Goal: Information Seeking & Learning: Learn about a topic

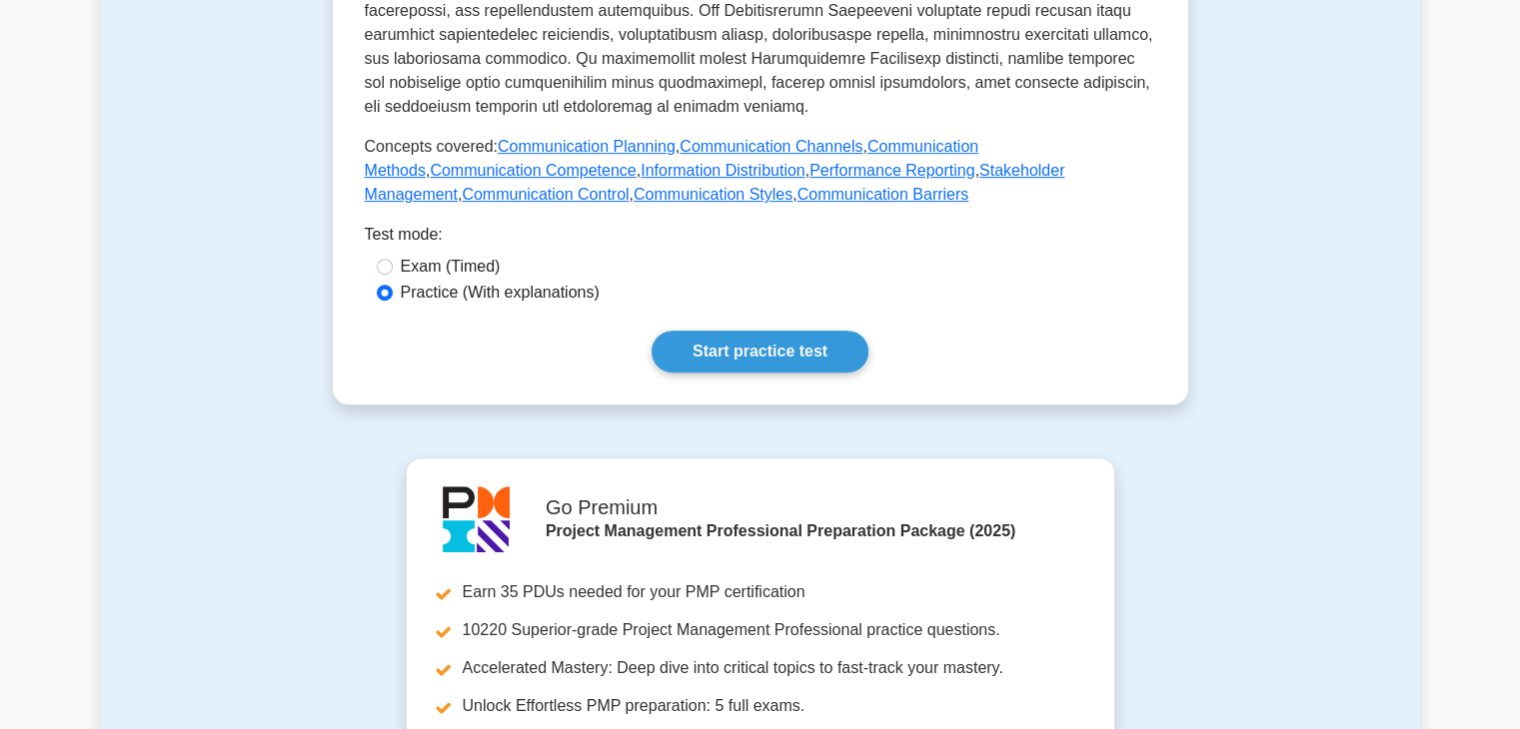
scroll to position [1003, 0]
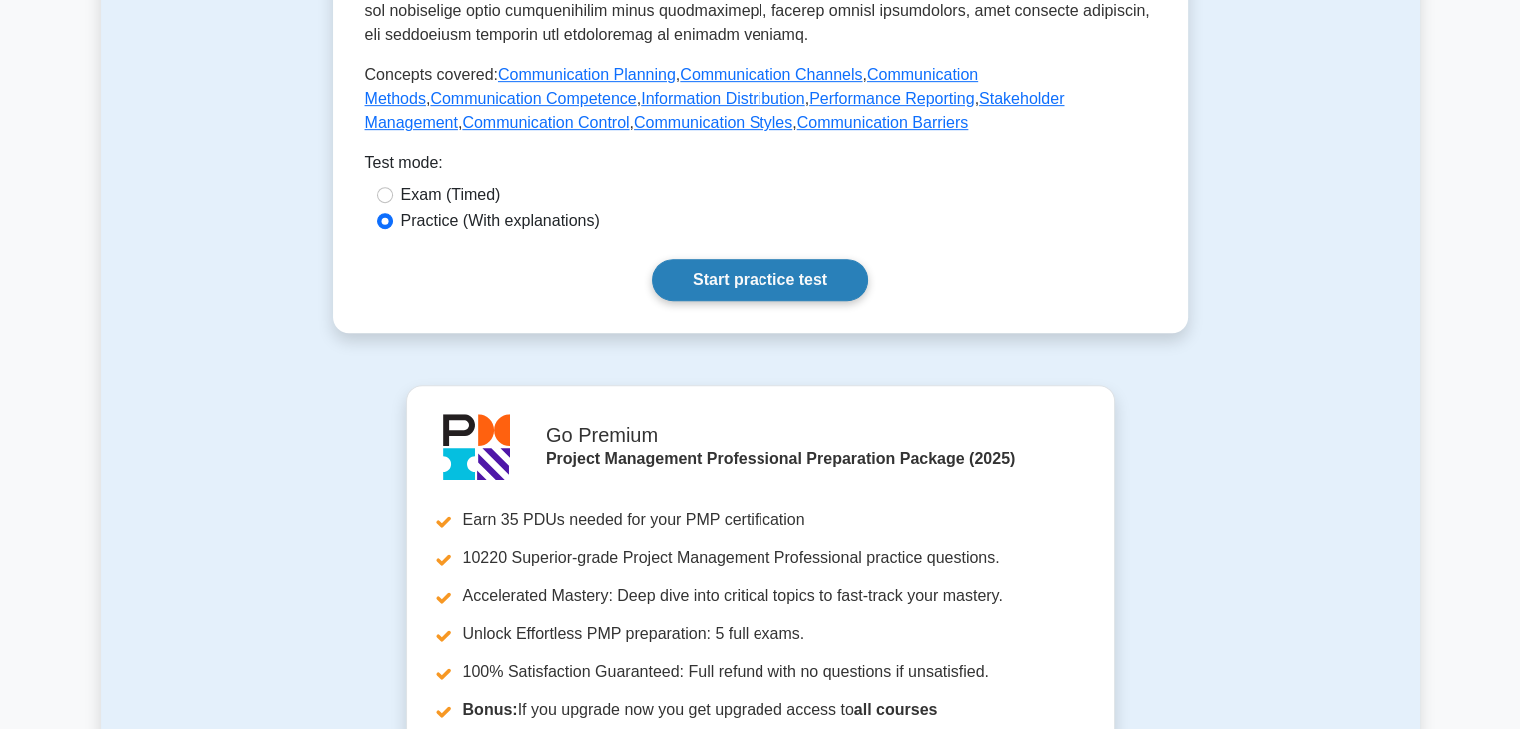
click at [751, 261] on link "Start practice test" at bounding box center [759, 280] width 217 height 42
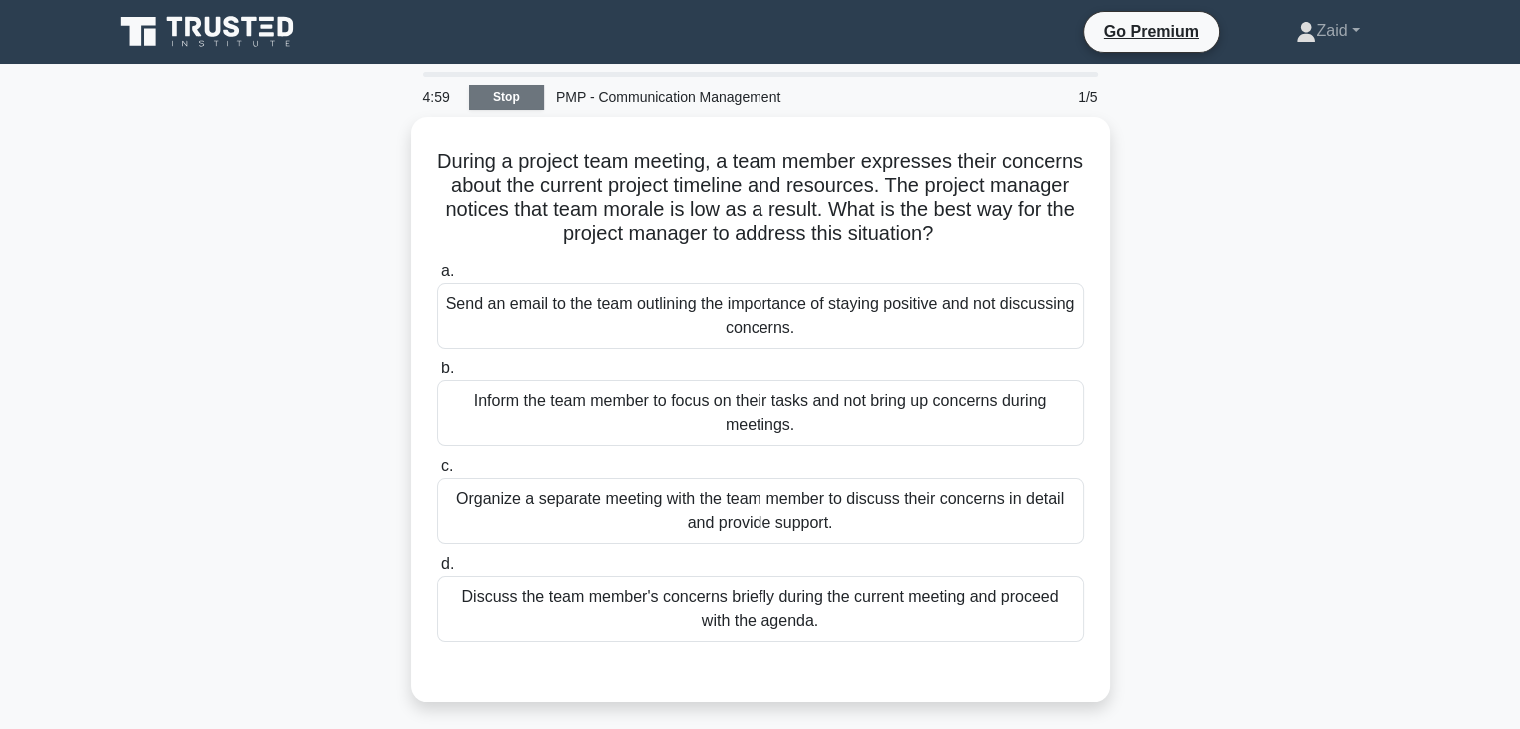
click at [503, 91] on link "Stop" at bounding box center [506, 97] width 75 height 25
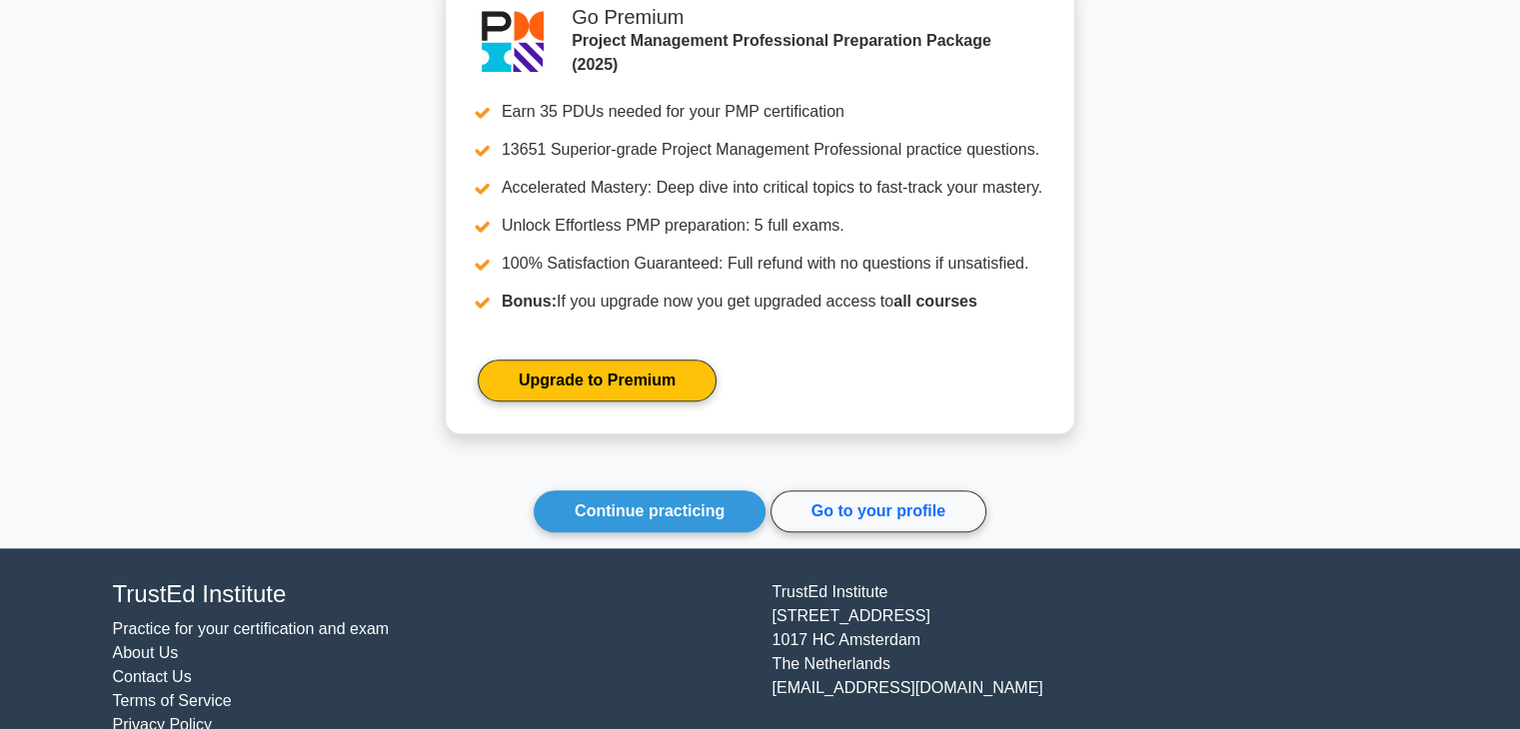
scroll to position [1723, 0]
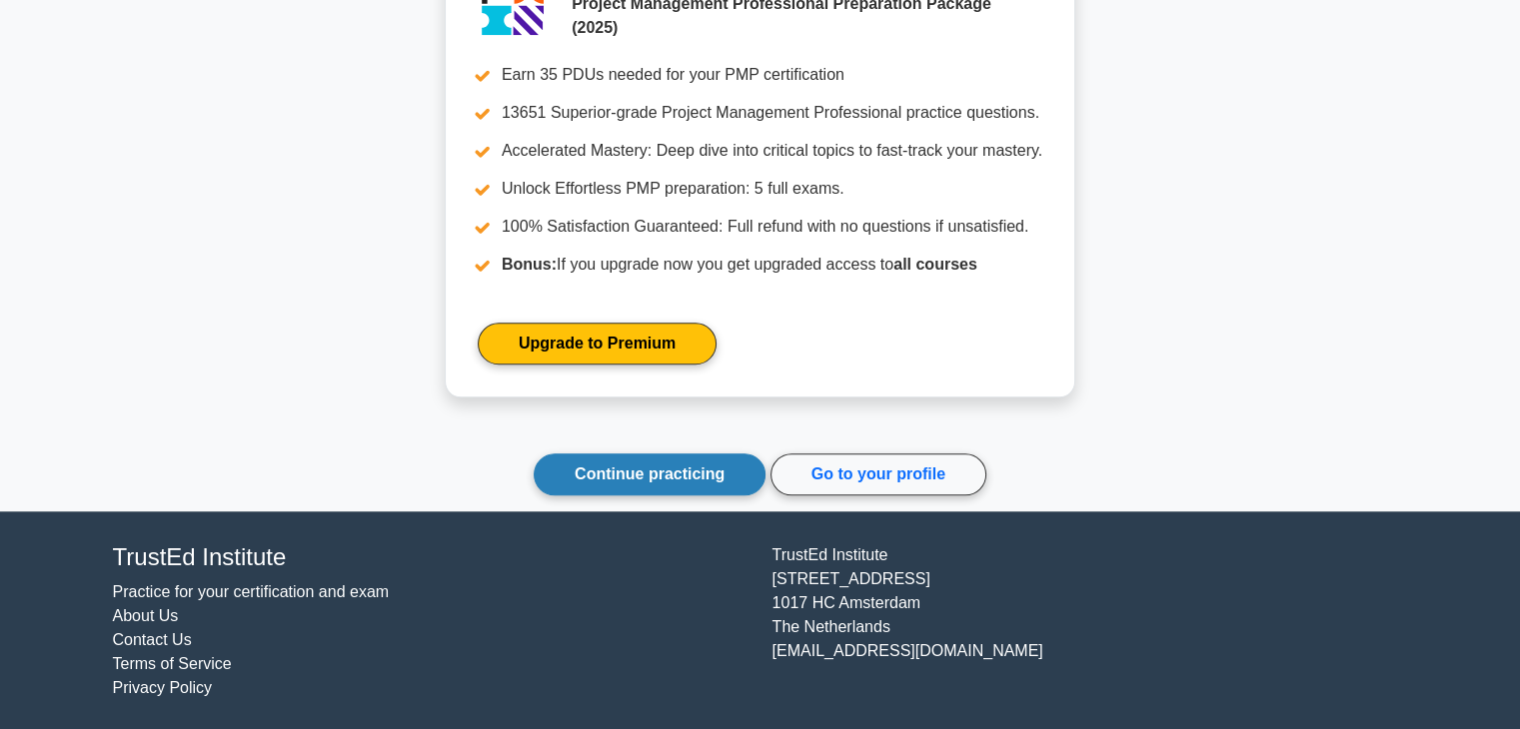
click at [658, 469] on link "Continue practicing" at bounding box center [650, 475] width 232 height 42
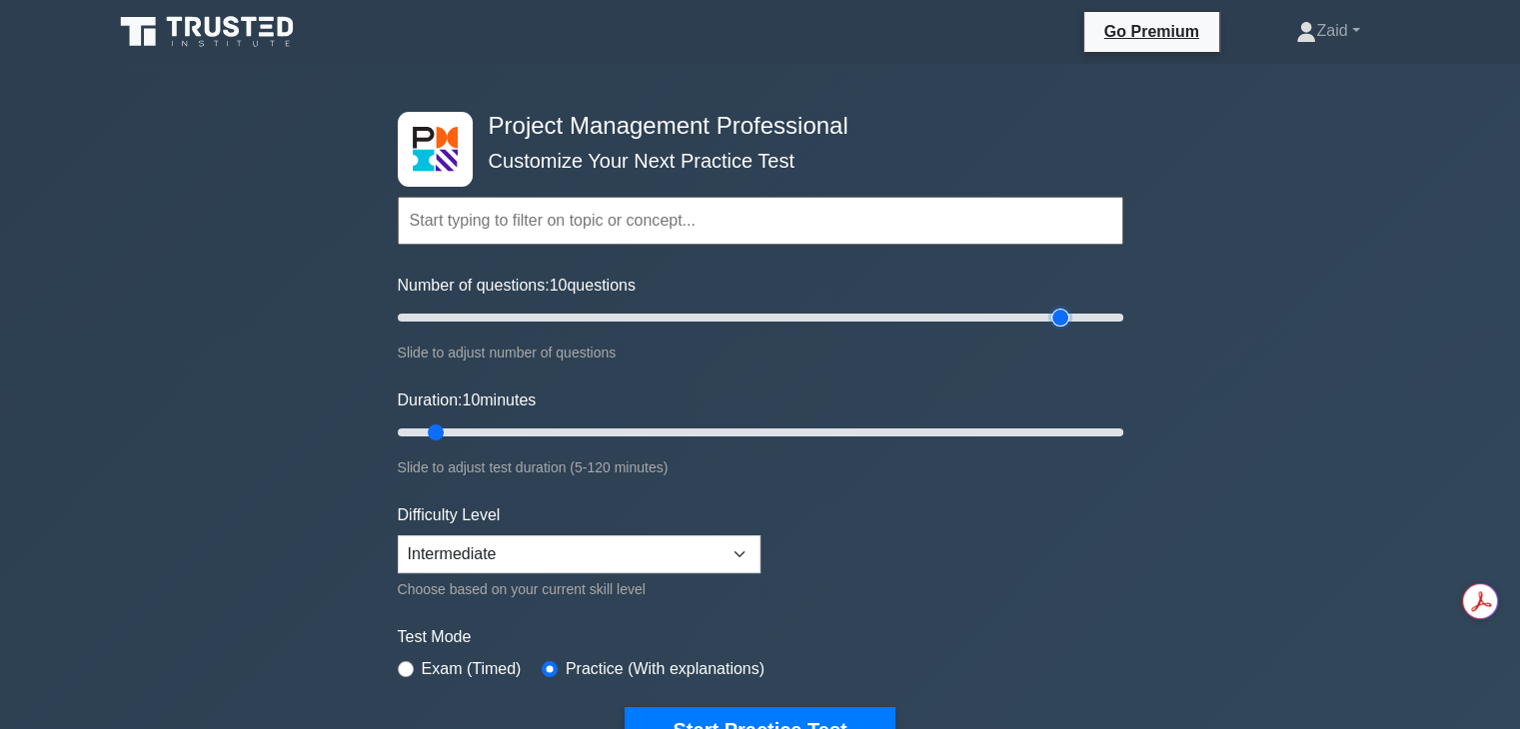
click at [1059, 317] on input "Number of questions: 10 questions" at bounding box center [760, 318] width 725 height 24
type input "180"
click at [1047, 319] on input "Number of questions: 180 questions" at bounding box center [760, 318] width 725 height 24
type input "120"
click at [1119, 433] on input "Duration: 10 minutes" at bounding box center [760, 433] width 725 height 24
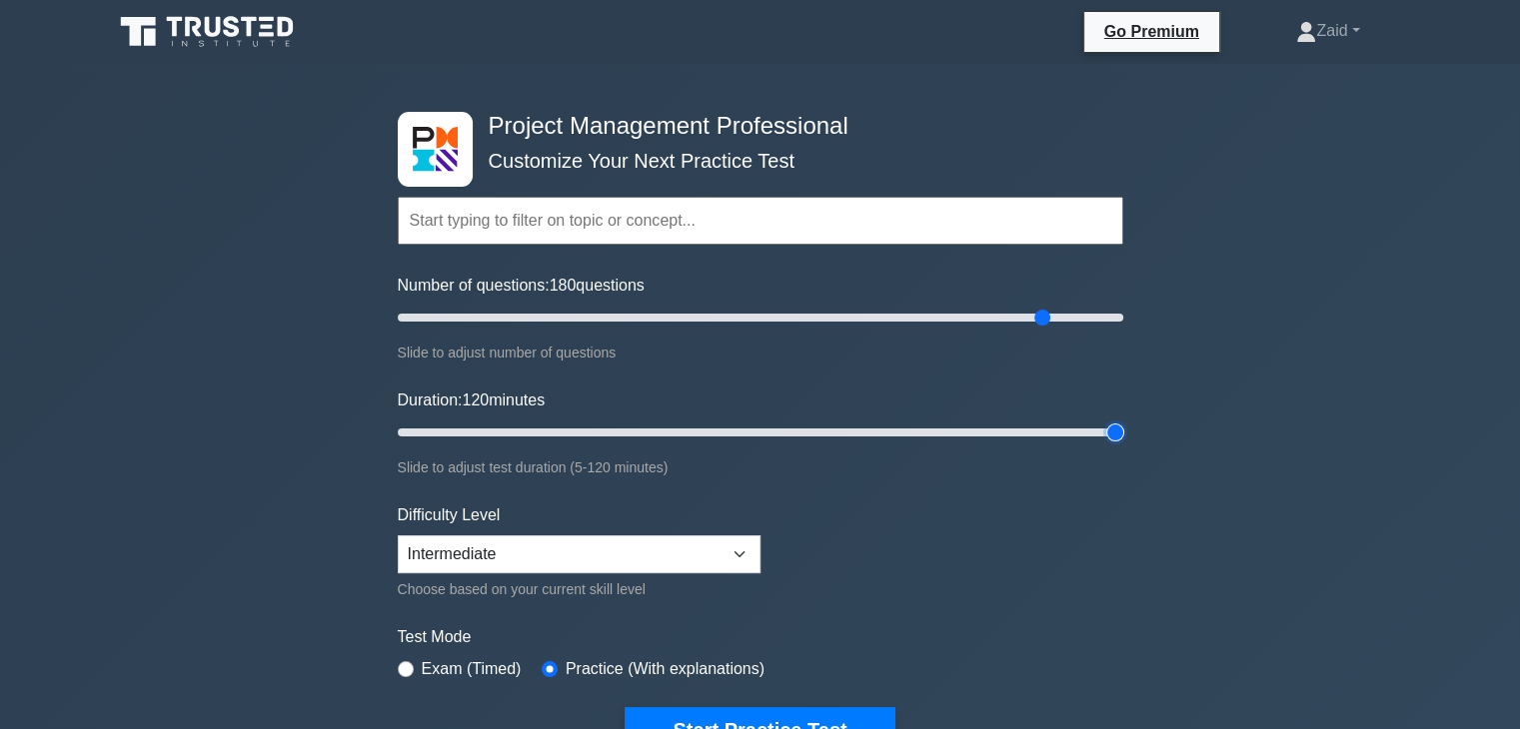
scroll to position [136, 0]
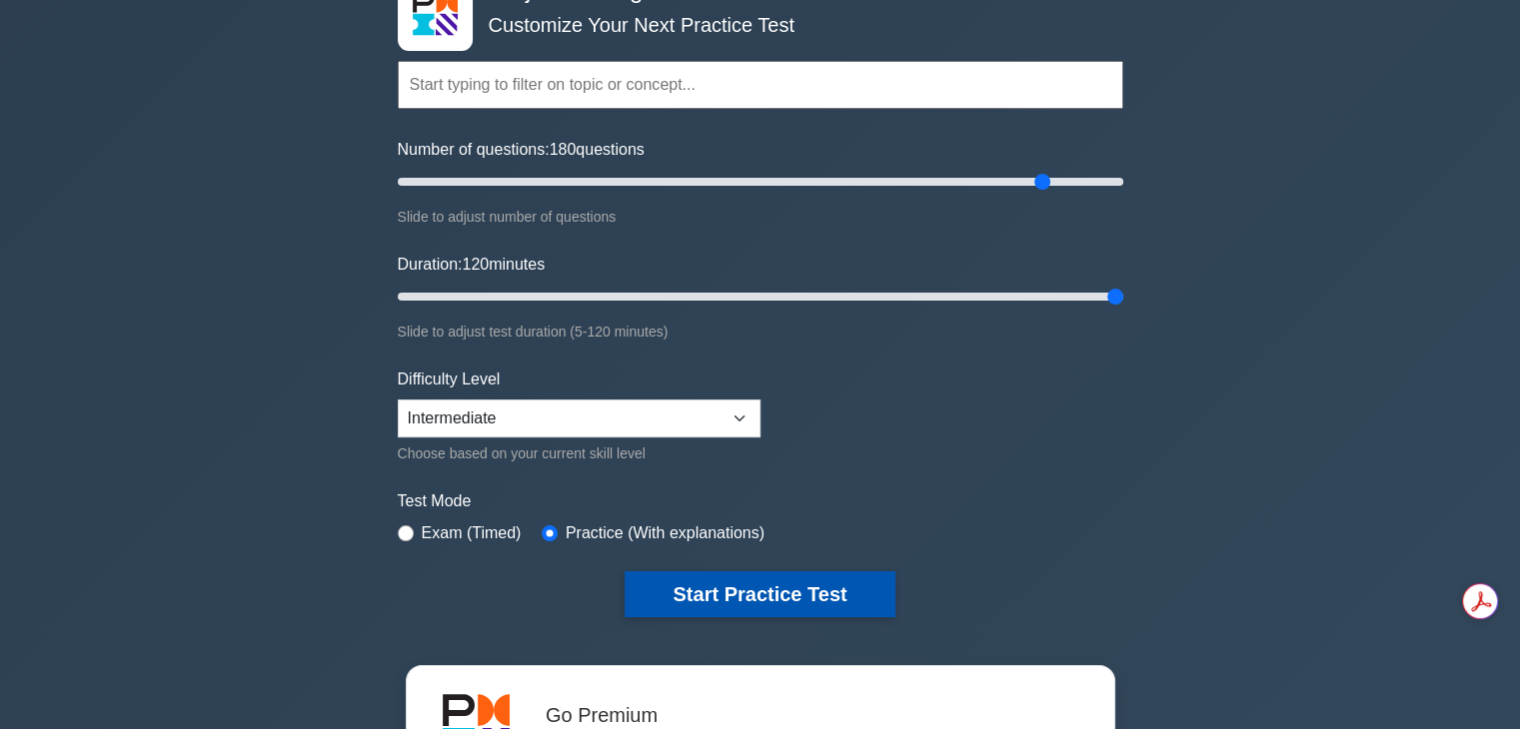
click at [711, 585] on button "Start Practice Test" at bounding box center [759, 594] width 270 height 46
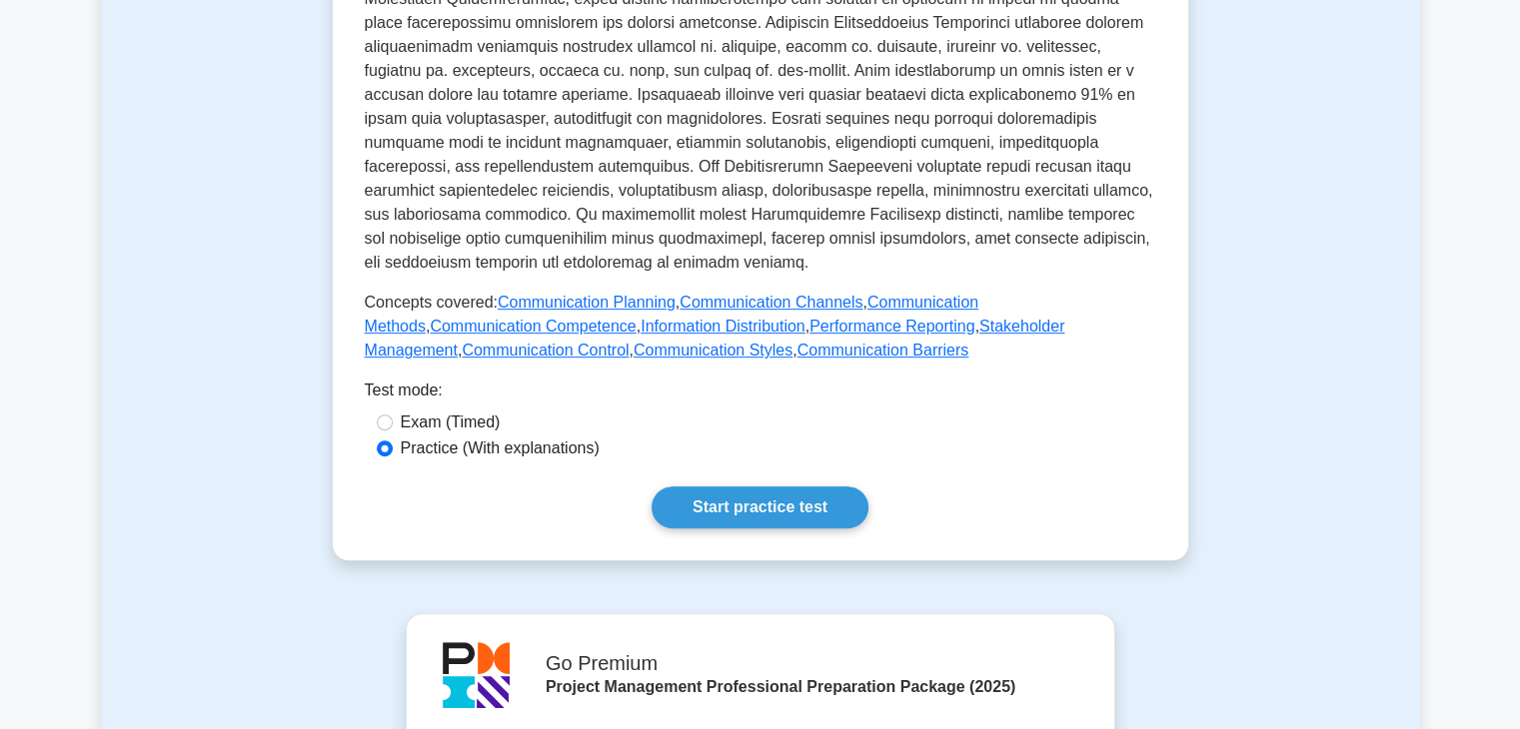
scroll to position [775, 0]
click at [798, 487] on link "Start practice test" at bounding box center [759, 508] width 217 height 42
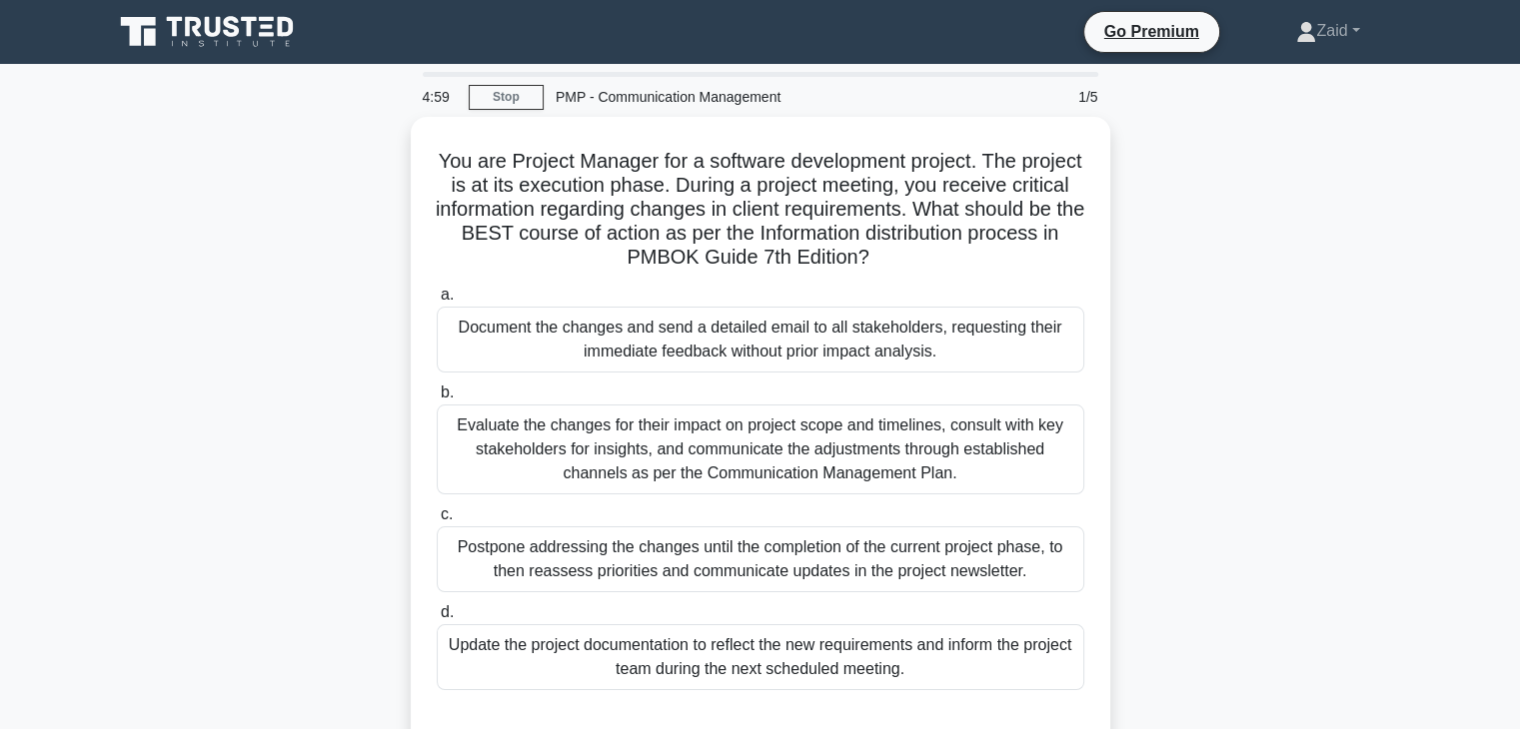
scroll to position [8, 0]
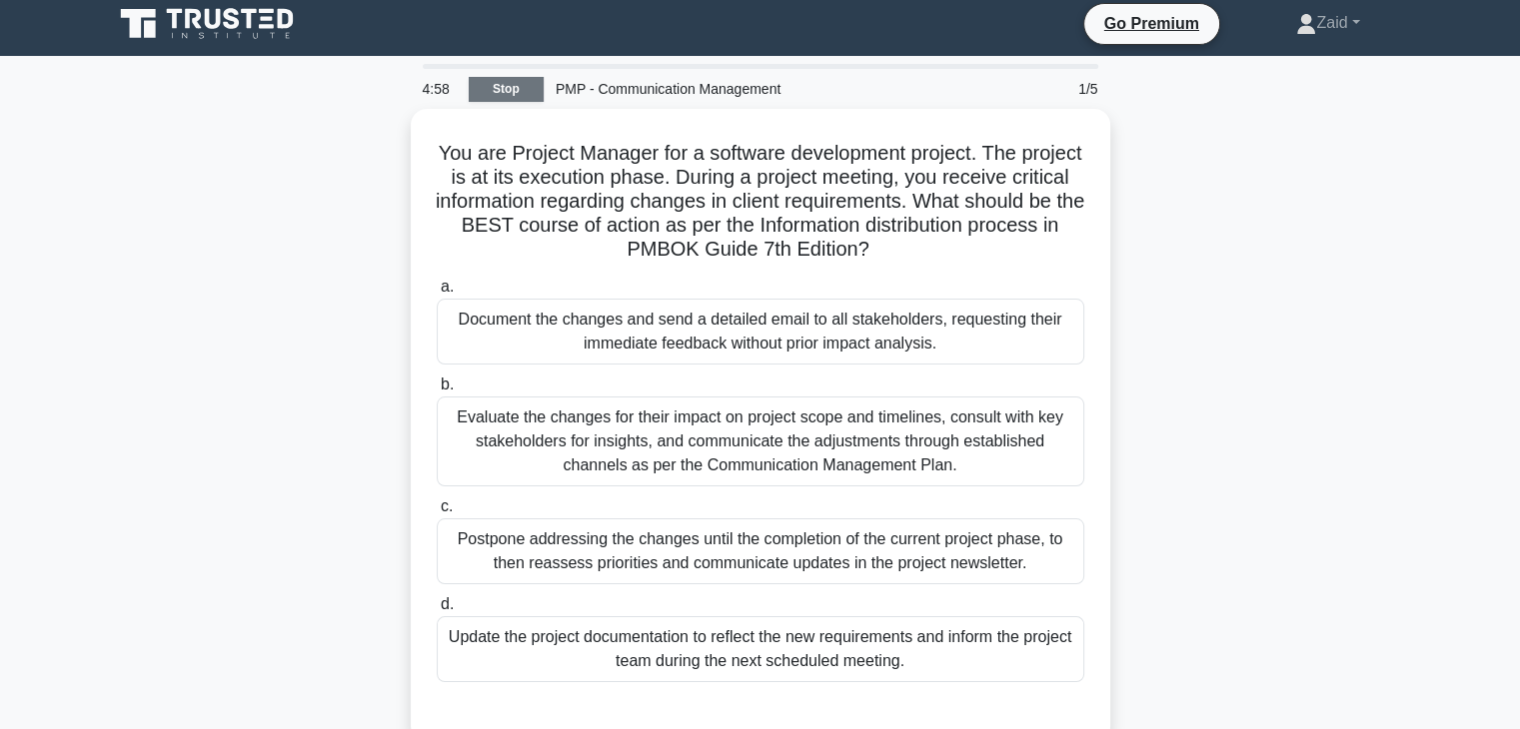
click at [528, 91] on link "Stop" at bounding box center [506, 89] width 75 height 25
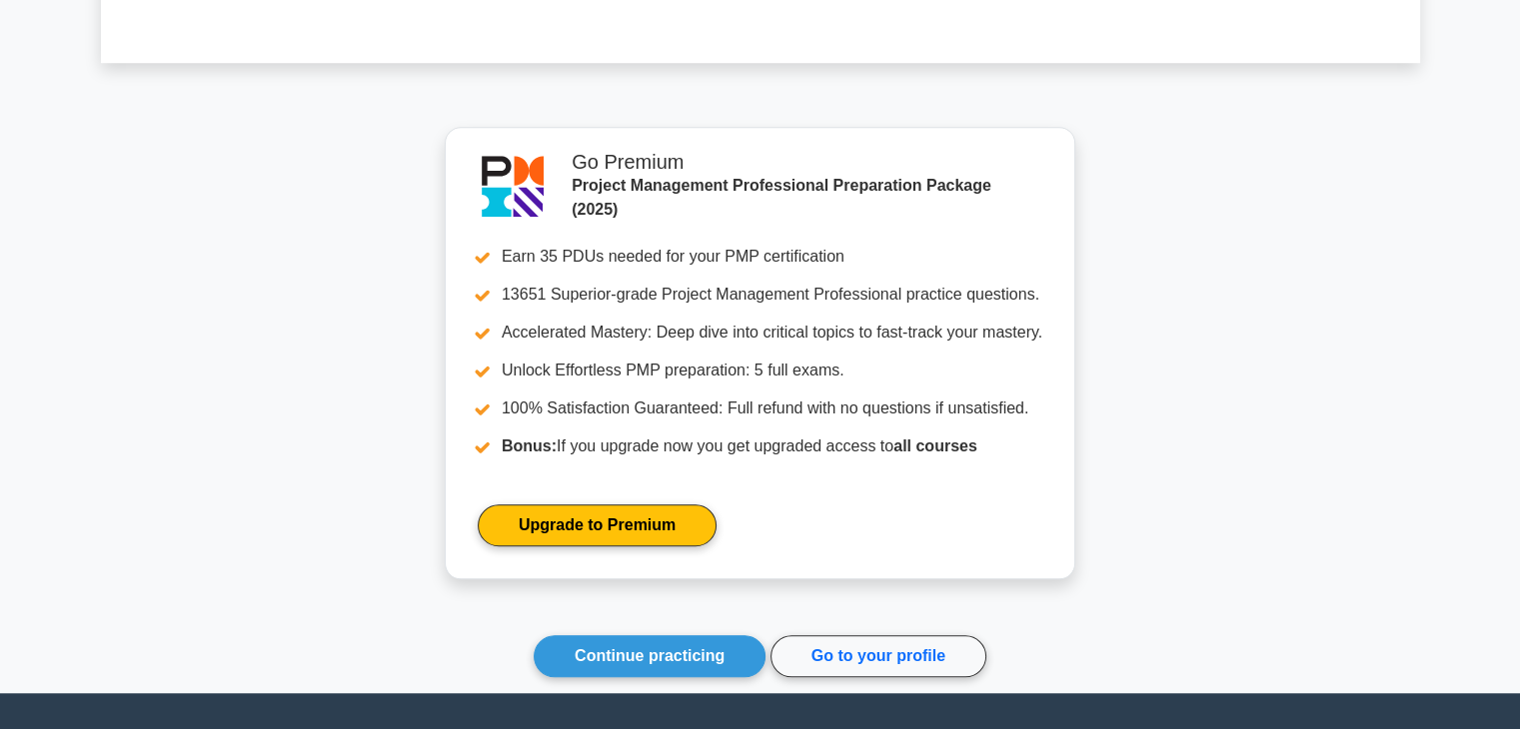
scroll to position [1551, 0]
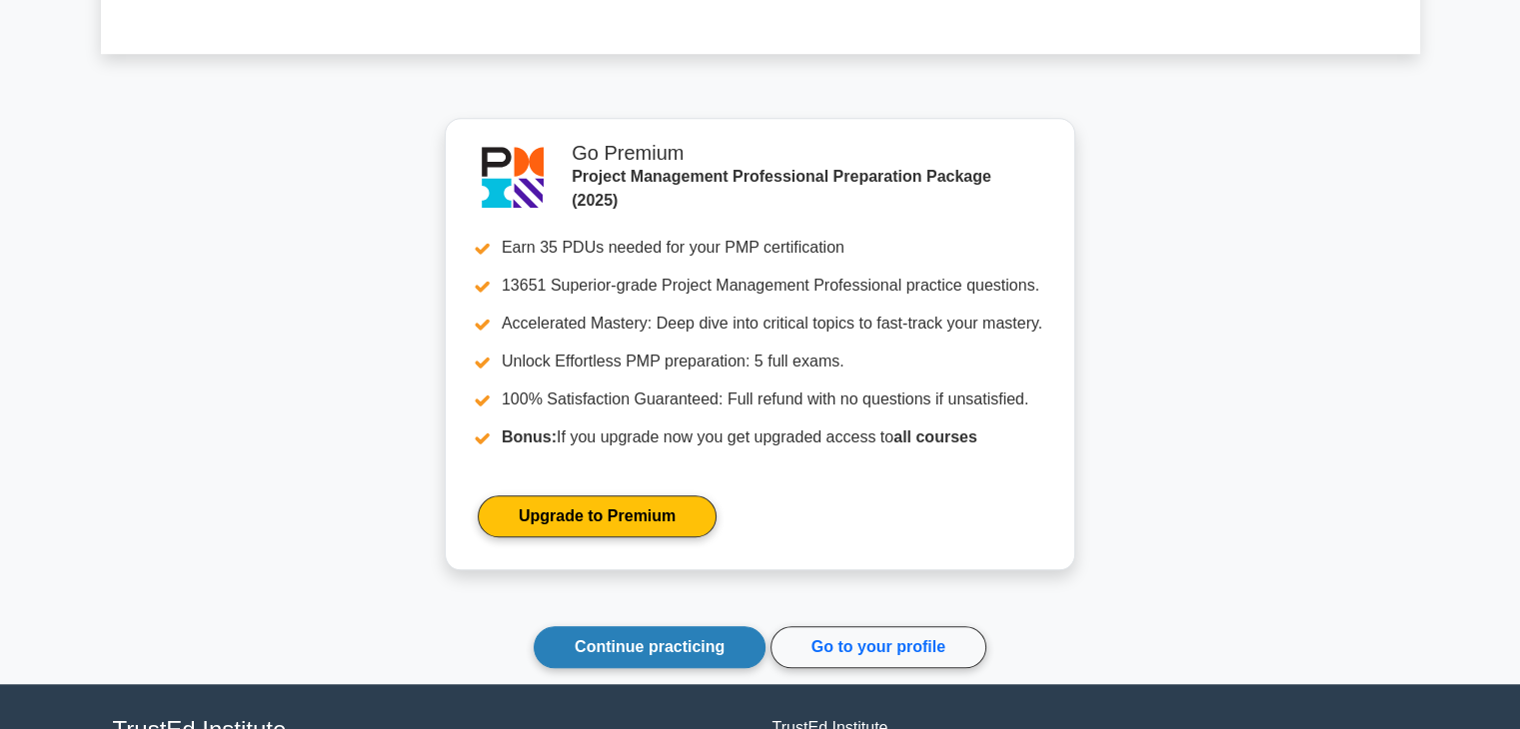
click at [654, 652] on link "Continue practicing" at bounding box center [650, 647] width 232 height 42
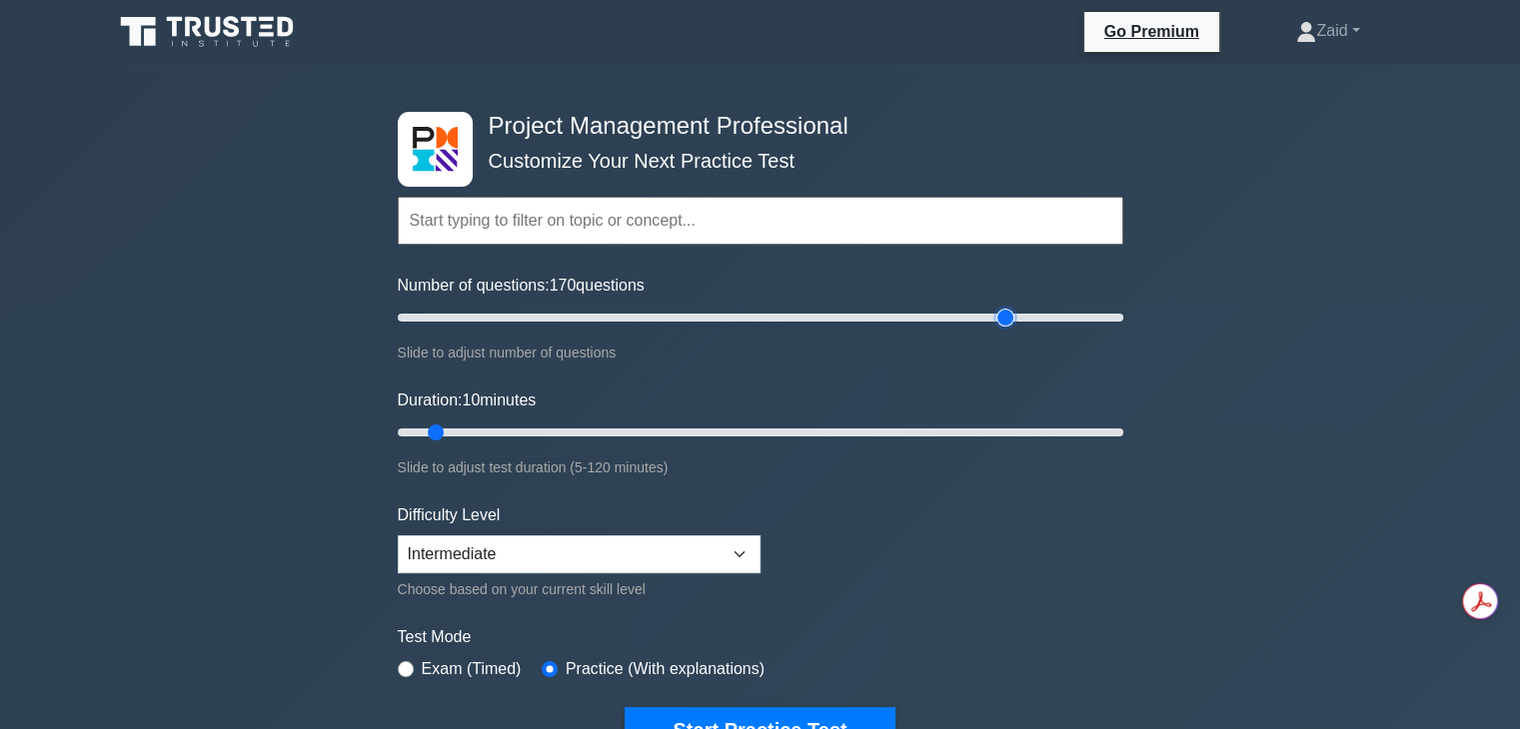
click at [996, 321] on input "Number of questions: 170 questions" at bounding box center [760, 318] width 725 height 24
click at [1020, 319] on input "Number of questions: 175 questions" at bounding box center [760, 318] width 725 height 24
type input "180"
click at [1035, 317] on input "Number of questions: 180 questions" at bounding box center [760, 318] width 725 height 24
type input "120"
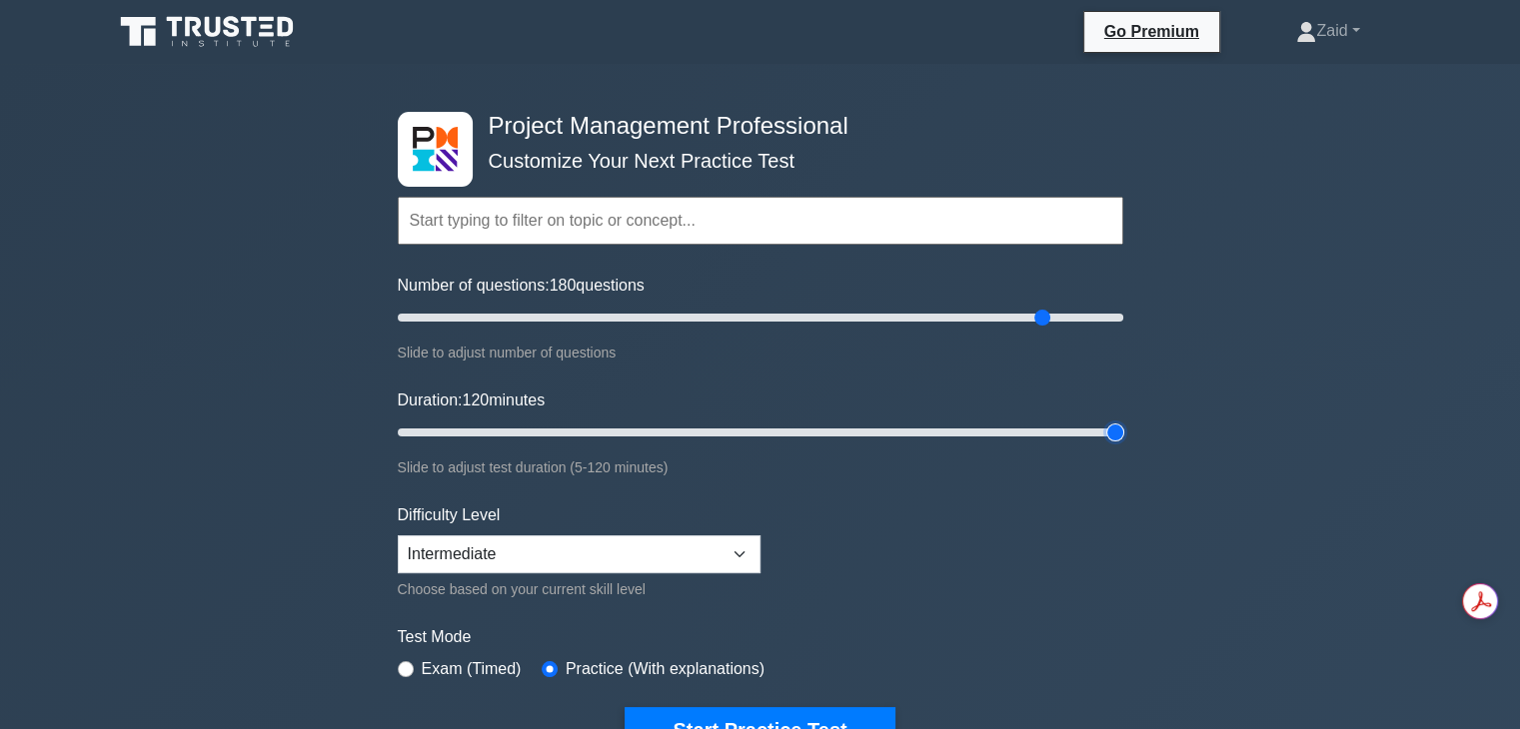
click at [1114, 429] on input "Duration: 120 minutes" at bounding box center [760, 433] width 725 height 24
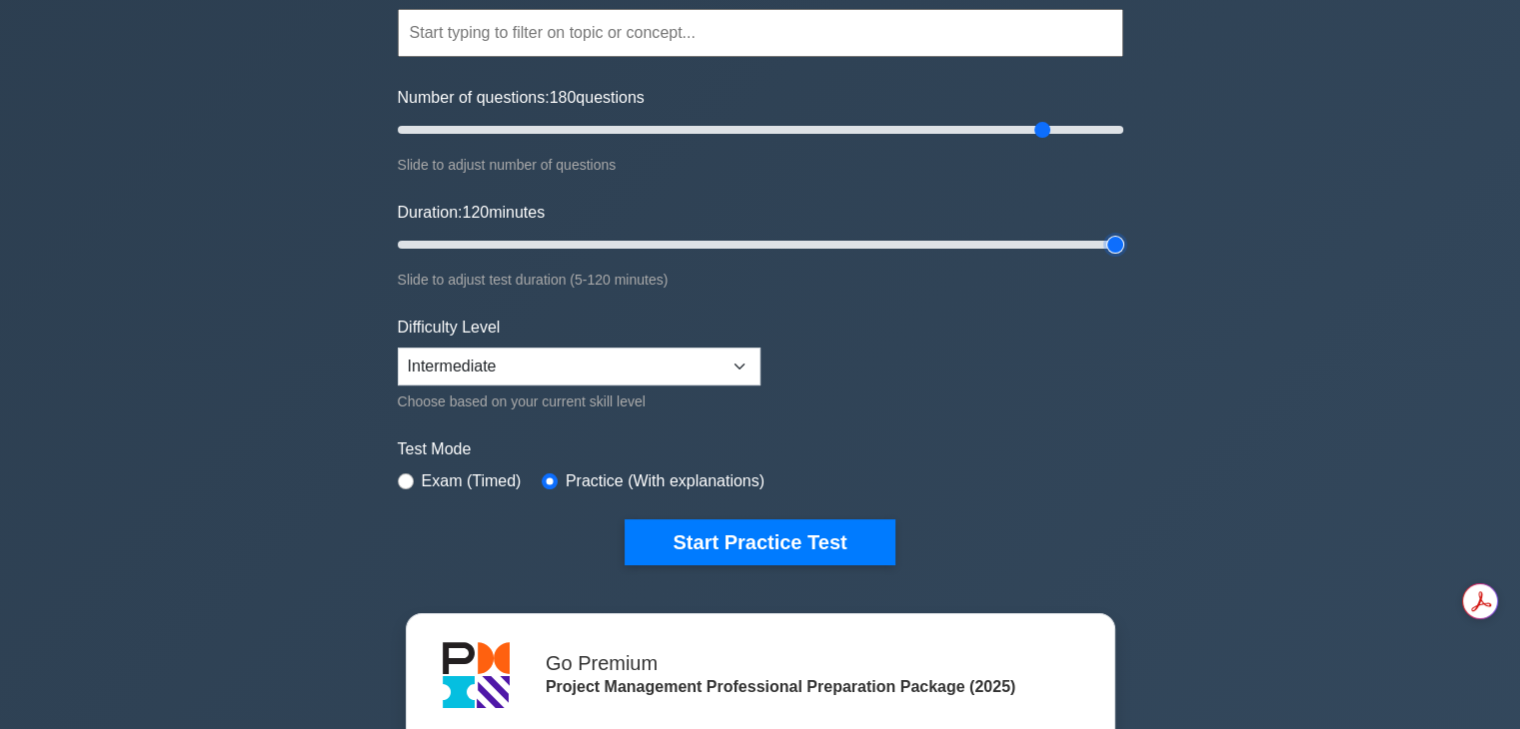
scroll to position [228, 0]
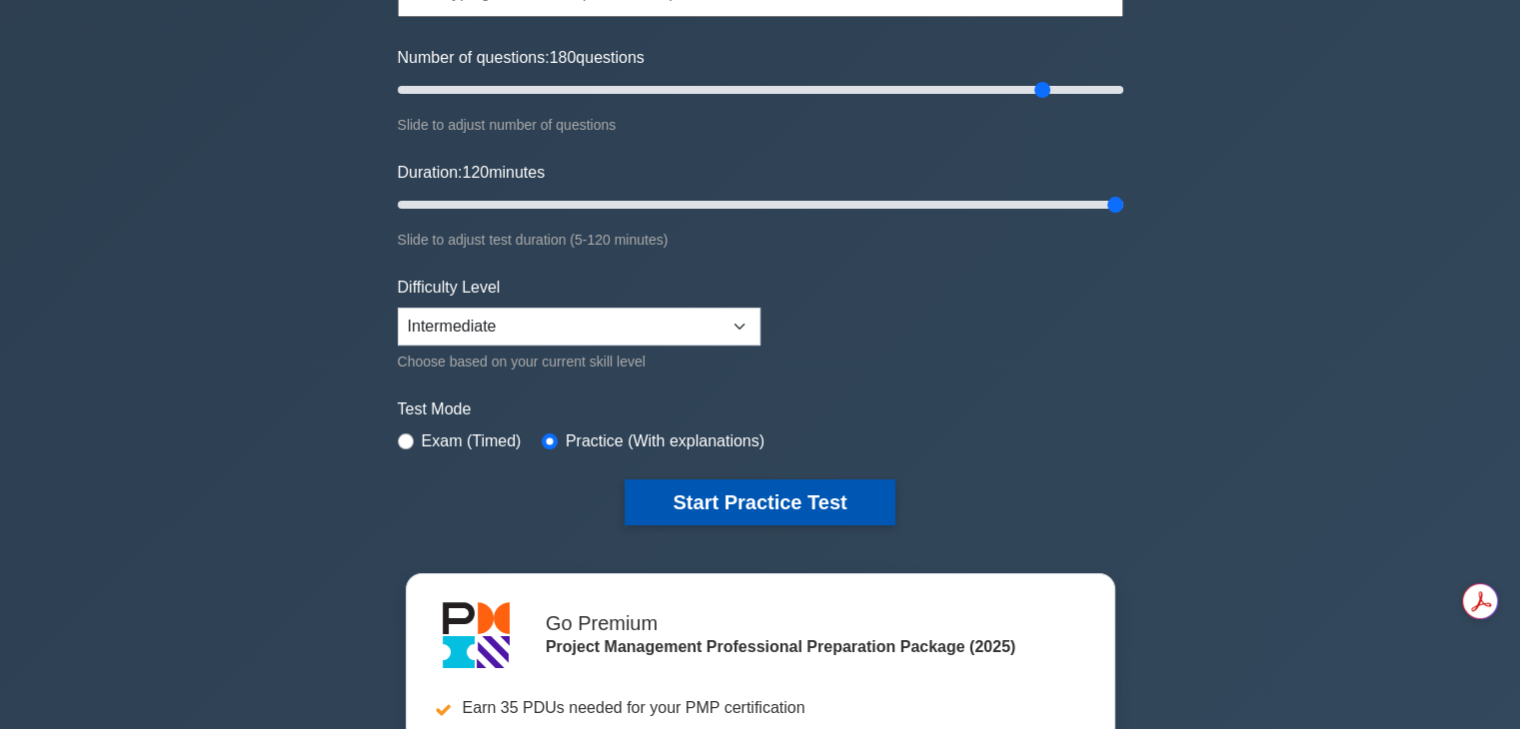
click at [834, 498] on button "Start Practice Test" at bounding box center [759, 503] width 270 height 46
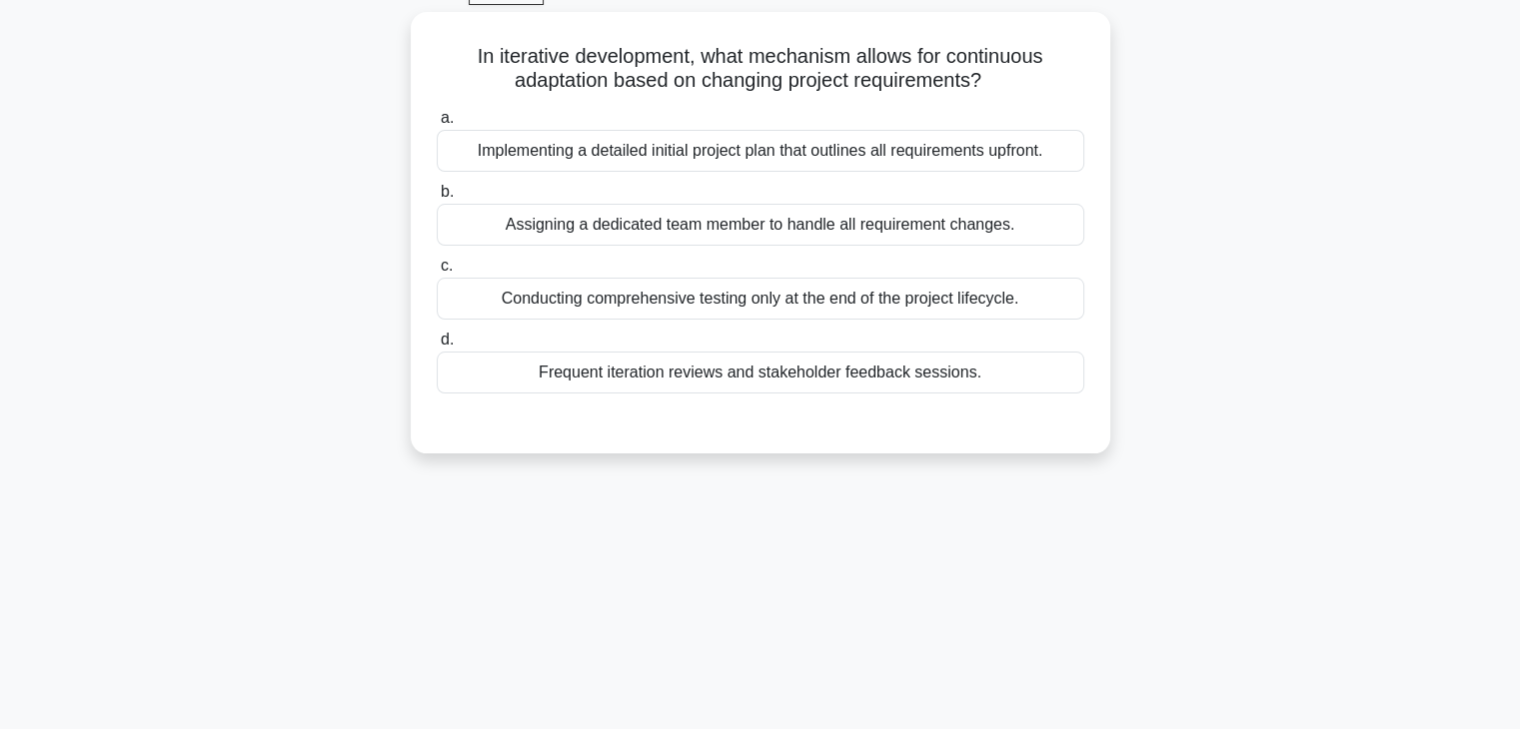
scroll to position [111, 0]
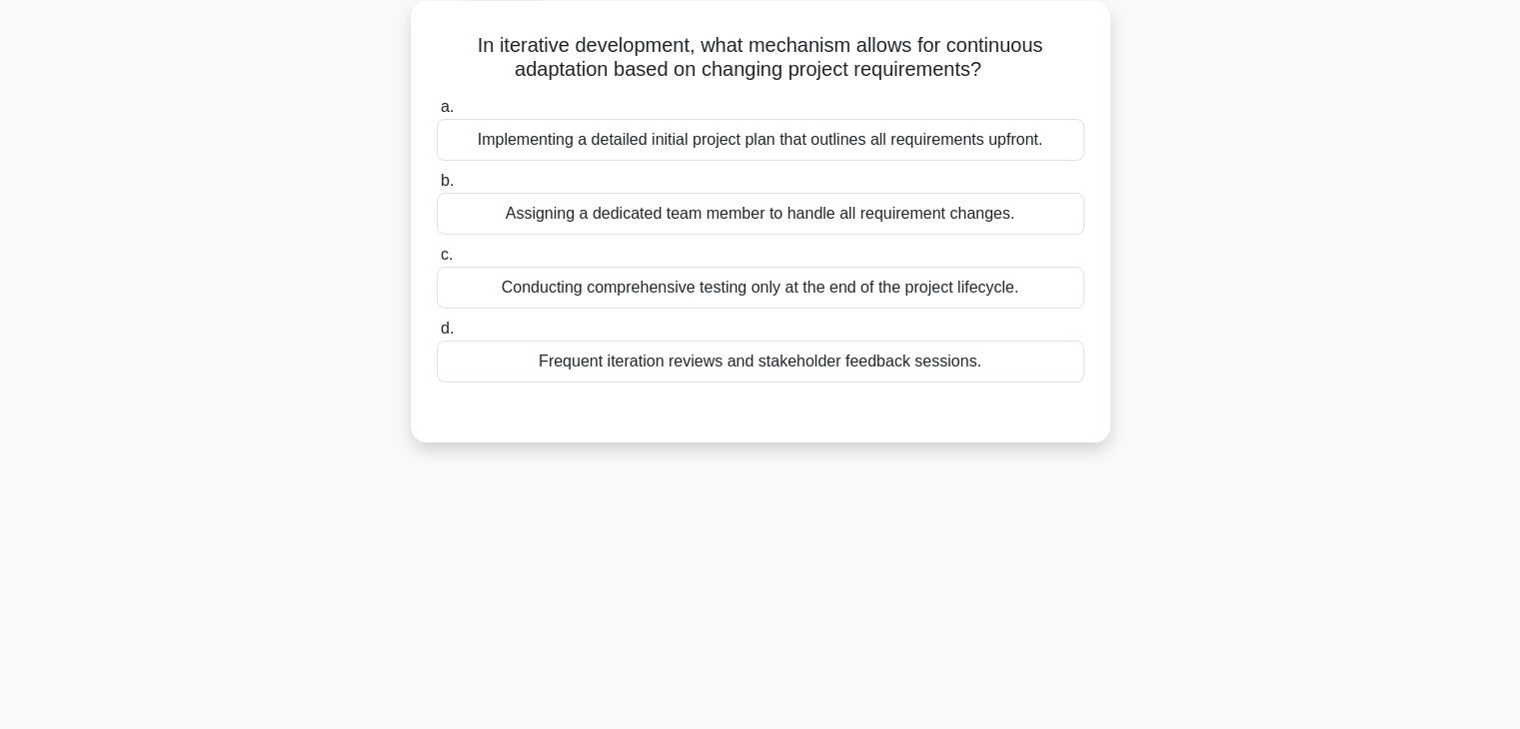
click at [571, 188] on label "b. Assigning a dedicated team member to handle all requirement changes." at bounding box center [760, 202] width 647 height 66
click at [437, 188] on input "b. Assigning a dedicated team member to handle all requirement changes." at bounding box center [437, 181] width 0 height 13
click at [680, 280] on div "Conducting comprehensive testing only at the end of the project lifecycle." at bounding box center [760, 288] width 647 height 42
click at [437, 262] on input "c. Conducting comprehensive testing only at the end of the project lifecycle." at bounding box center [437, 255] width 0 height 13
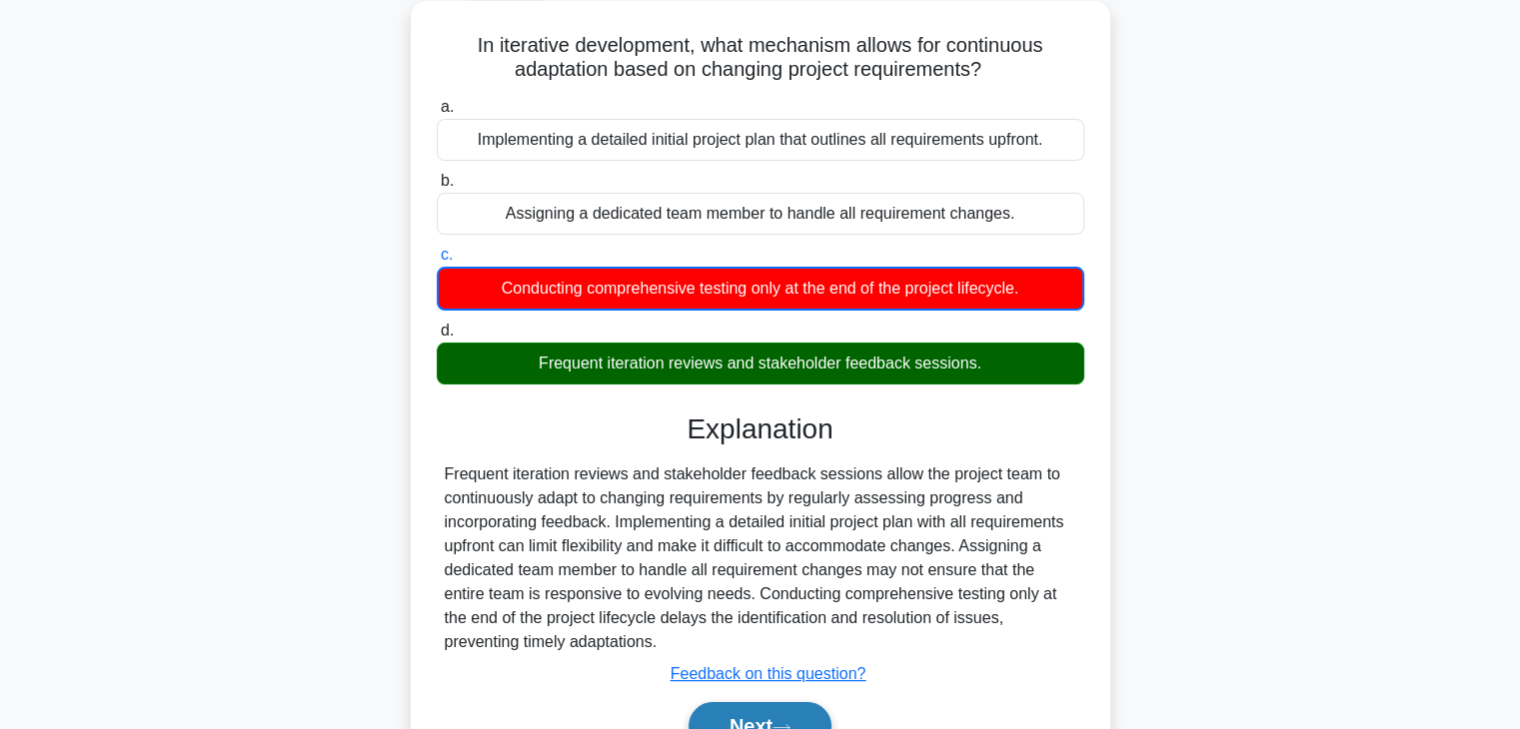
click at [734, 707] on button "Next" at bounding box center [759, 726] width 143 height 48
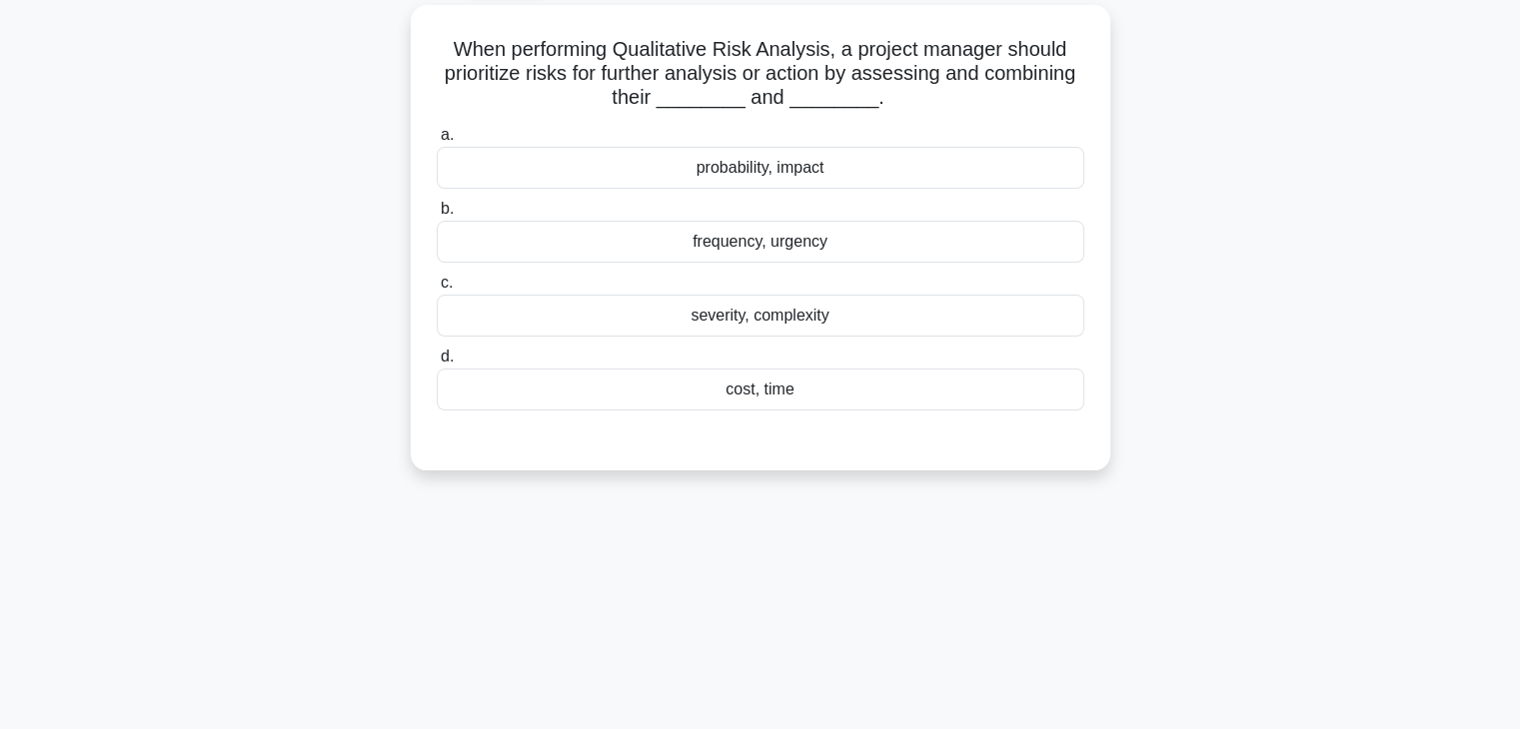
scroll to position [113, 0]
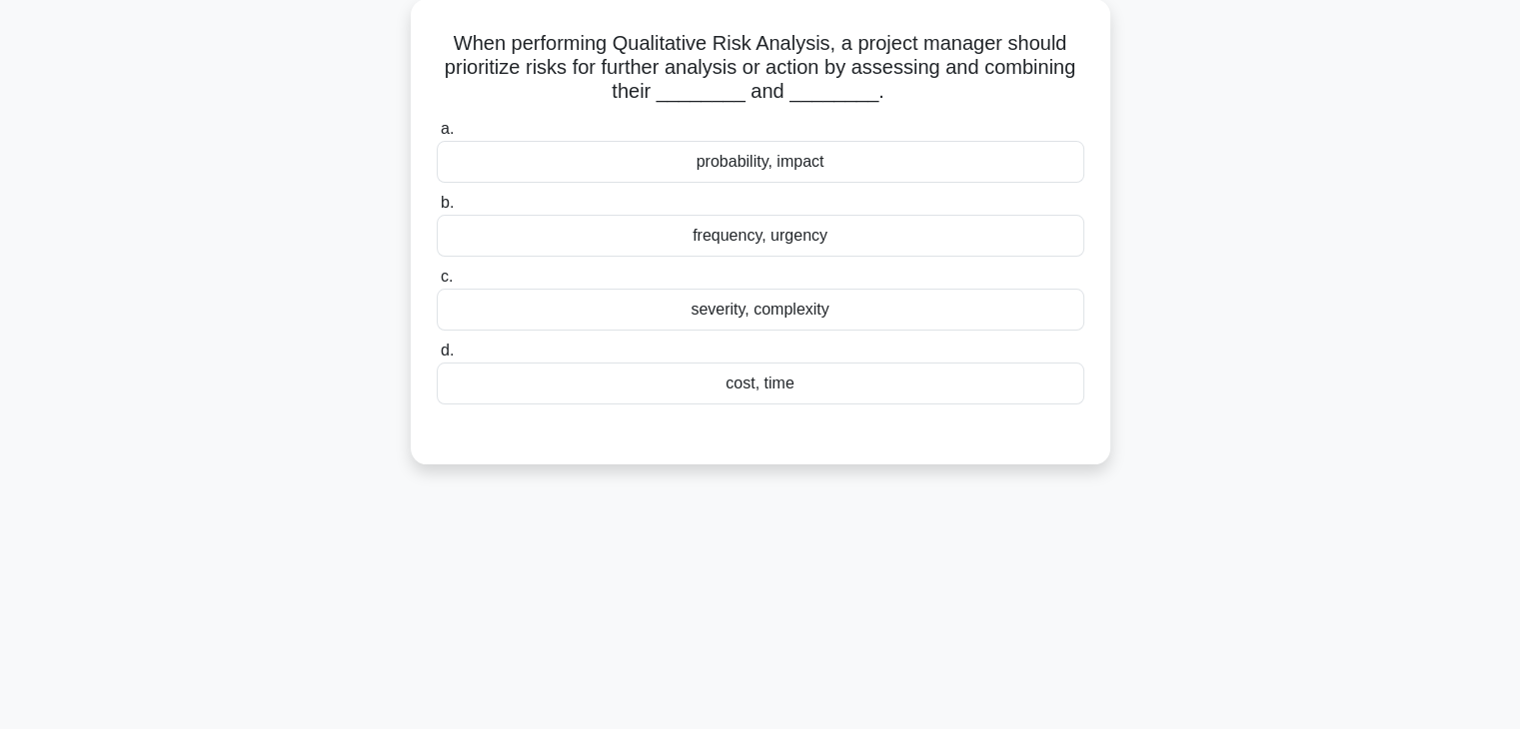
click at [552, 327] on div "severity, complexity" at bounding box center [760, 310] width 647 height 42
click at [437, 284] on input "c. severity, complexity" at bounding box center [437, 277] width 0 height 13
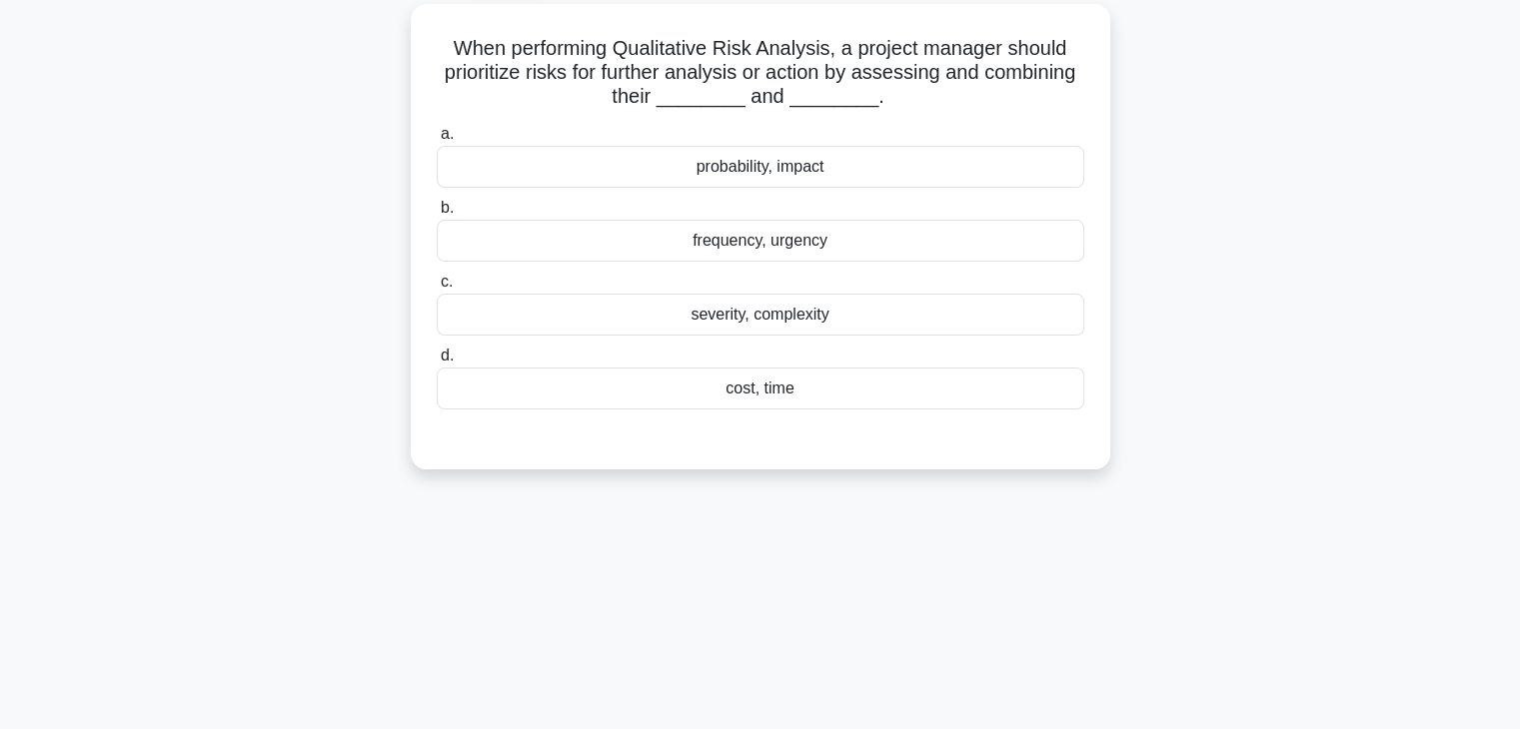
click at [827, 154] on div "probability, impact" at bounding box center [760, 167] width 647 height 42
click at [437, 141] on input "a. probability, impact" at bounding box center [437, 134] width 0 height 13
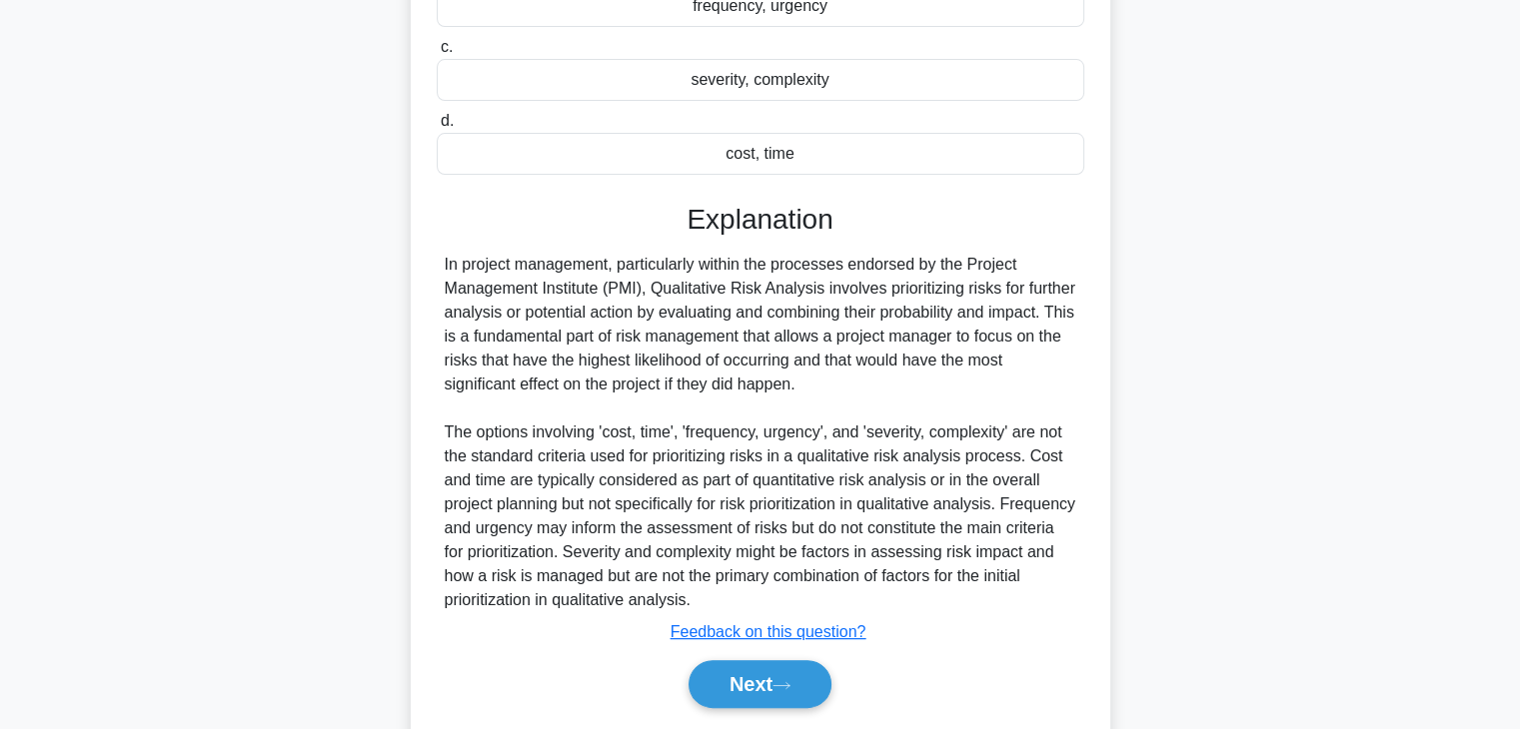
scroll to position [349, 0]
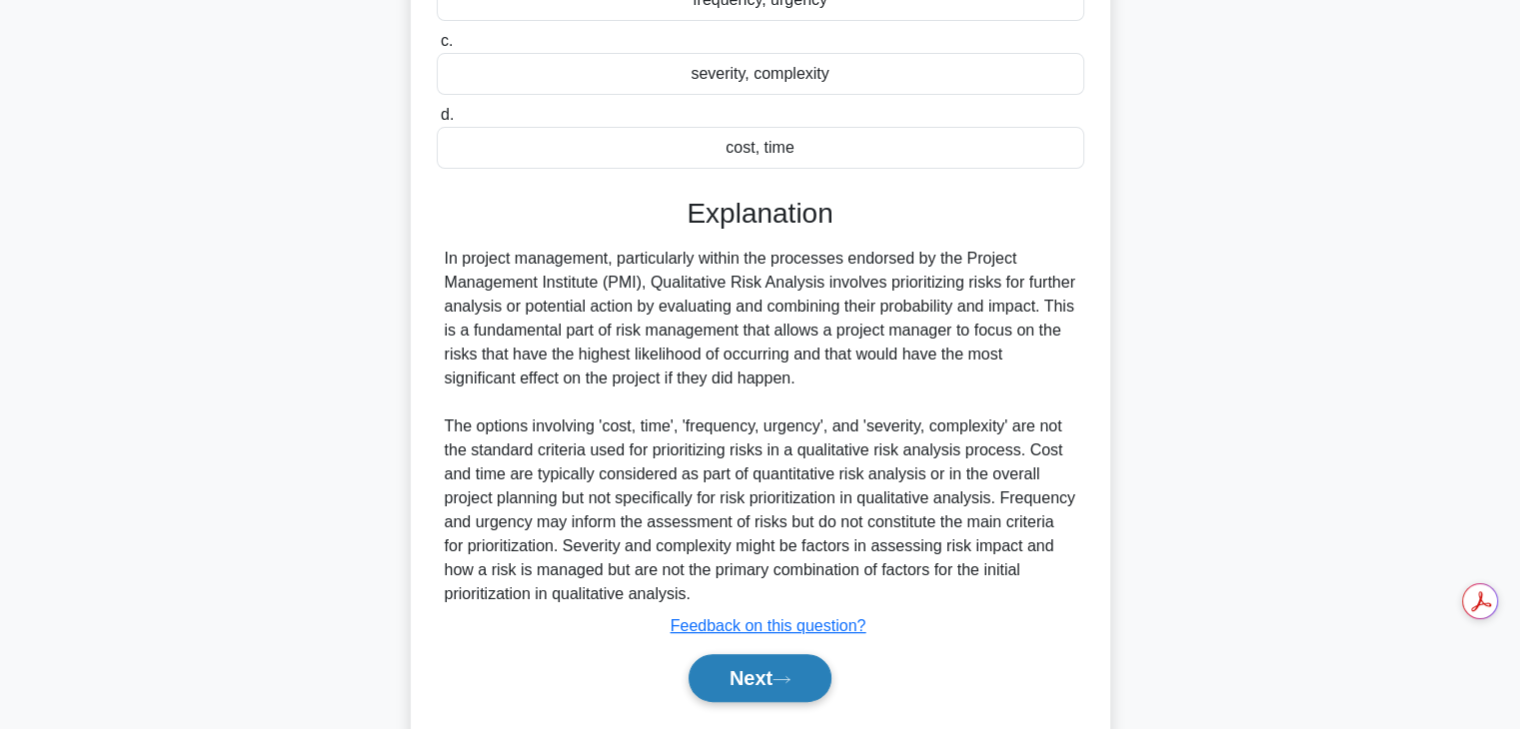
click at [745, 675] on button "Next" at bounding box center [759, 678] width 143 height 48
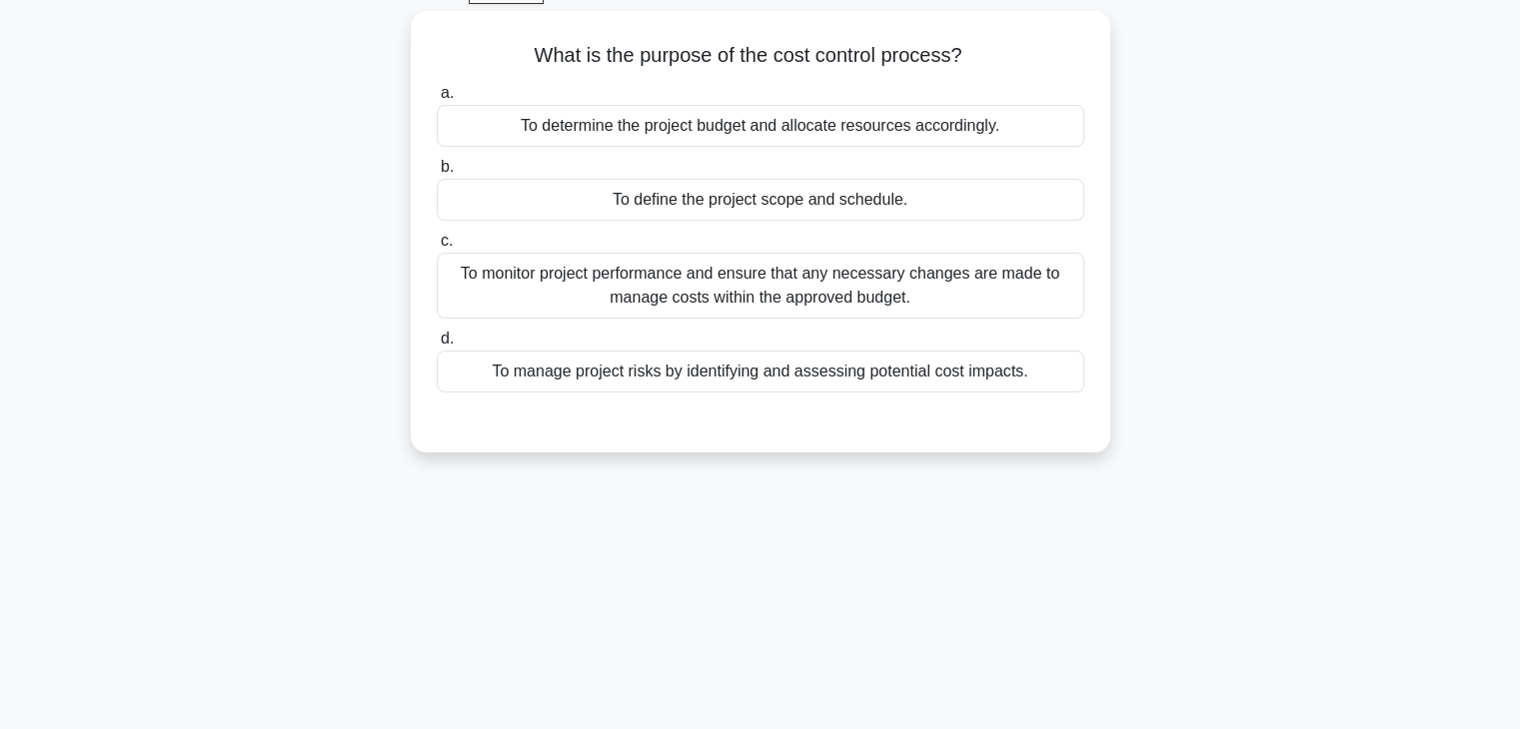
scroll to position [93, 0]
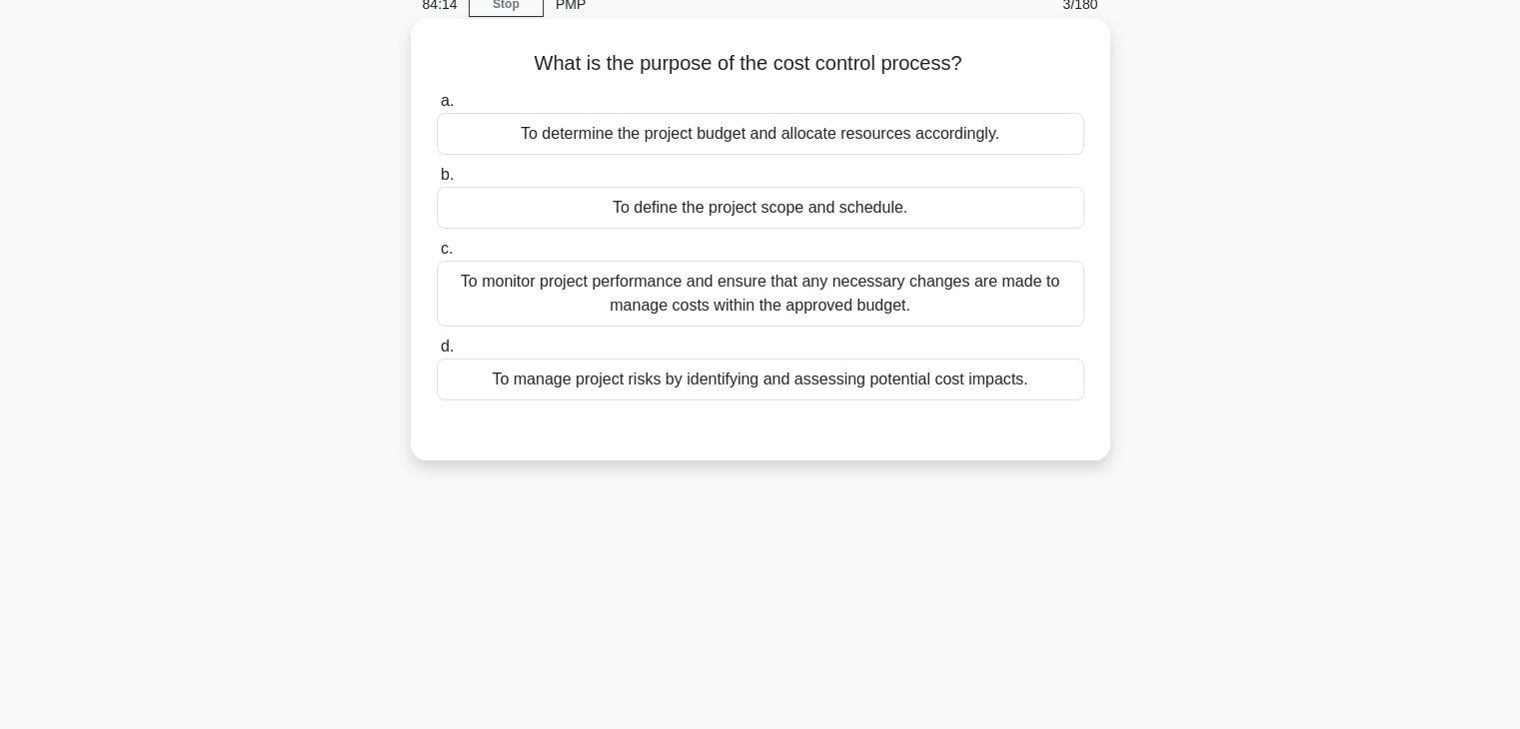
click at [565, 283] on div "To monitor project performance and ensure that any necessary changes are made t…" at bounding box center [760, 294] width 647 height 66
click at [437, 256] on input "c. To monitor project performance and ensure that any necessary changes are mad…" at bounding box center [437, 249] width 0 height 13
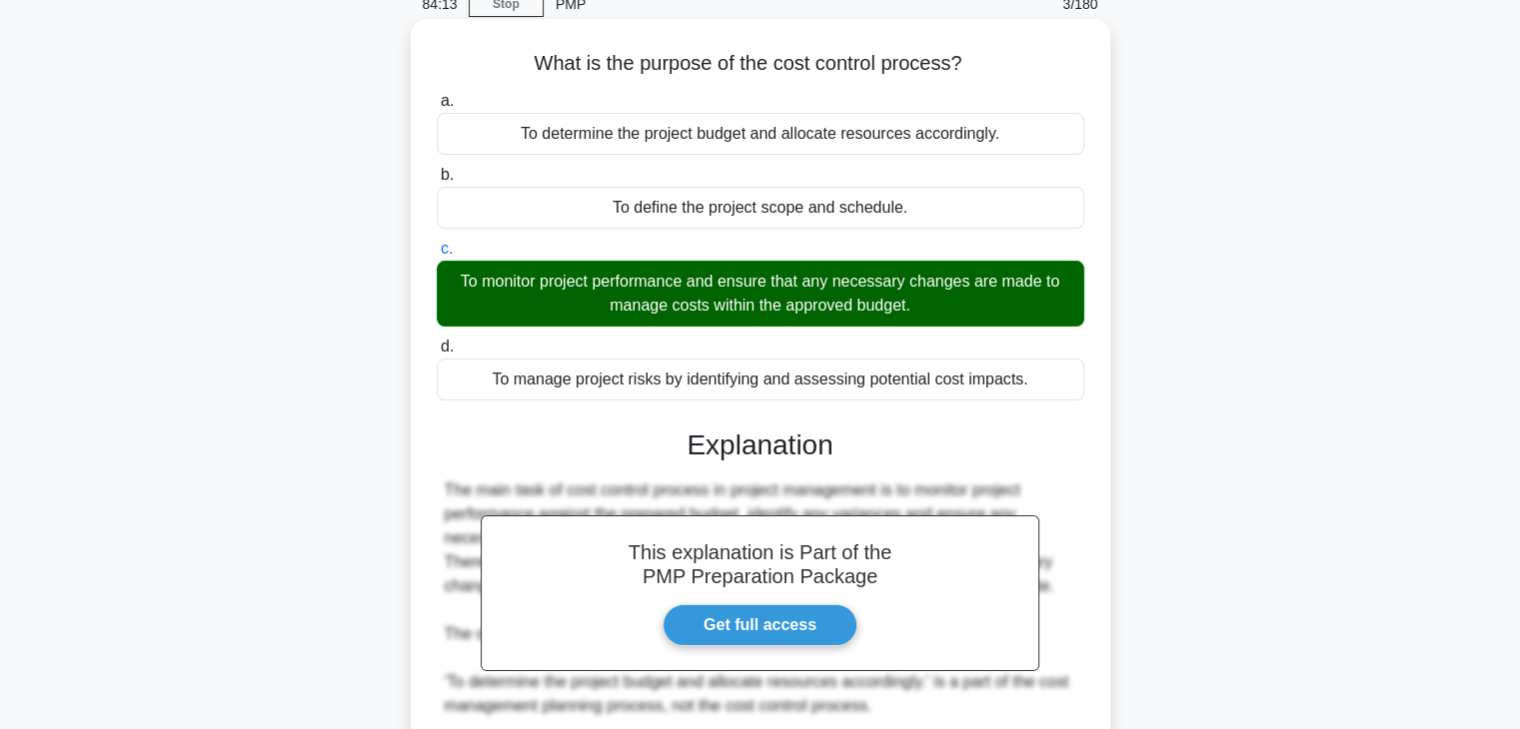
scroll to position [430, 0]
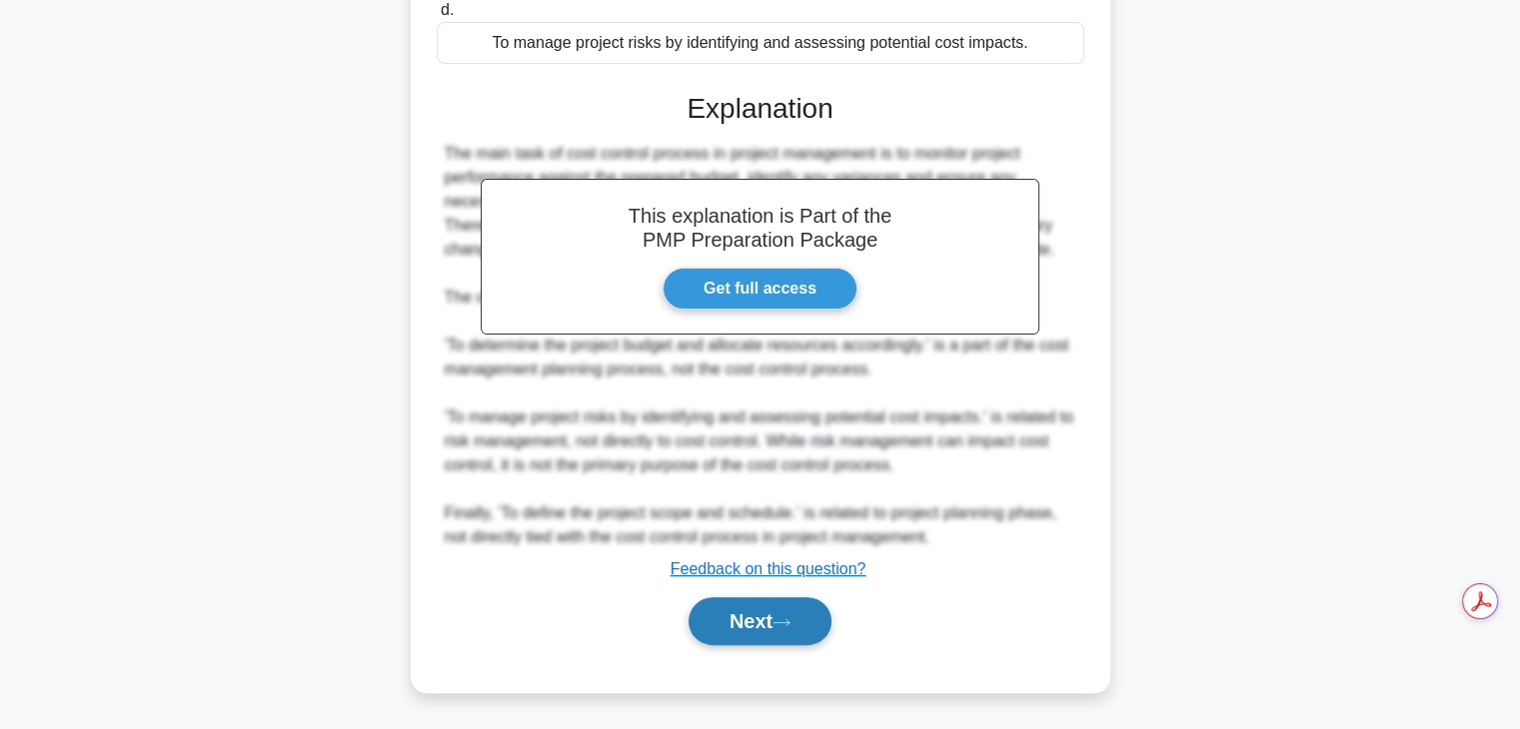
click at [715, 624] on button "Next" at bounding box center [759, 621] width 143 height 48
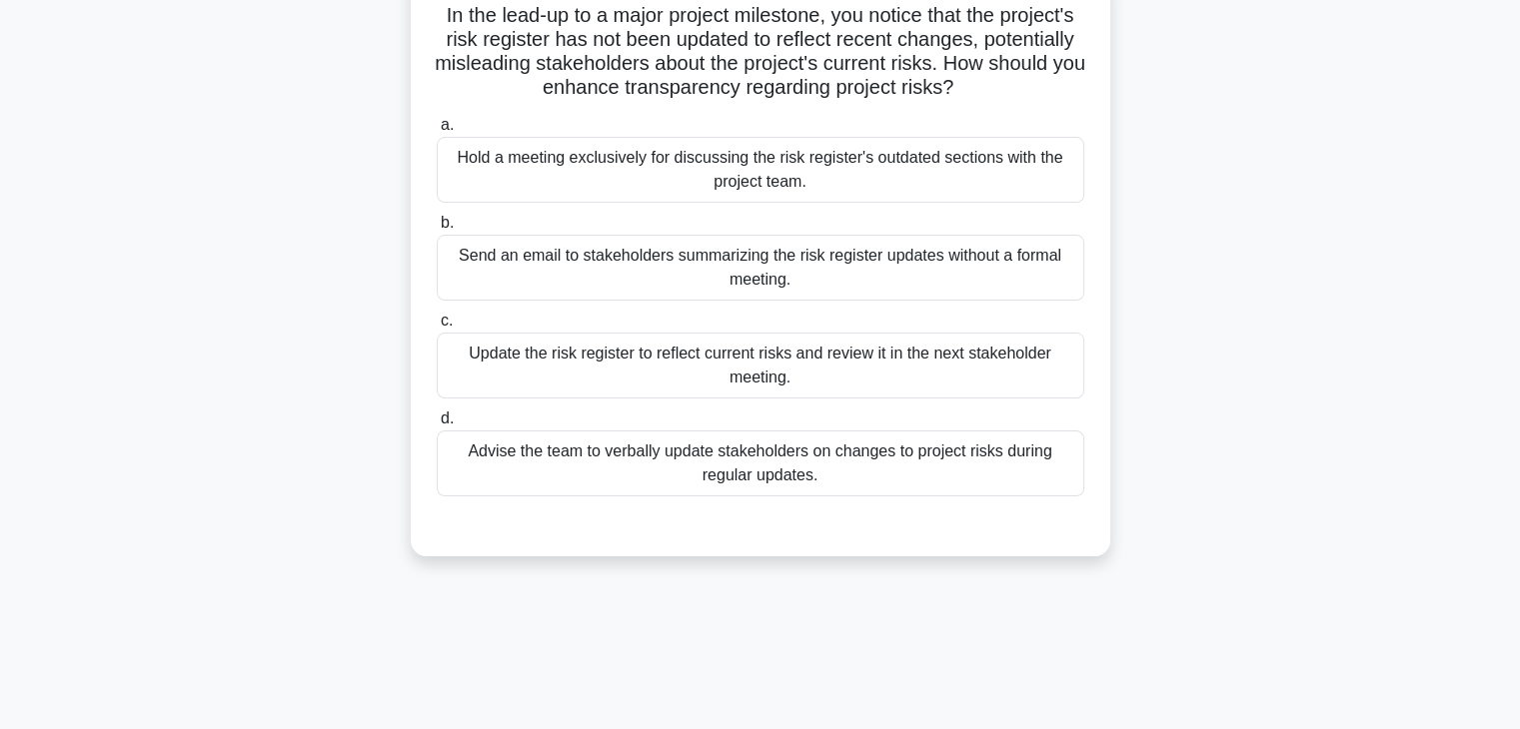
scroll to position [147, 0]
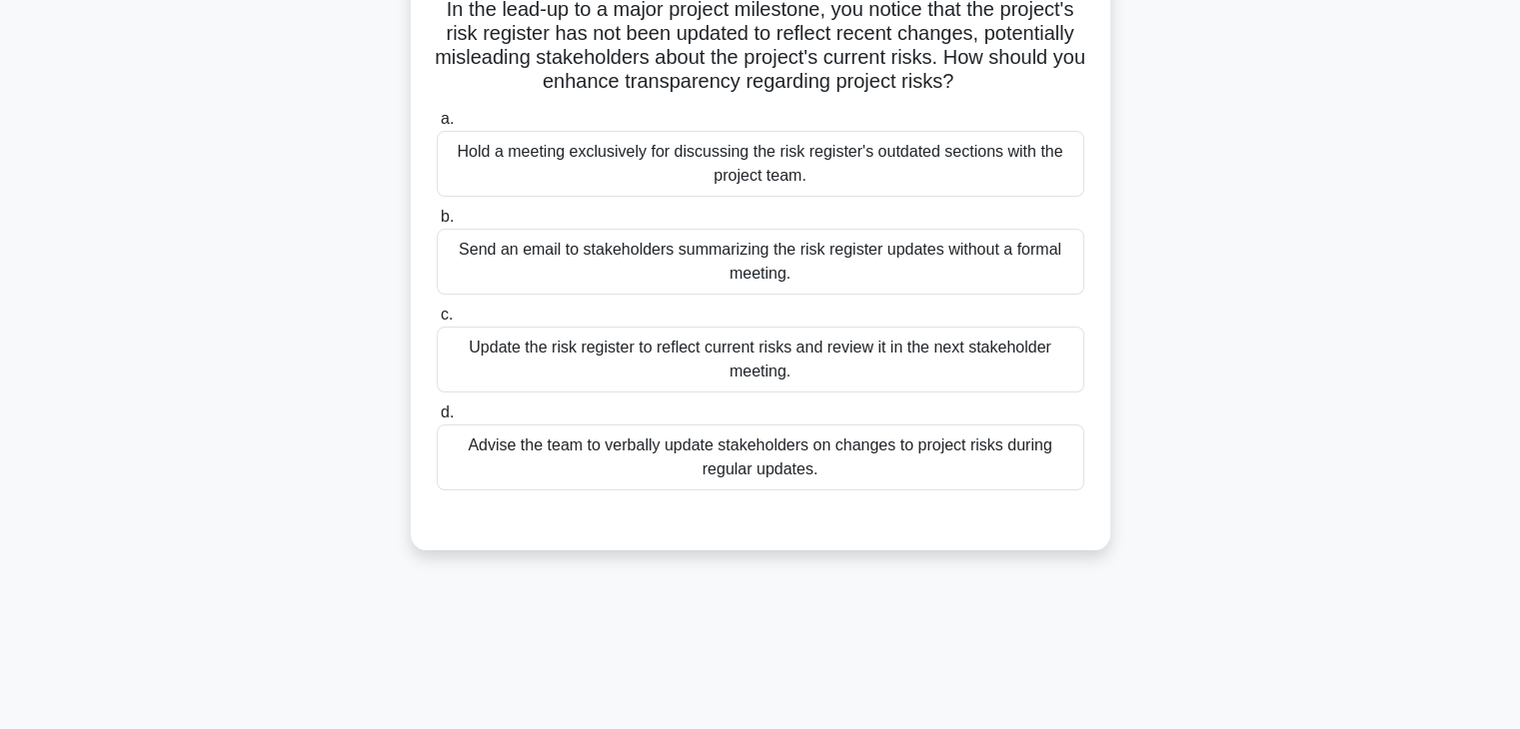
click at [544, 354] on div "Update the risk register to reflect current risks and review it in the next sta…" at bounding box center [760, 360] width 647 height 66
click at [437, 322] on input "c. Update the risk register to reflect current risks and review it in the next …" at bounding box center [437, 315] width 0 height 13
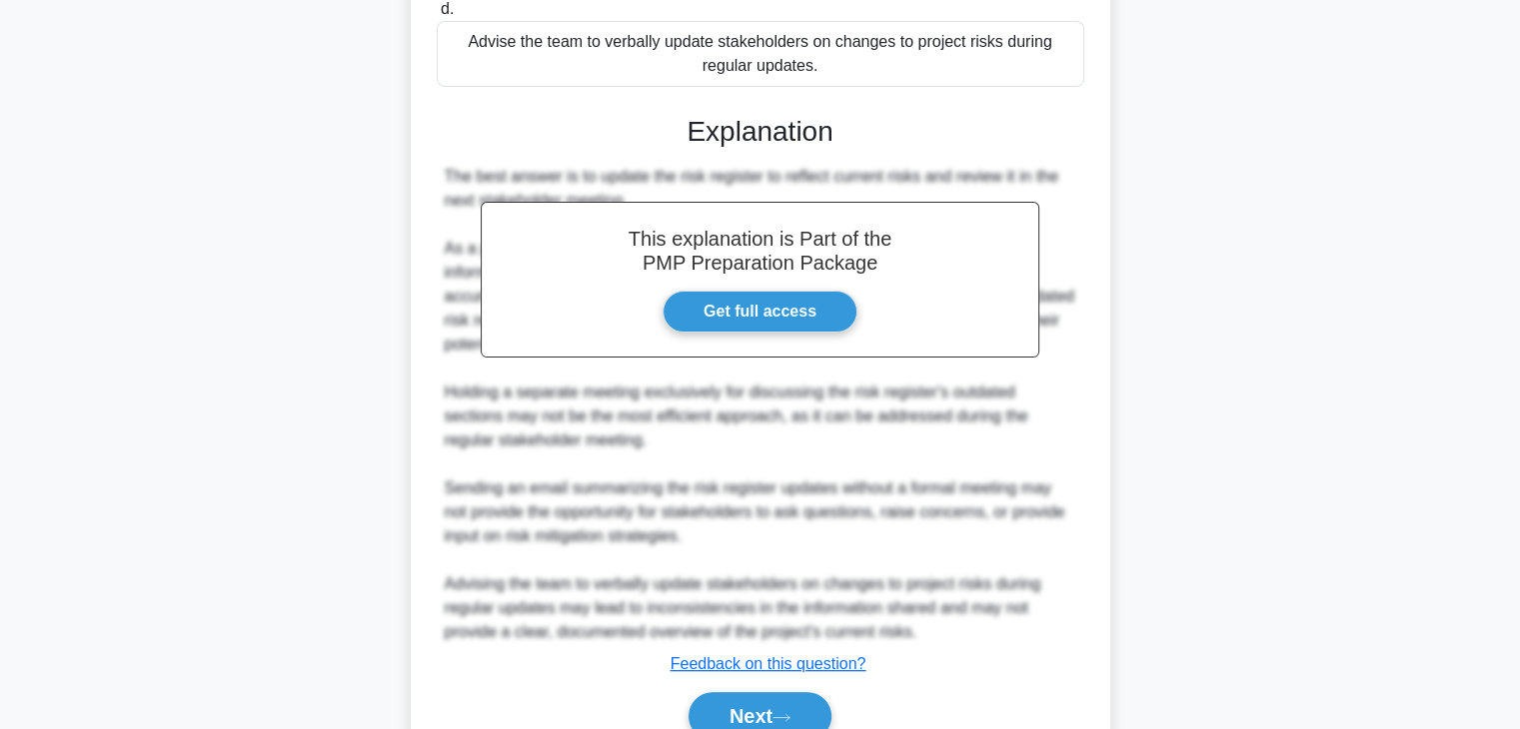
scroll to position [645, 0]
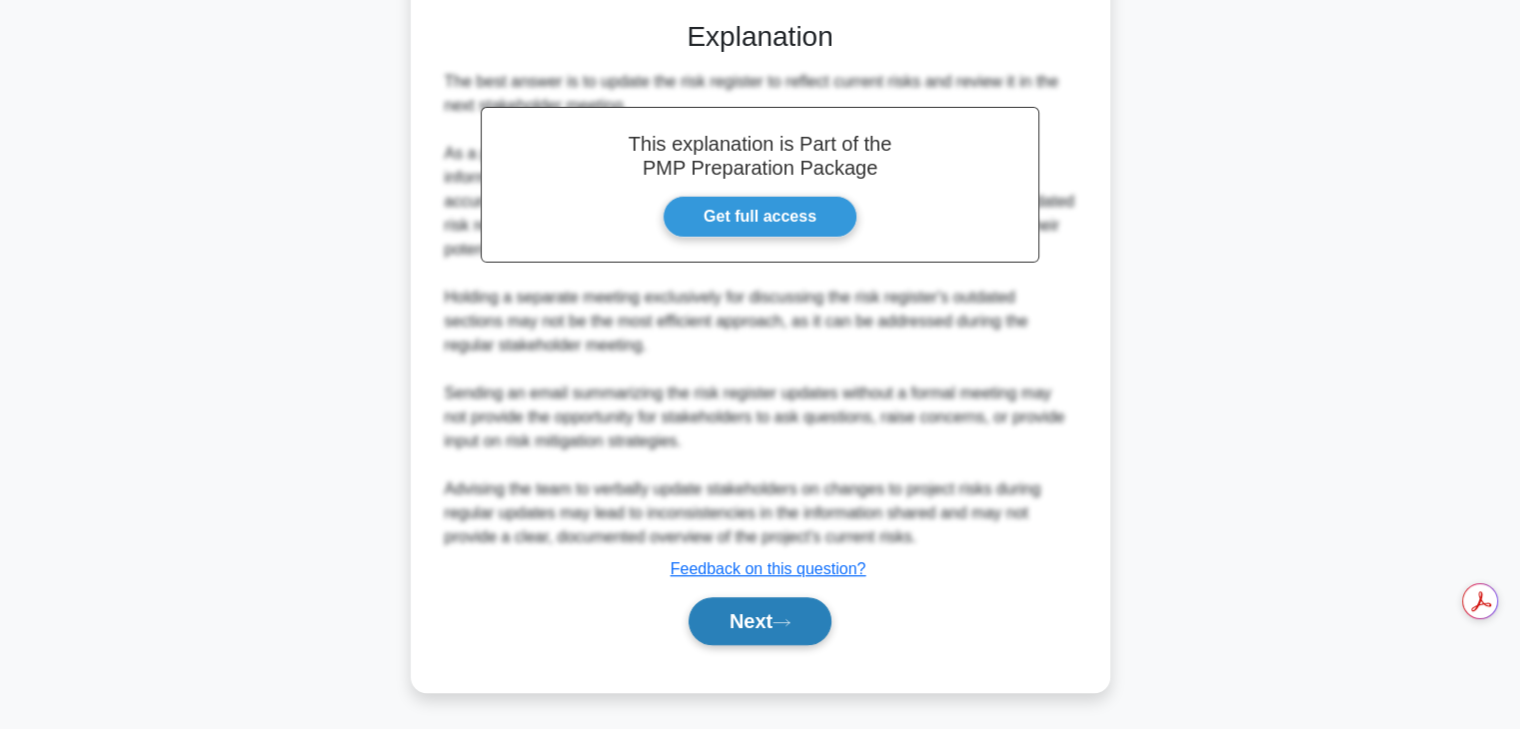
click at [745, 628] on button "Next" at bounding box center [759, 621] width 143 height 48
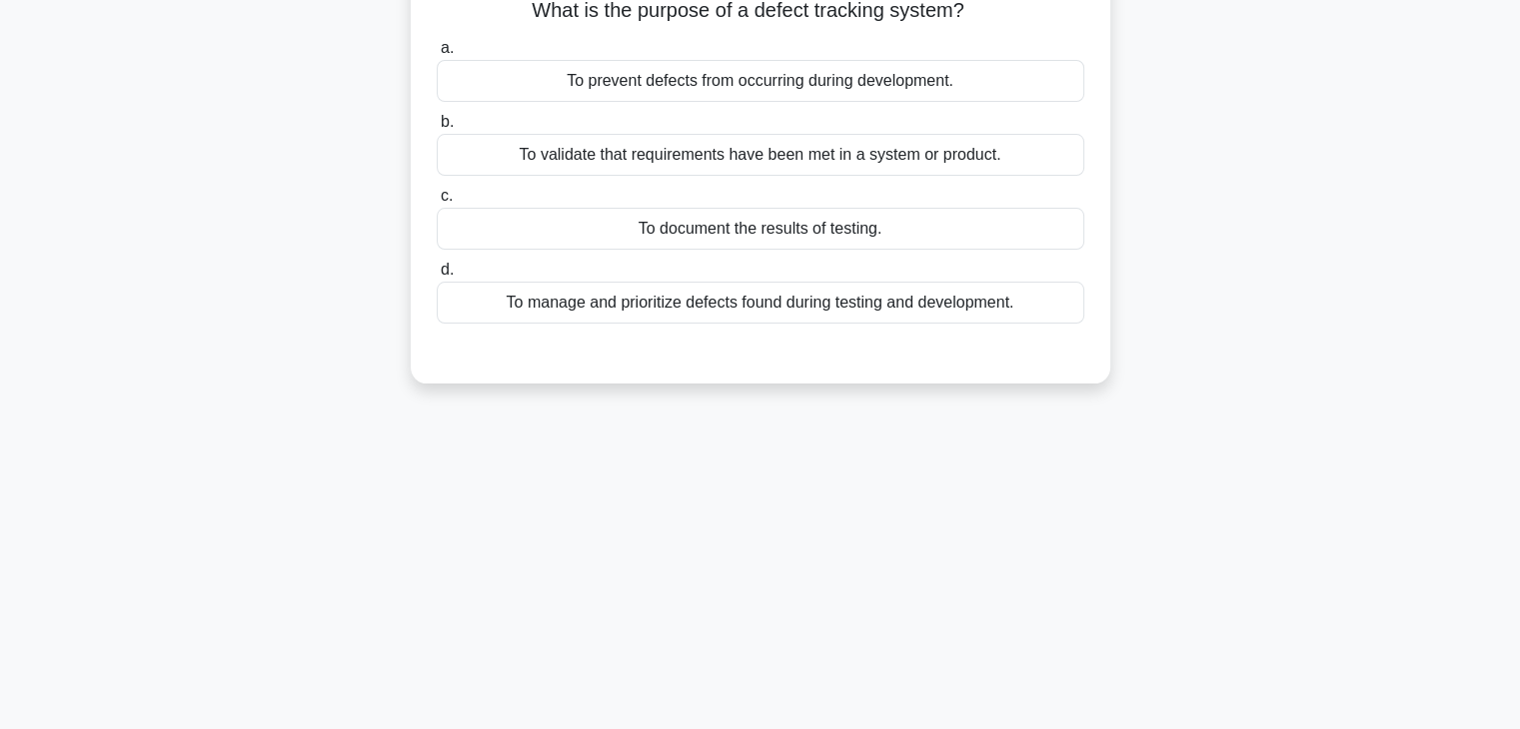
scroll to position [123, 0]
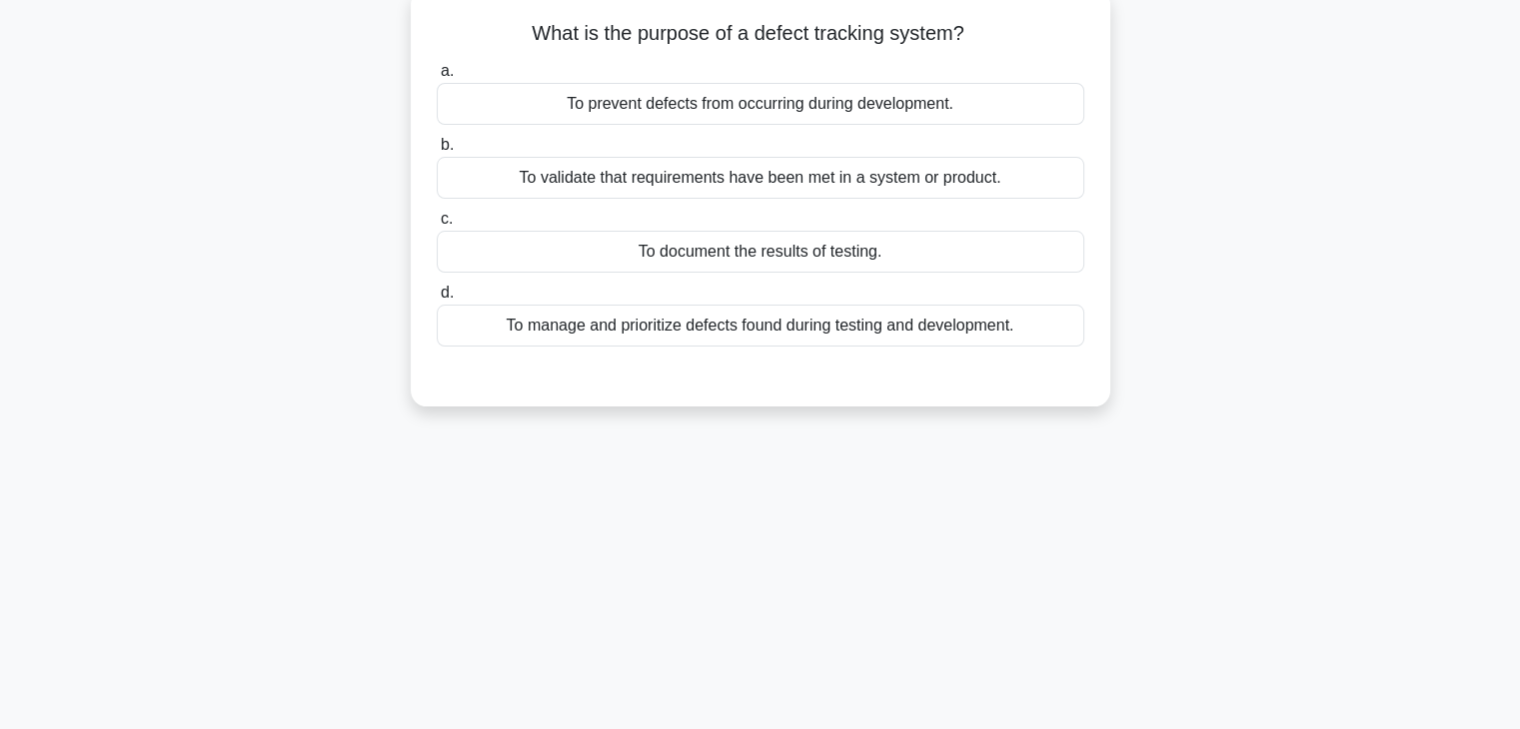
click at [625, 270] on div "To document the results of testing." at bounding box center [760, 252] width 647 height 42
click at [437, 226] on input "c. To document the results of testing." at bounding box center [437, 219] width 0 height 13
click at [610, 337] on div "To manage and prioritize defects found during testing and development." at bounding box center [760, 326] width 647 height 42
click at [437, 300] on input "d. To manage and prioritize defects found during testing and development." at bounding box center [437, 293] width 0 height 13
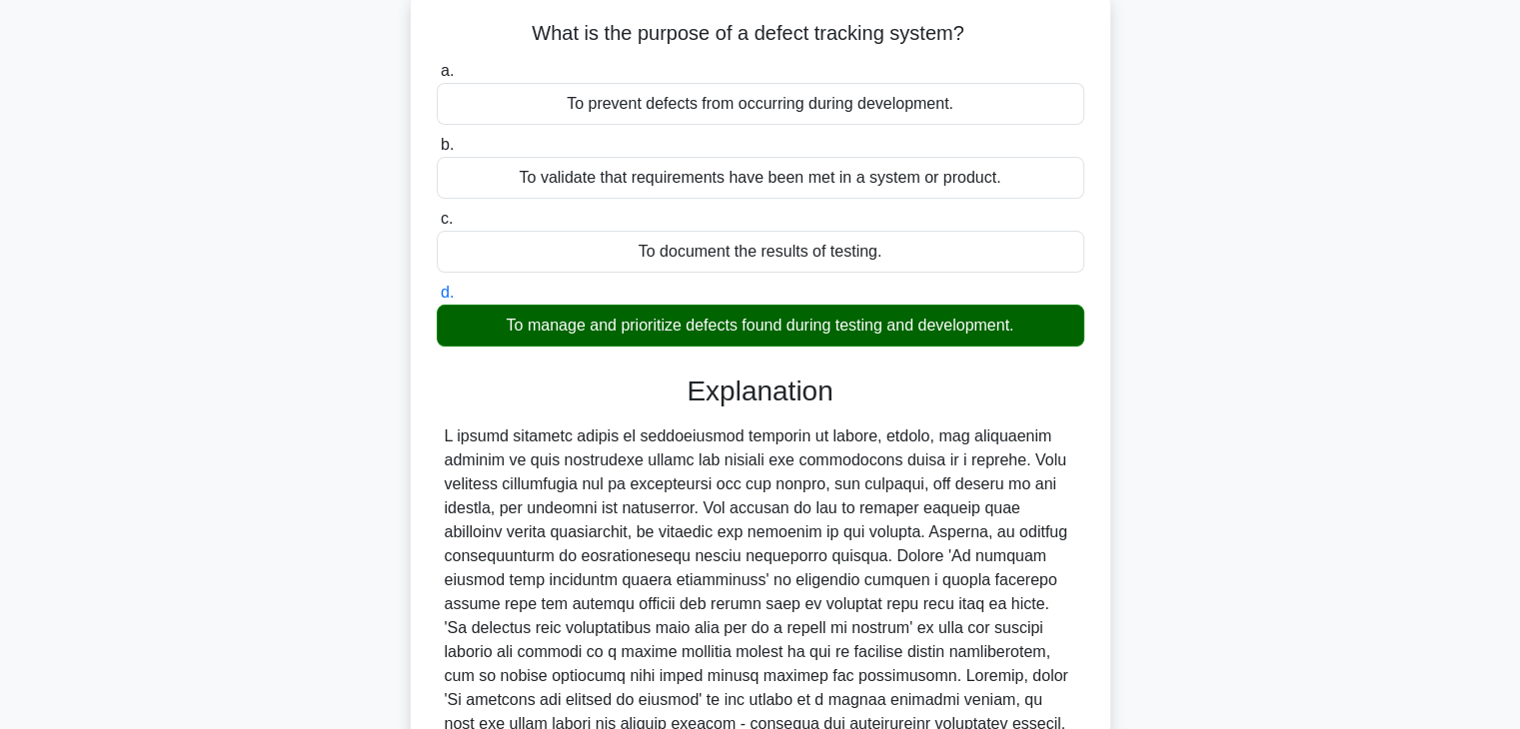
scroll to position [351, 0]
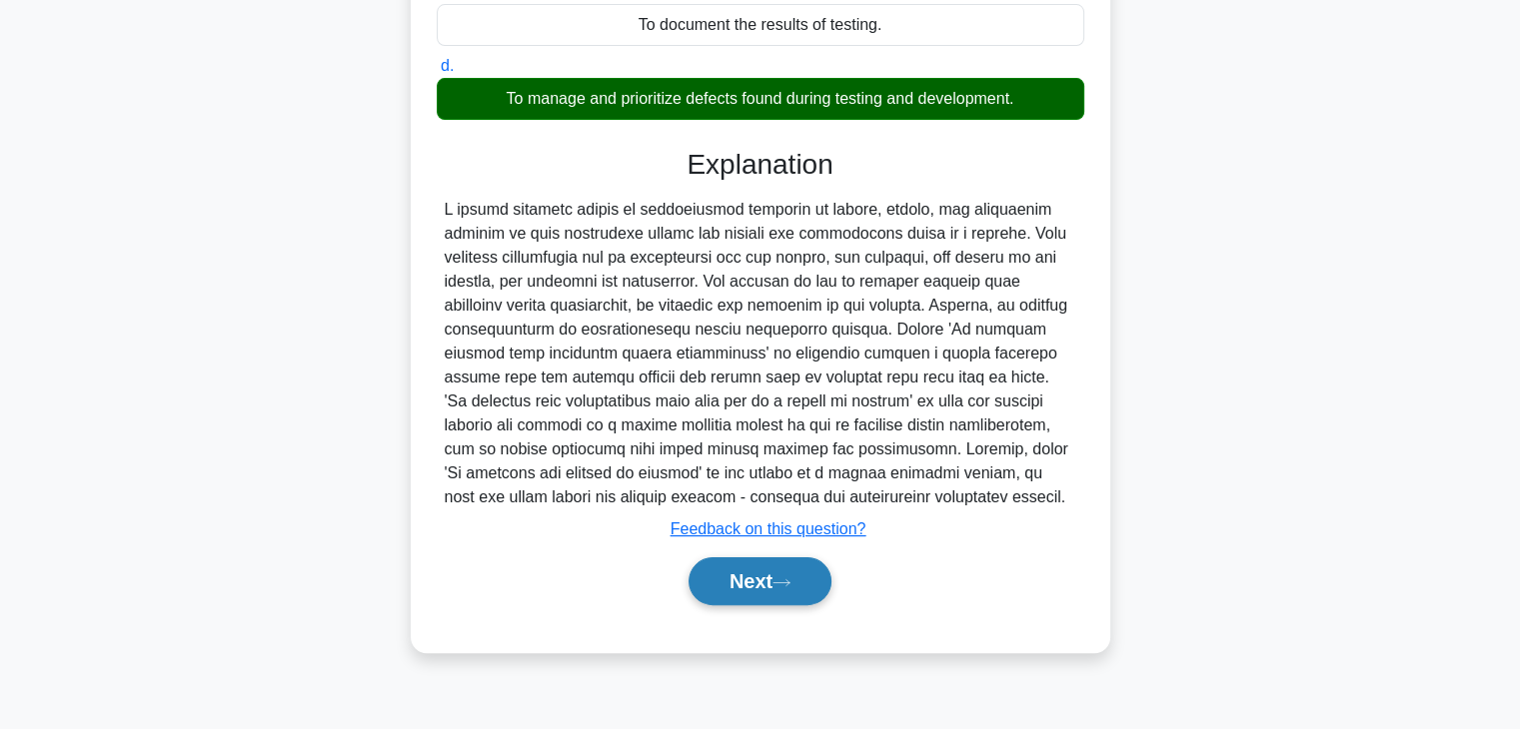
click at [709, 580] on button "Next" at bounding box center [759, 582] width 143 height 48
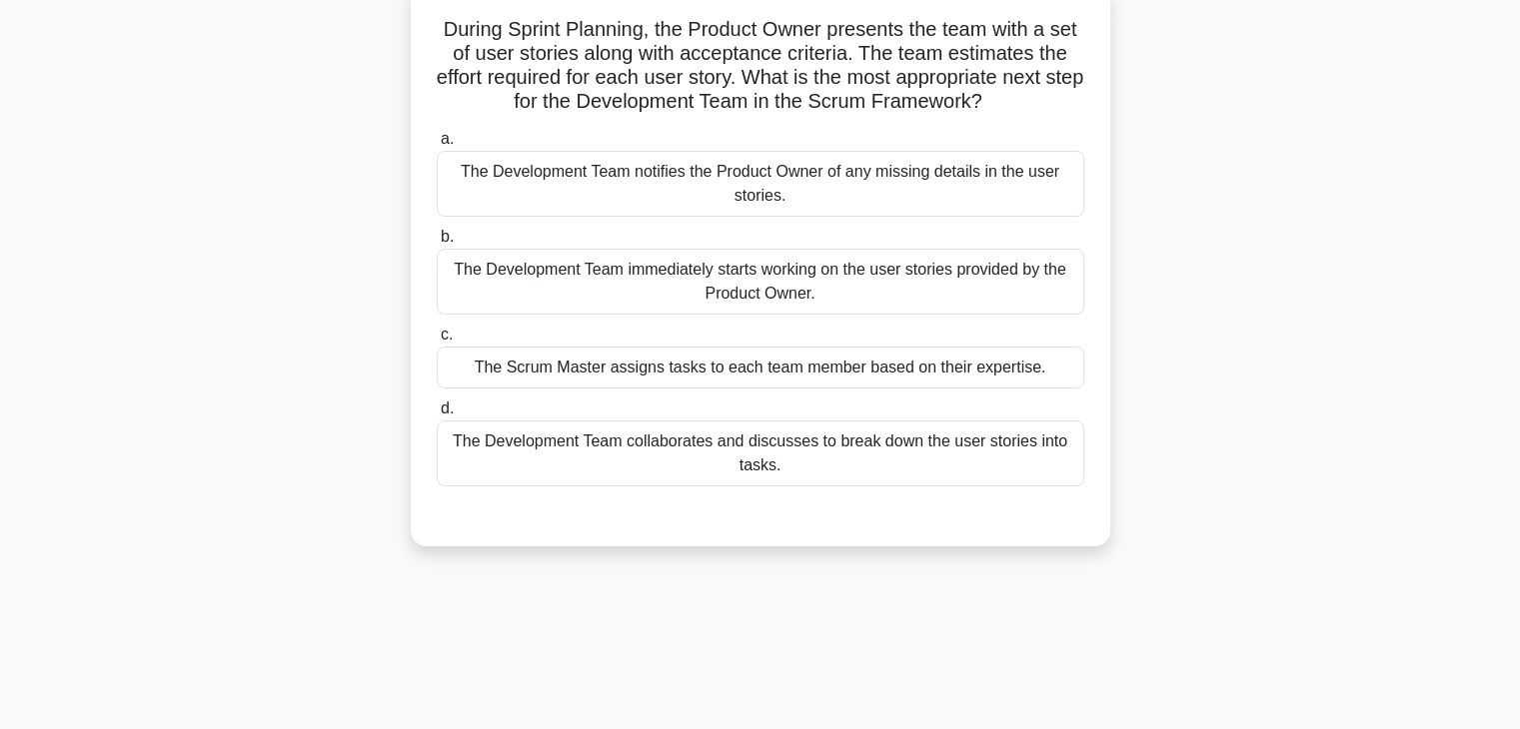
scroll to position [133, 0]
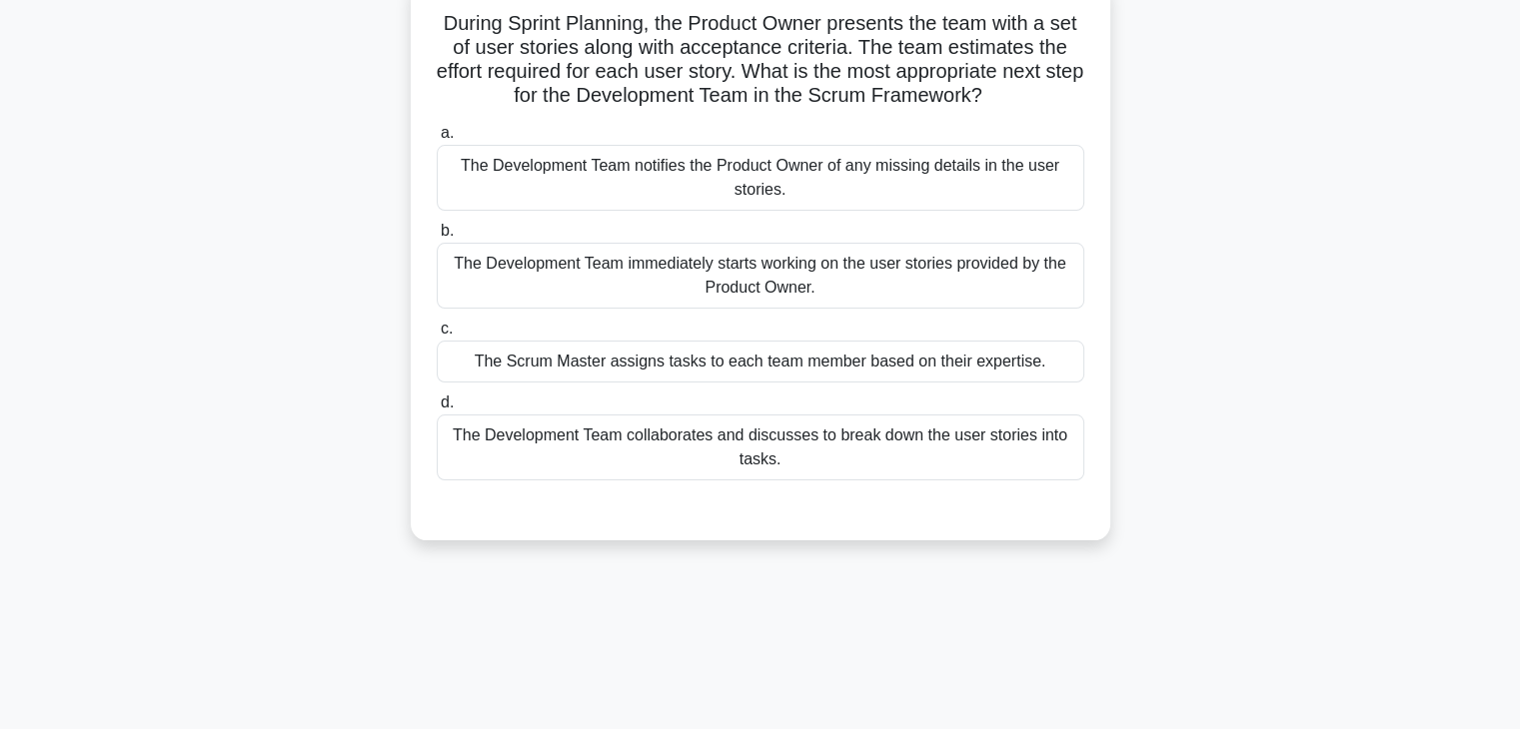
click at [571, 358] on div "The Scrum Master assigns tasks to each team member based on their expertise." at bounding box center [760, 362] width 647 height 42
click at [437, 336] on input "c. The Scrum Master assigns tasks to each team member based on their expertise." at bounding box center [437, 329] width 0 height 13
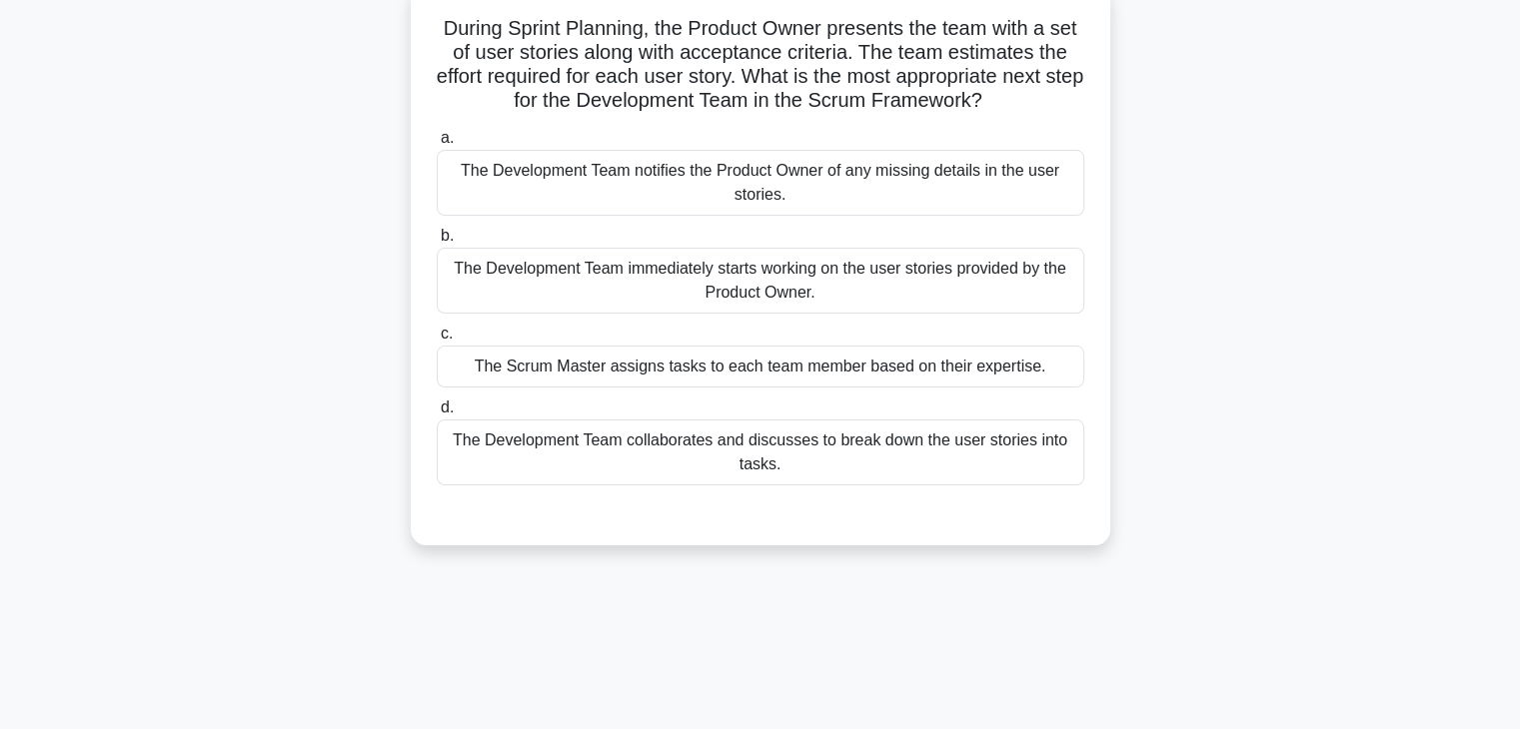
click at [559, 444] on div "The Development Team collaborates and discusses to break down the user stories …" at bounding box center [760, 453] width 647 height 66
click at [437, 415] on input "d. The Development Team collaborates and discusses to break down the user stori…" at bounding box center [437, 408] width 0 height 13
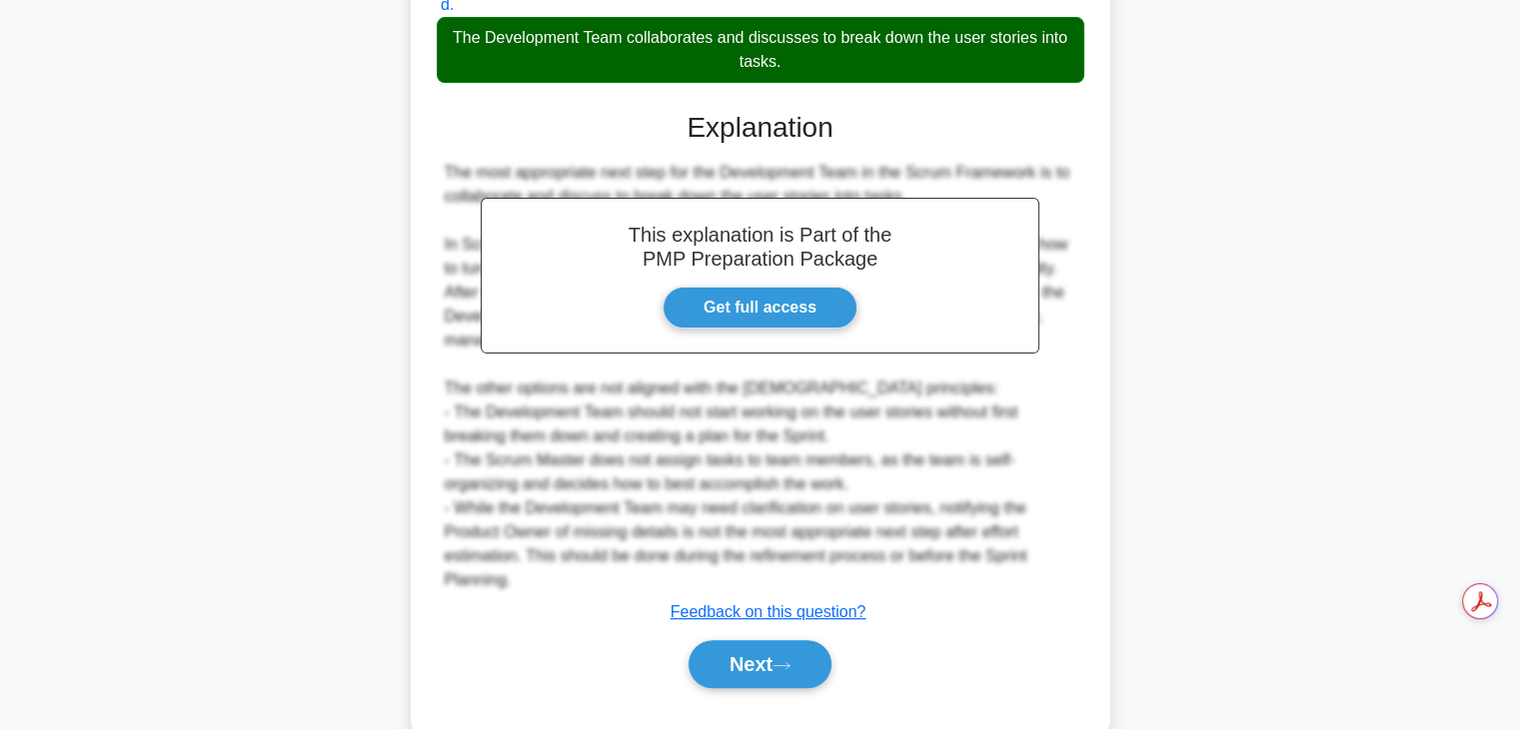
scroll to position [573, 0]
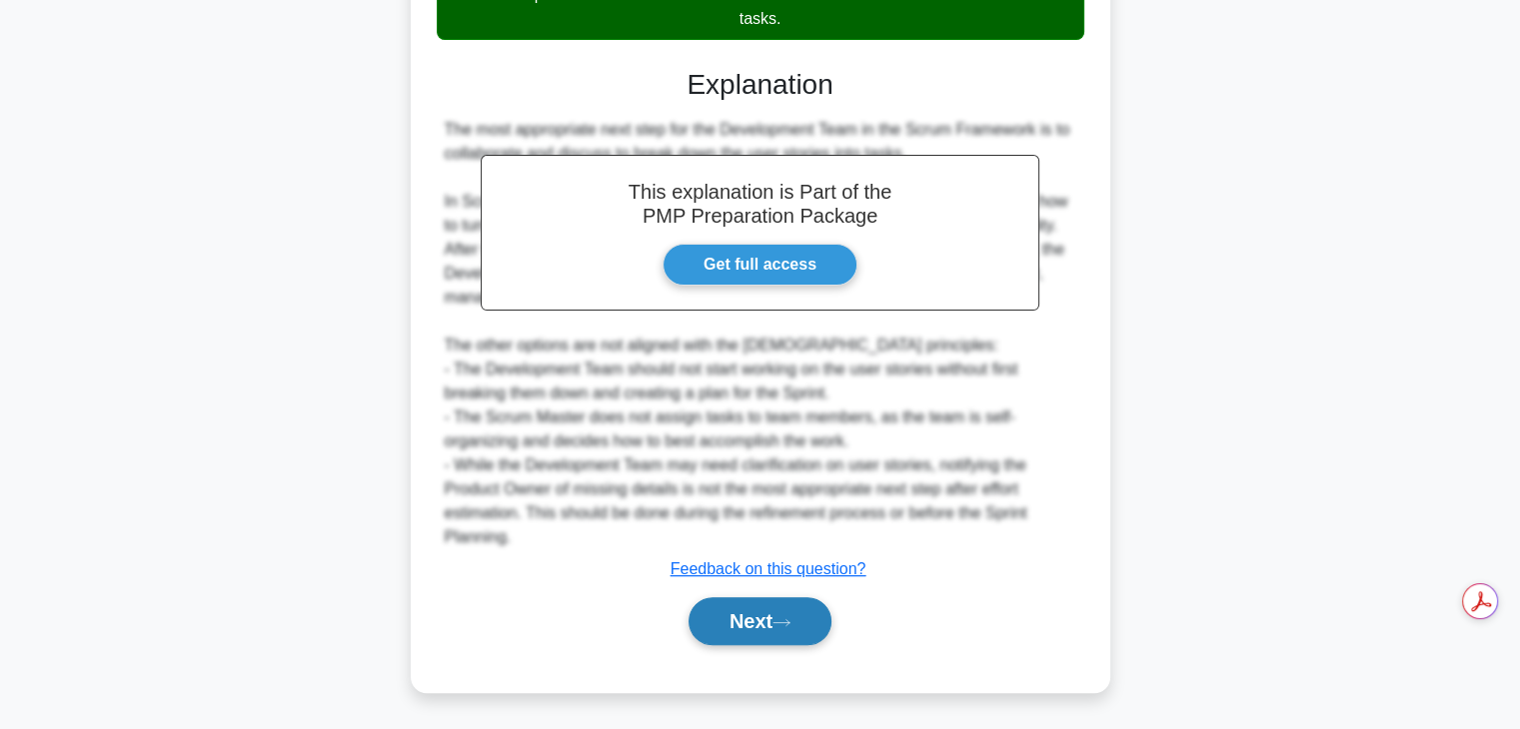
click at [707, 628] on button "Next" at bounding box center [759, 621] width 143 height 48
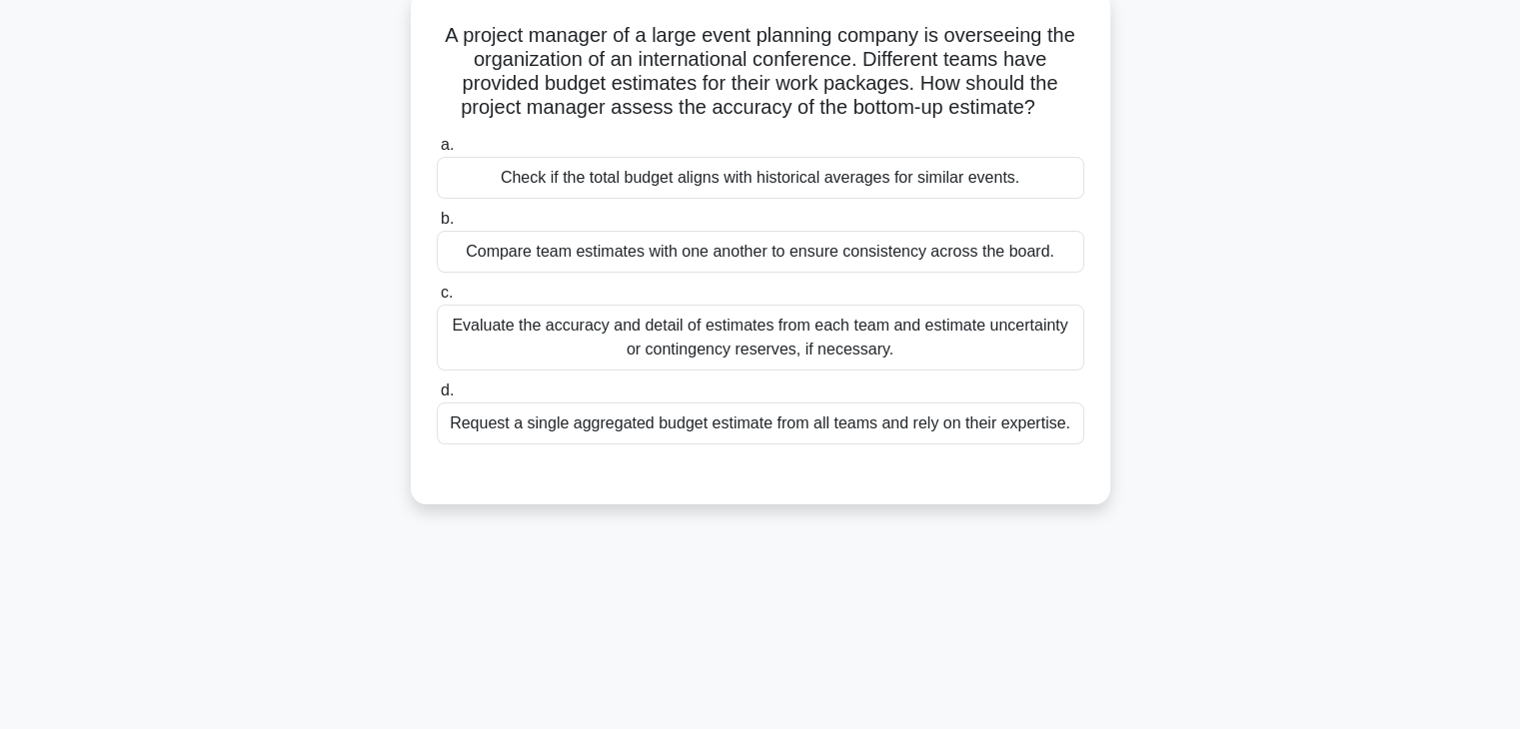
scroll to position [127, 0]
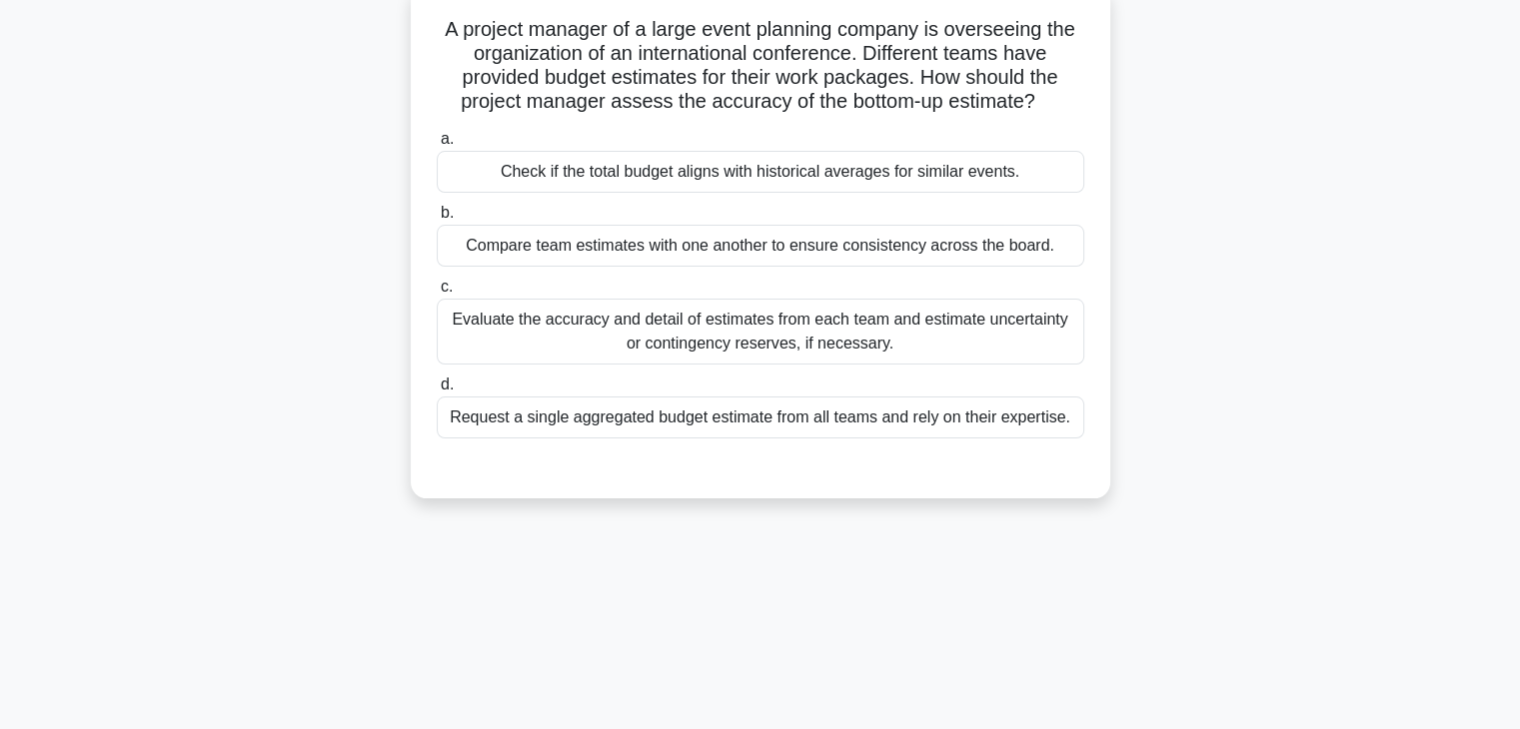
click at [513, 327] on div "Evaluate the accuracy and detail of estimates from each team and estimate uncer…" at bounding box center [760, 332] width 647 height 66
click at [437, 294] on input "c. Evaluate the accuracy and detail of estimates from each team and estimate un…" at bounding box center [437, 287] width 0 height 13
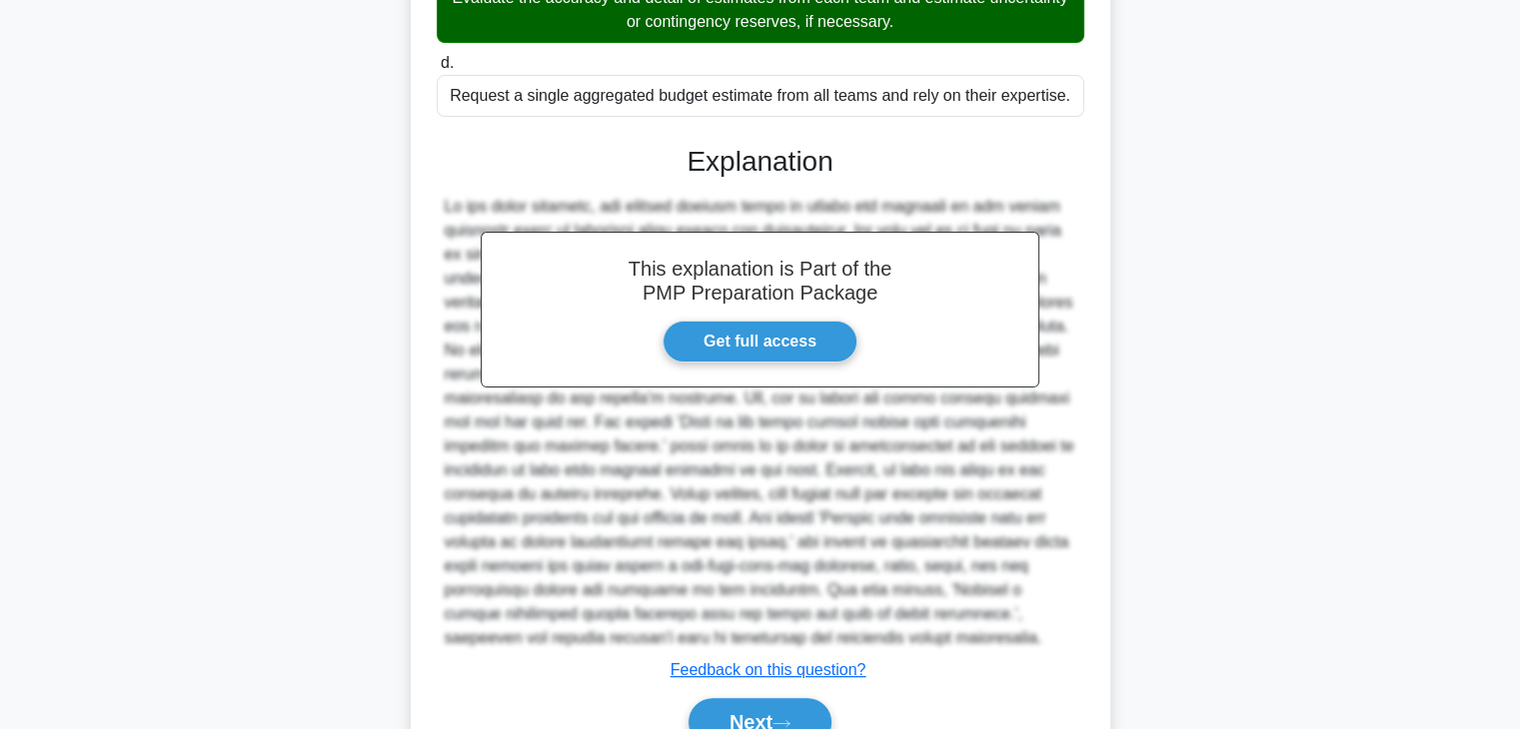
scroll to position [550, 0]
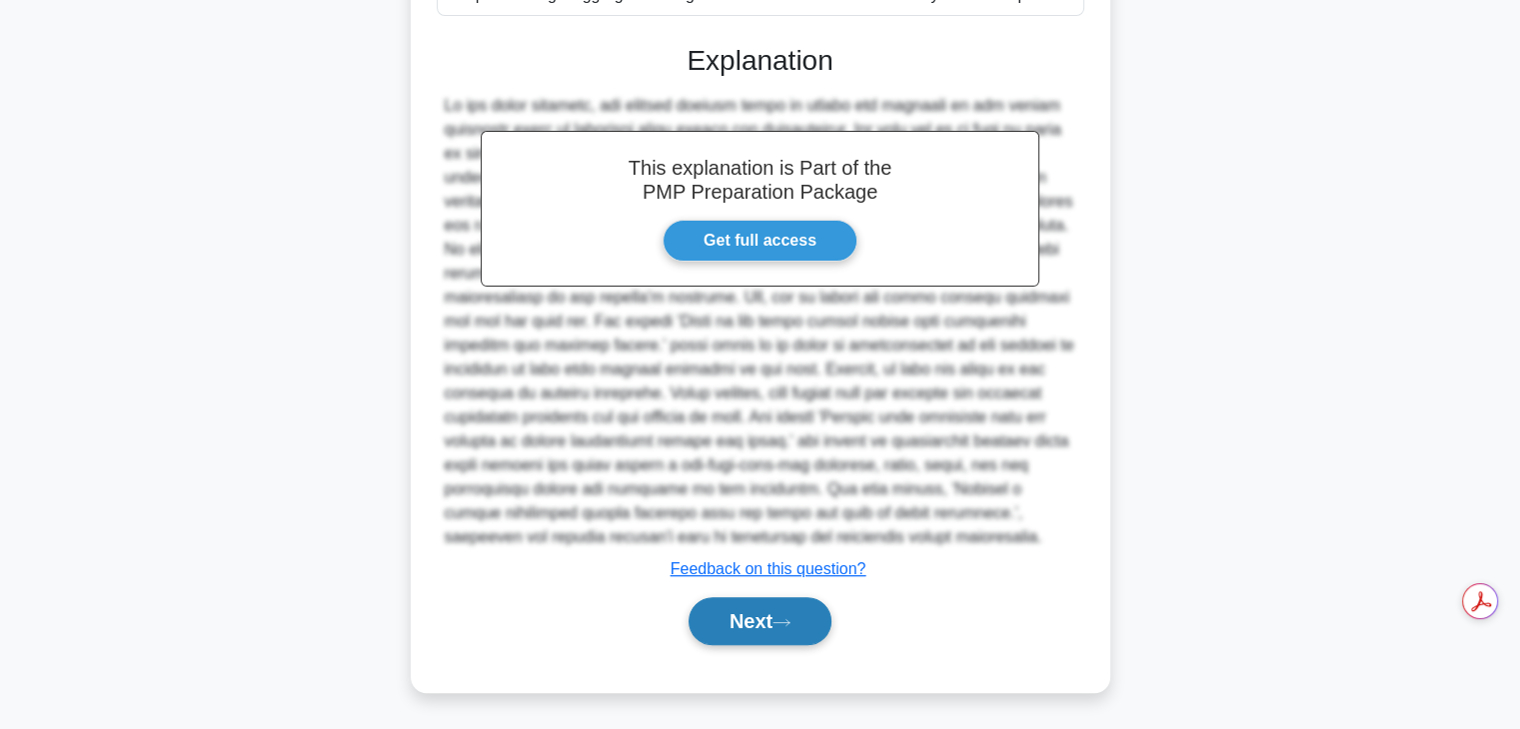
click at [731, 614] on button "Next" at bounding box center [759, 621] width 143 height 48
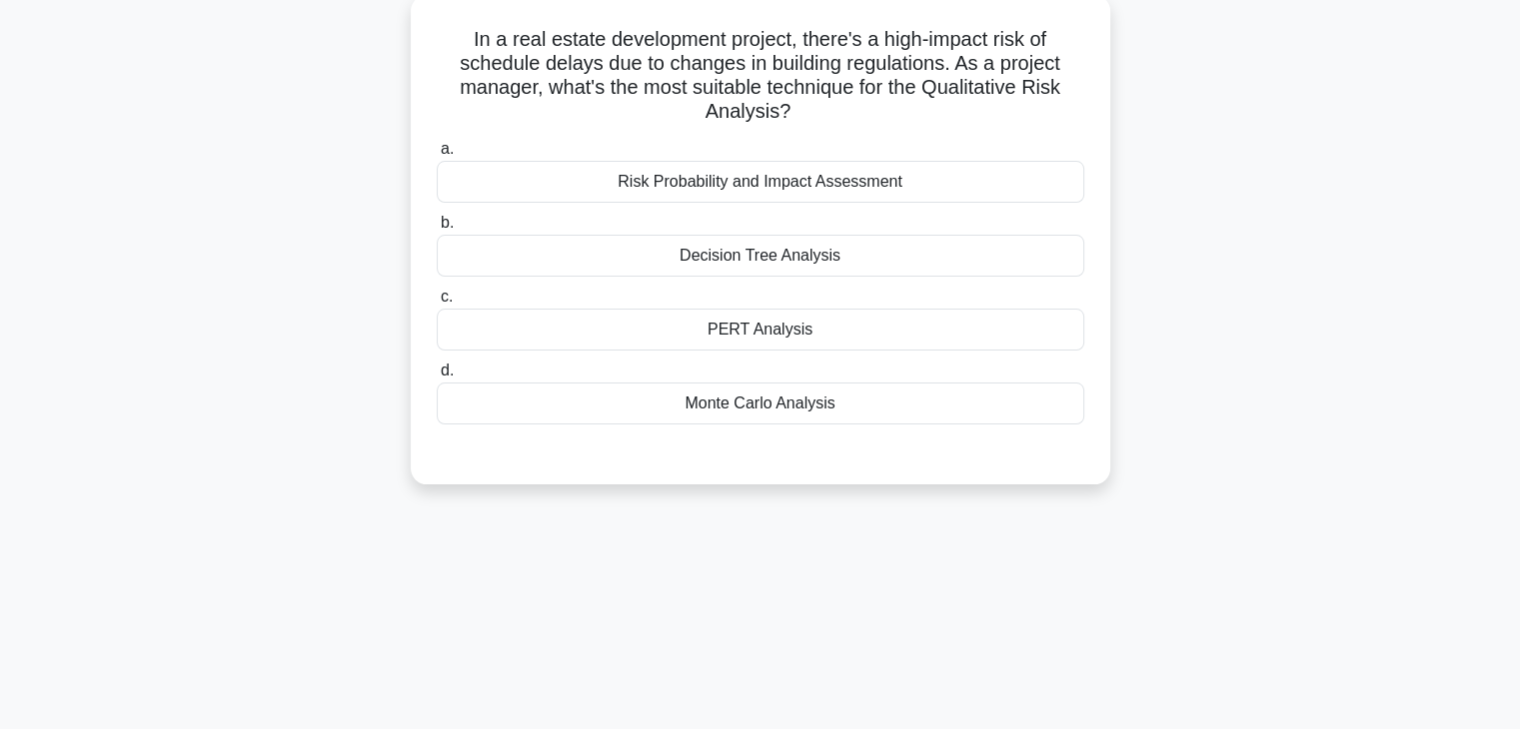
scroll to position [124, 0]
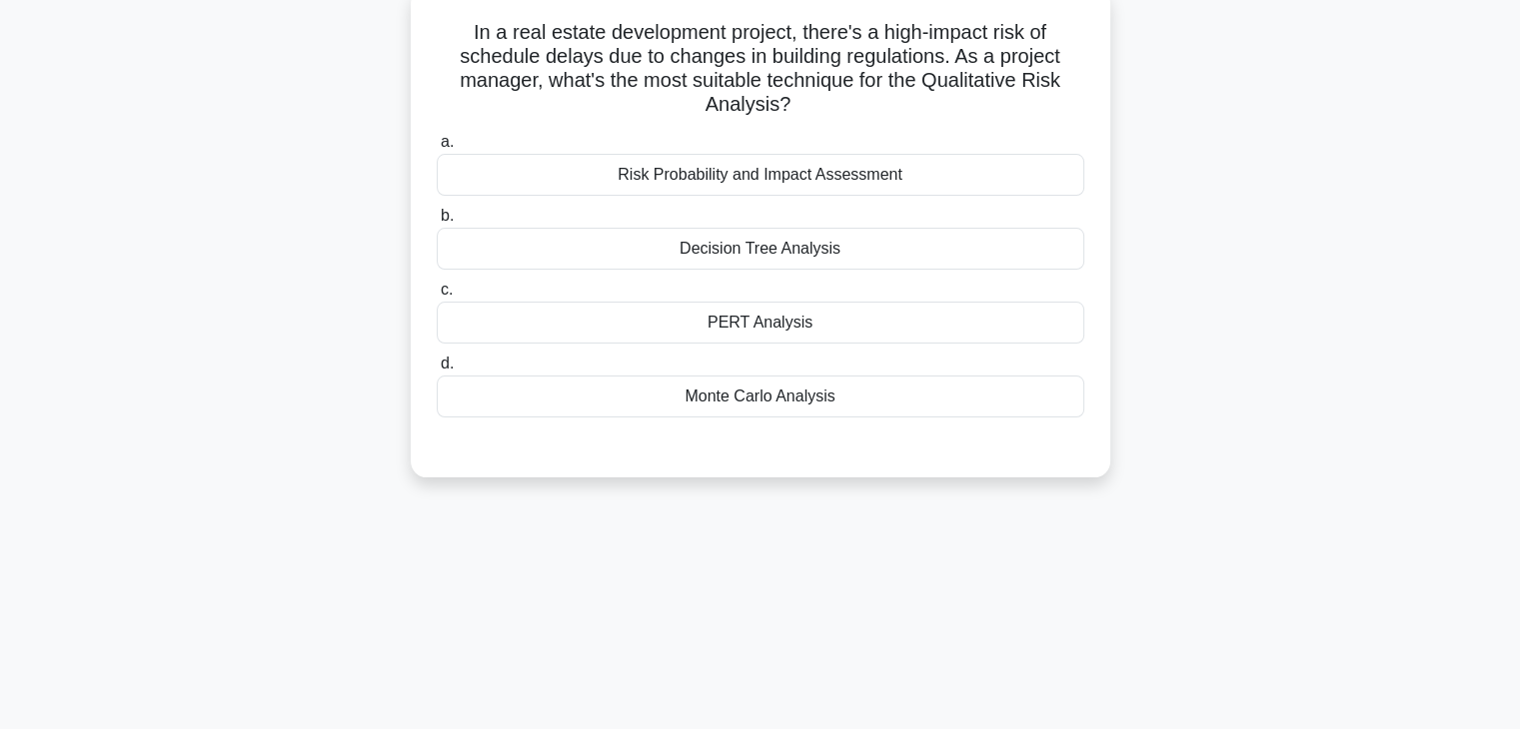
click at [578, 251] on div "Decision Tree Analysis" at bounding box center [760, 249] width 647 height 42
click at [437, 223] on input "b. Decision Tree Analysis" at bounding box center [437, 216] width 0 height 13
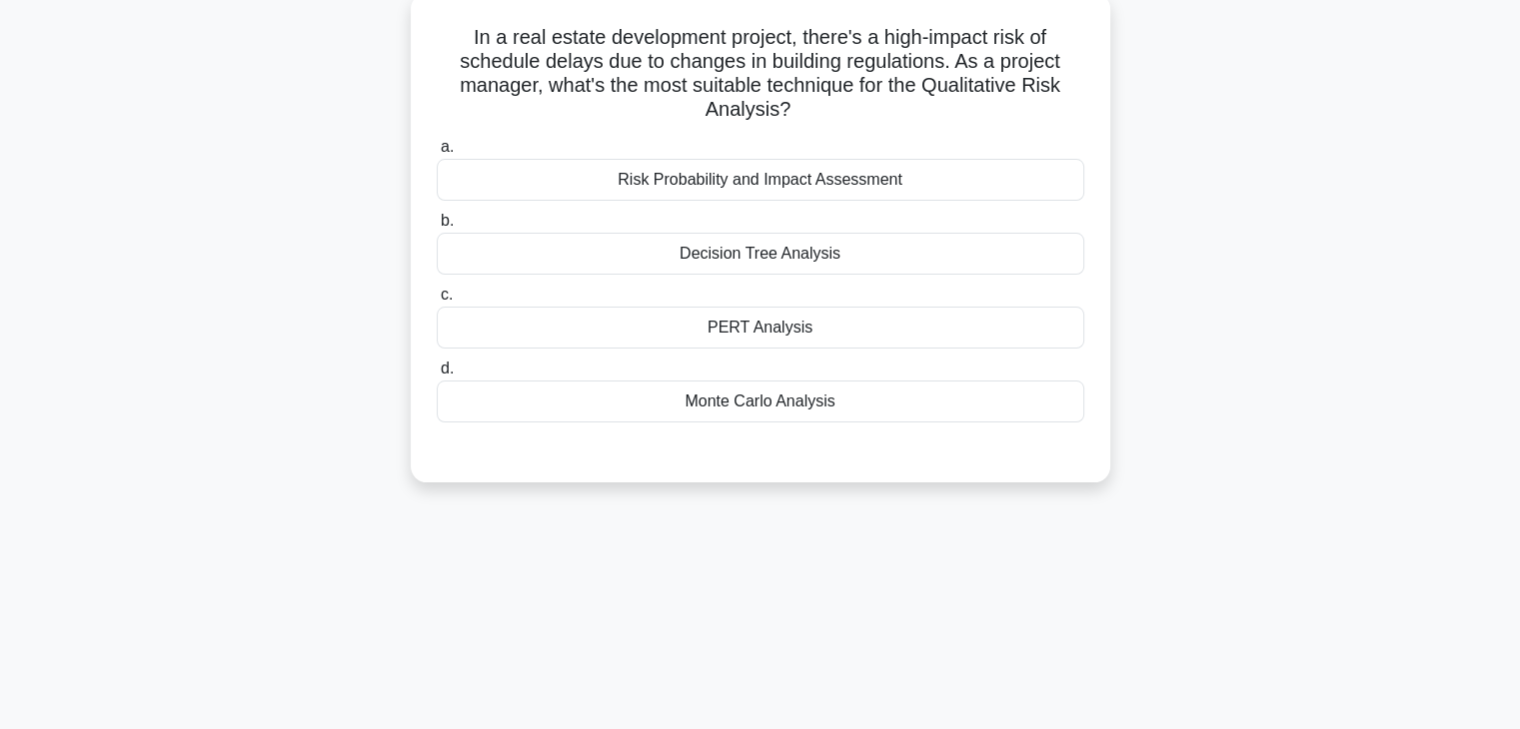
click at [600, 176] on div "Risk Probability and Impact Assessment" at bounding box center [760, 180] width 647 height 42
click at [437, 154] on input "a. Risk Probability and Impact Assessment" at bounding box center [437, 147] width 0 height 13
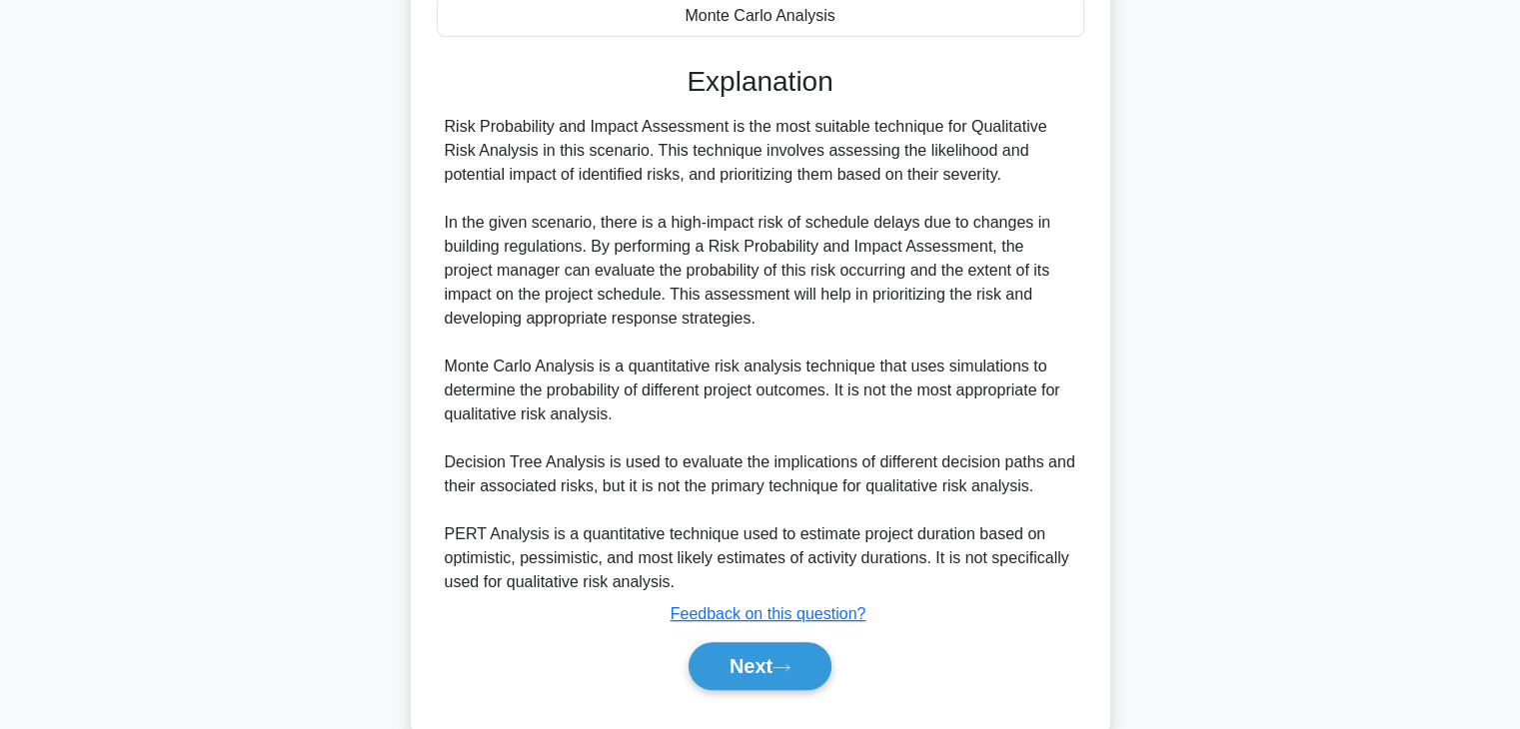
scroll to position [536, 0]
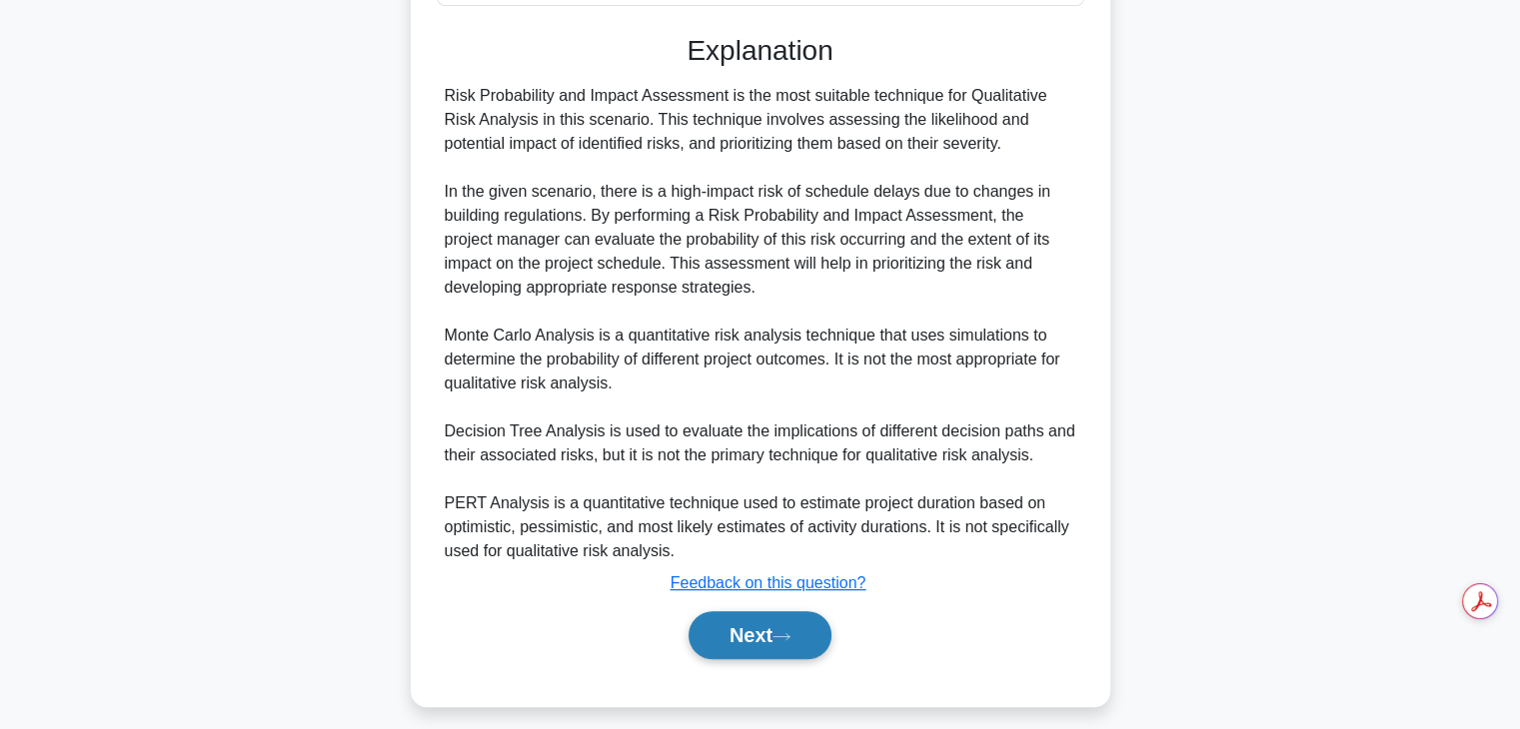
click at [746, 647] on button "Next" at bounding box center [759, 635] width 143 height 48
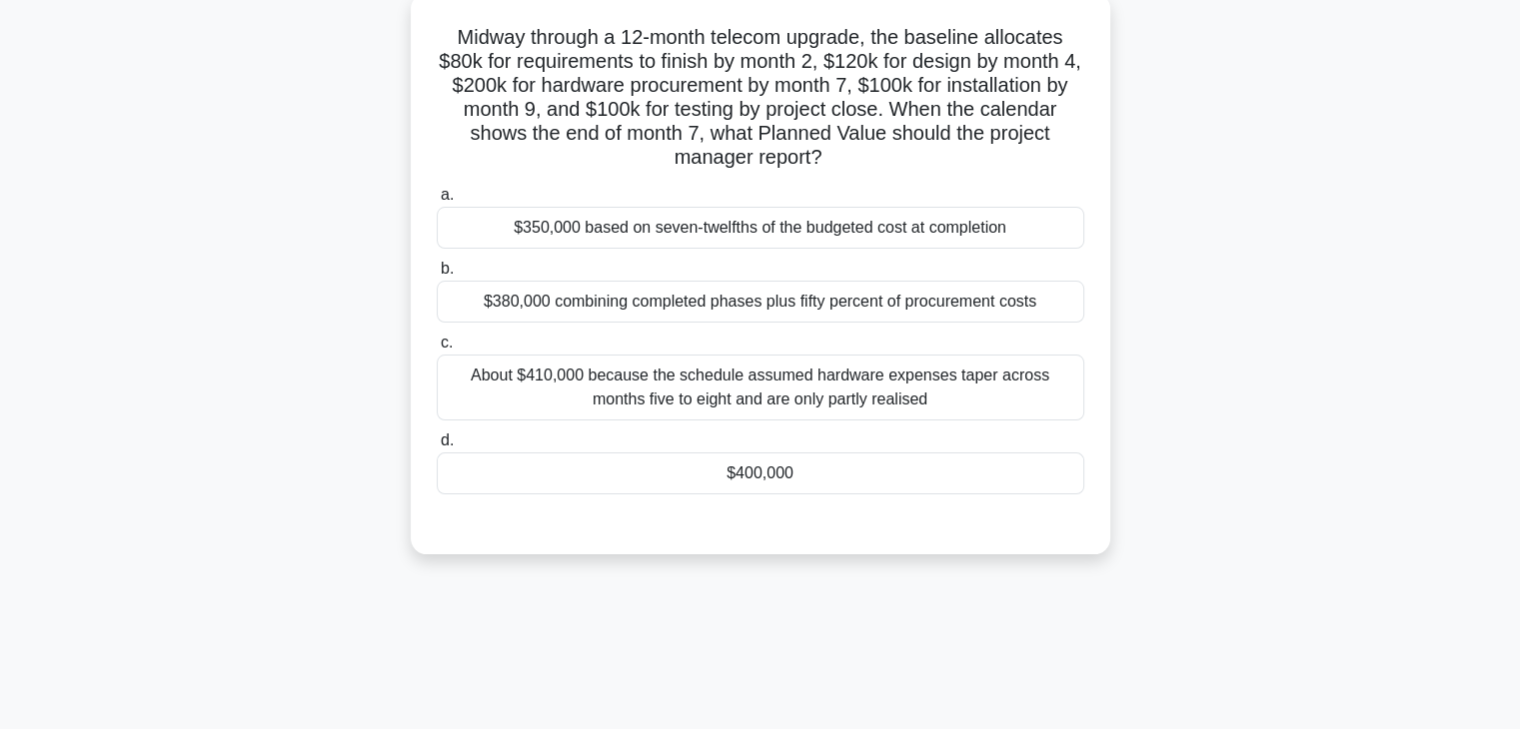
scroll to position [126, 0]
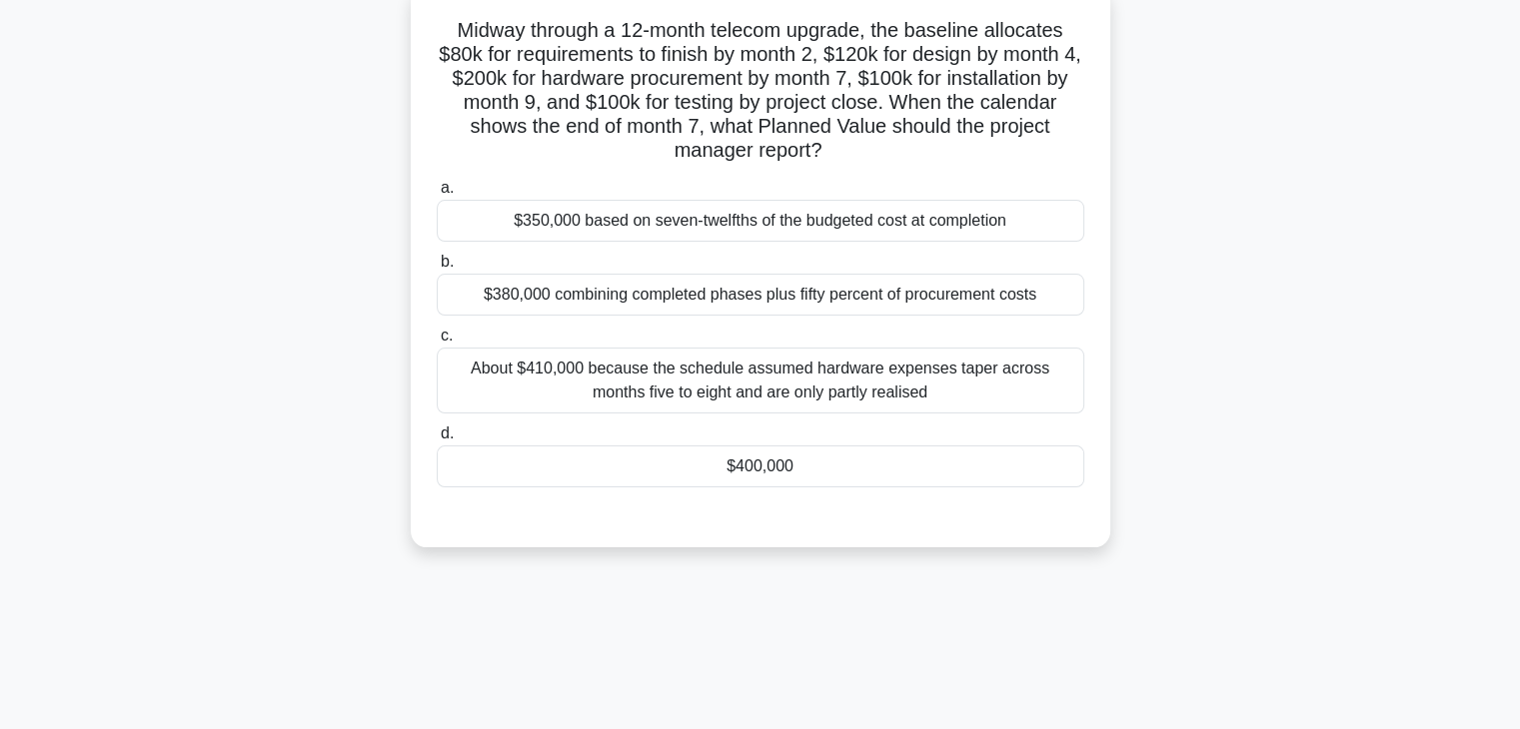
click at [508, 304] on div "$380,000 combining completed phases plus fifty percent of procurement costs" at bounding box center [760, 295] width 647 height 42
click at [437, 269] on input "b. $380,000 combining completed phases plus fifty percent of procurement costs" at bounding box center [437, 262] width 0 height 13
click at [661, 485] on div "$400,000" at bounding box center [760, 467] width 647 height 42
click at [437, 441] on input "d. $400,000" at bounding box center [437, 434] width 0 height 13
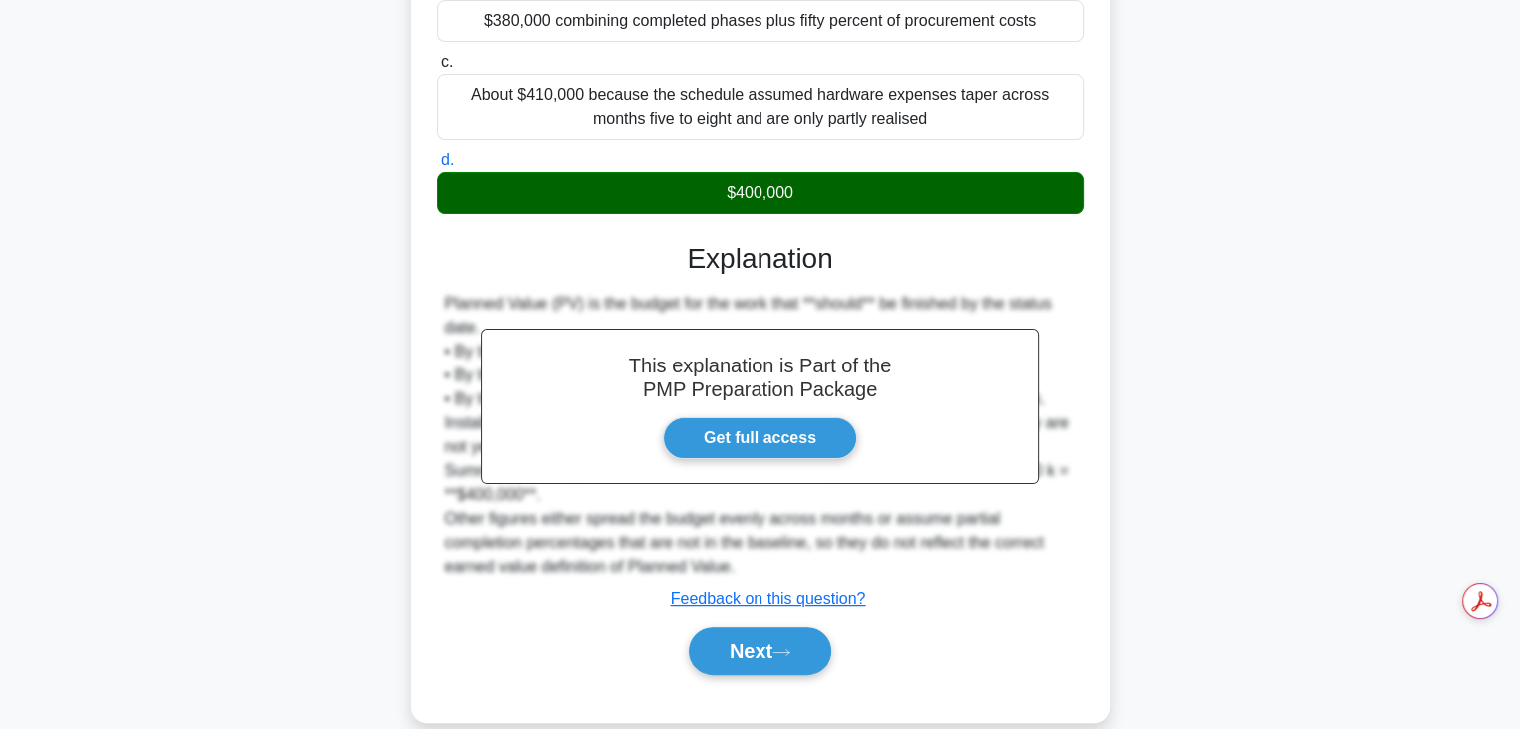
scroll to position [430, 0]
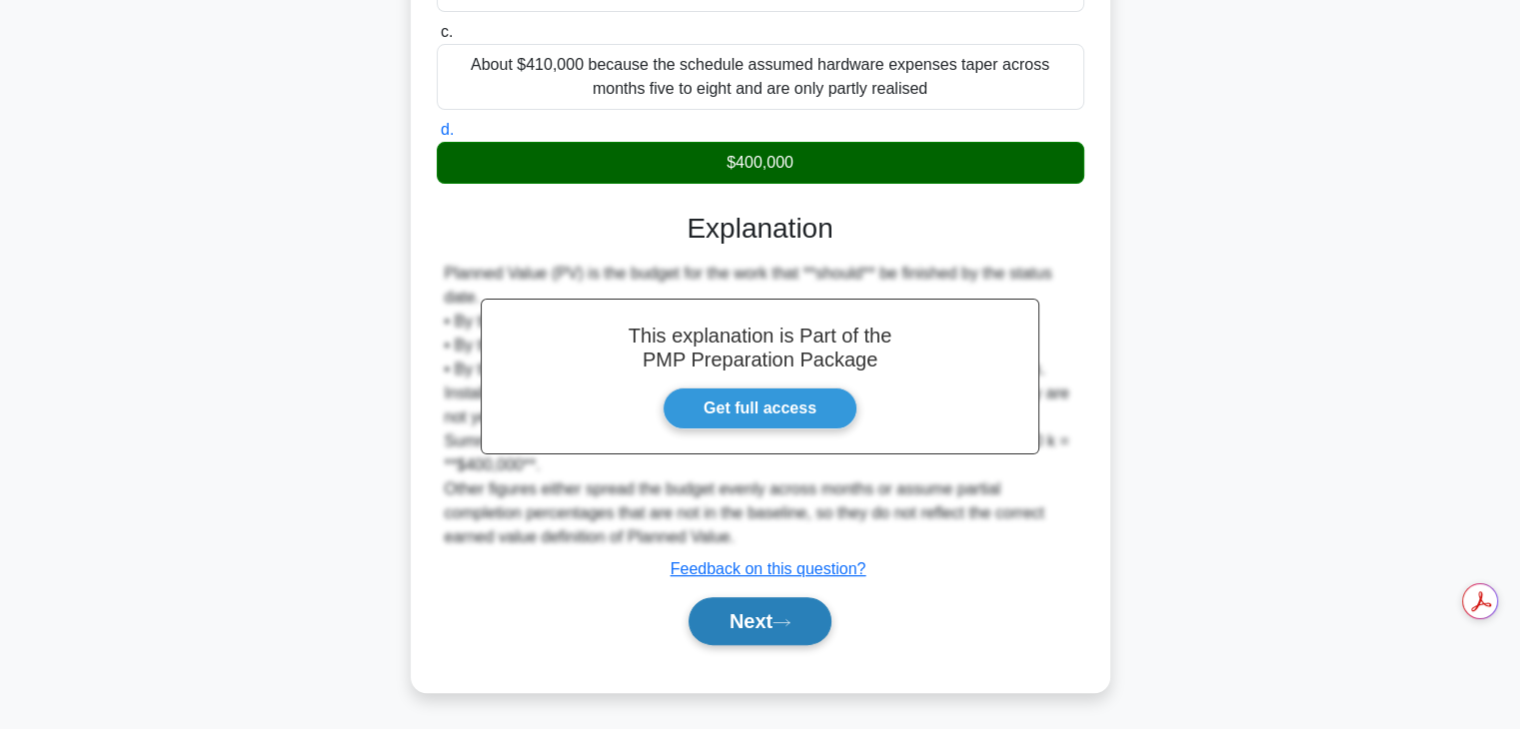
click at [731, 631] on button "Next" at bounding box center [759, 621] width 143 height 48
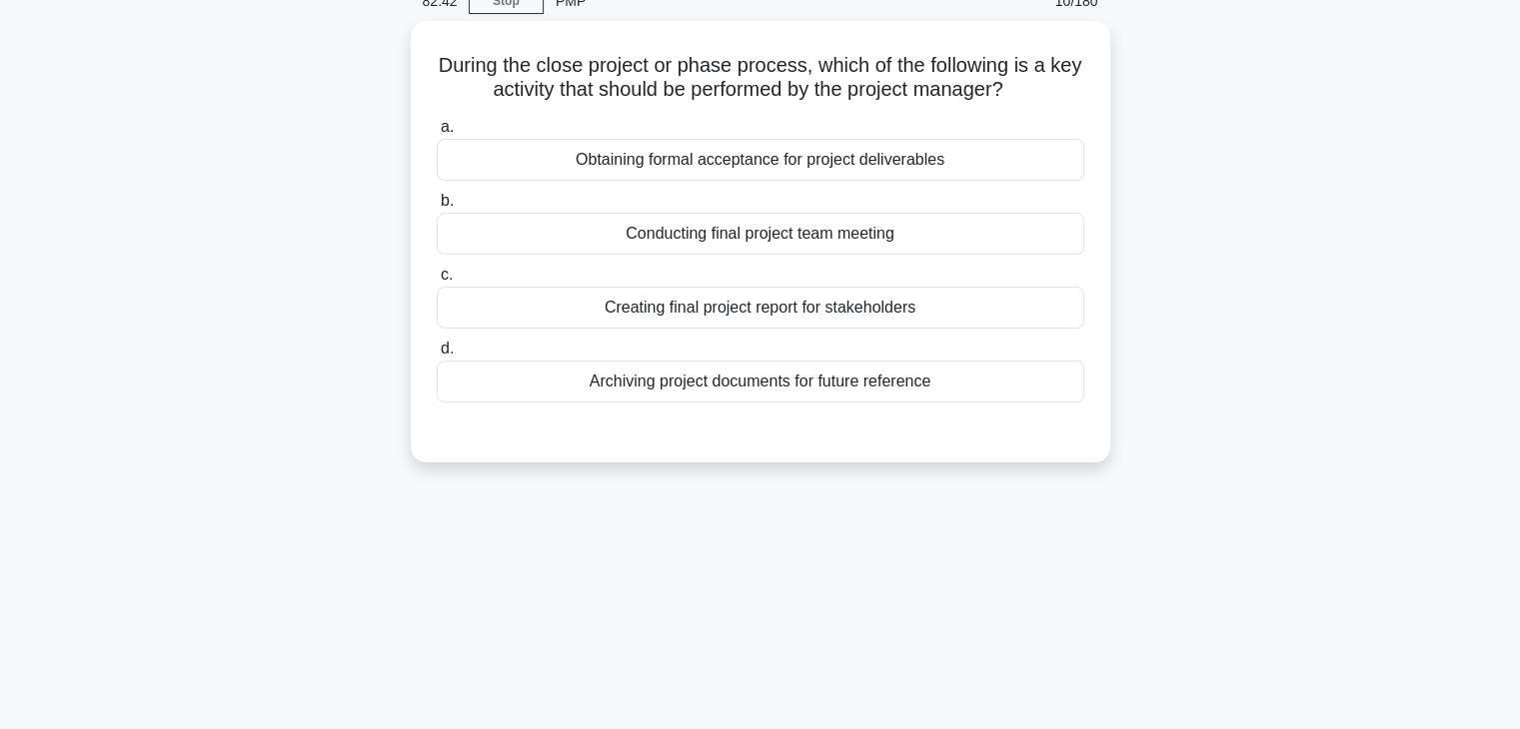
scroll to position [97, 0]
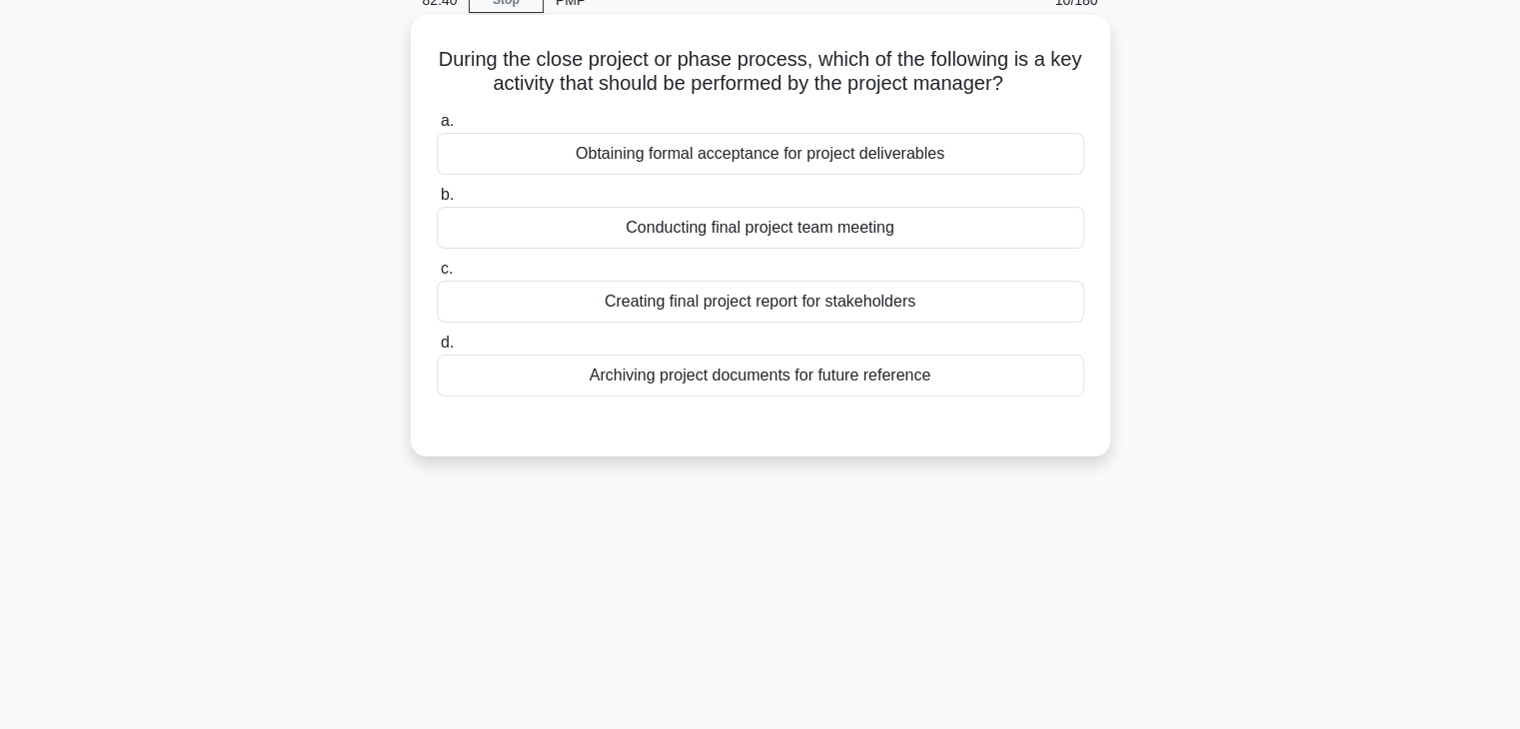
click at [599, 253] on div "a. Obtaining formal acceptance for project deliverables b. Conducting final pro…" at bounding box center [760, 253] width 671 height 296
click at [607, 383] on div "Archiving project documents for future reference" at bounding box center [760, 376] width 647 height 42
click at [437, 350] on input "d. Archiving project documents for future reference" at bounding box center [437, 343] width 0 height 13
click at [676, 302] on div "Creating final project report for stakeholders" at bounding box center [760, 302] width 647 height 42
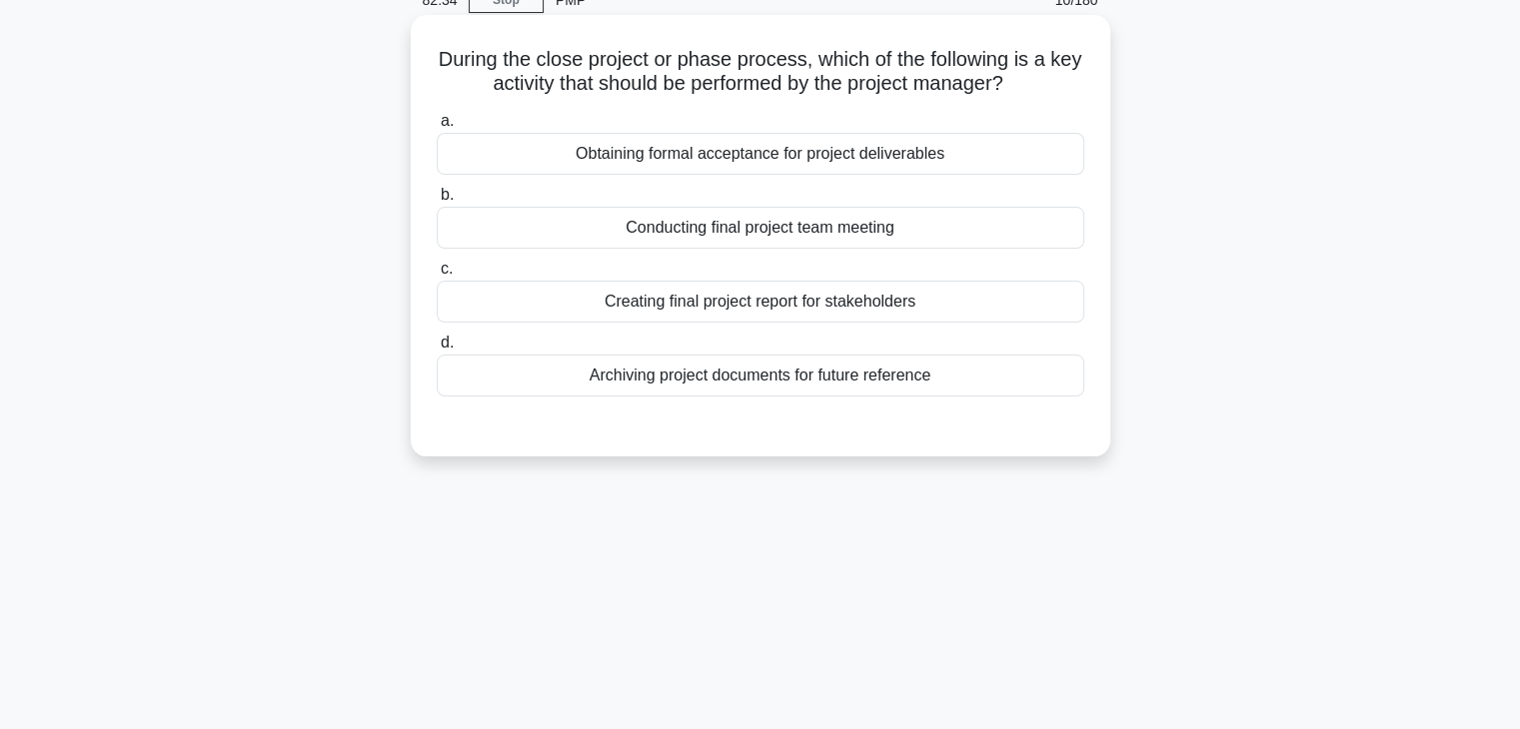
click at [437, 276] on input "c. Creating final project report for stakeholders" at bounding box center [437, 269] width 0 height 13
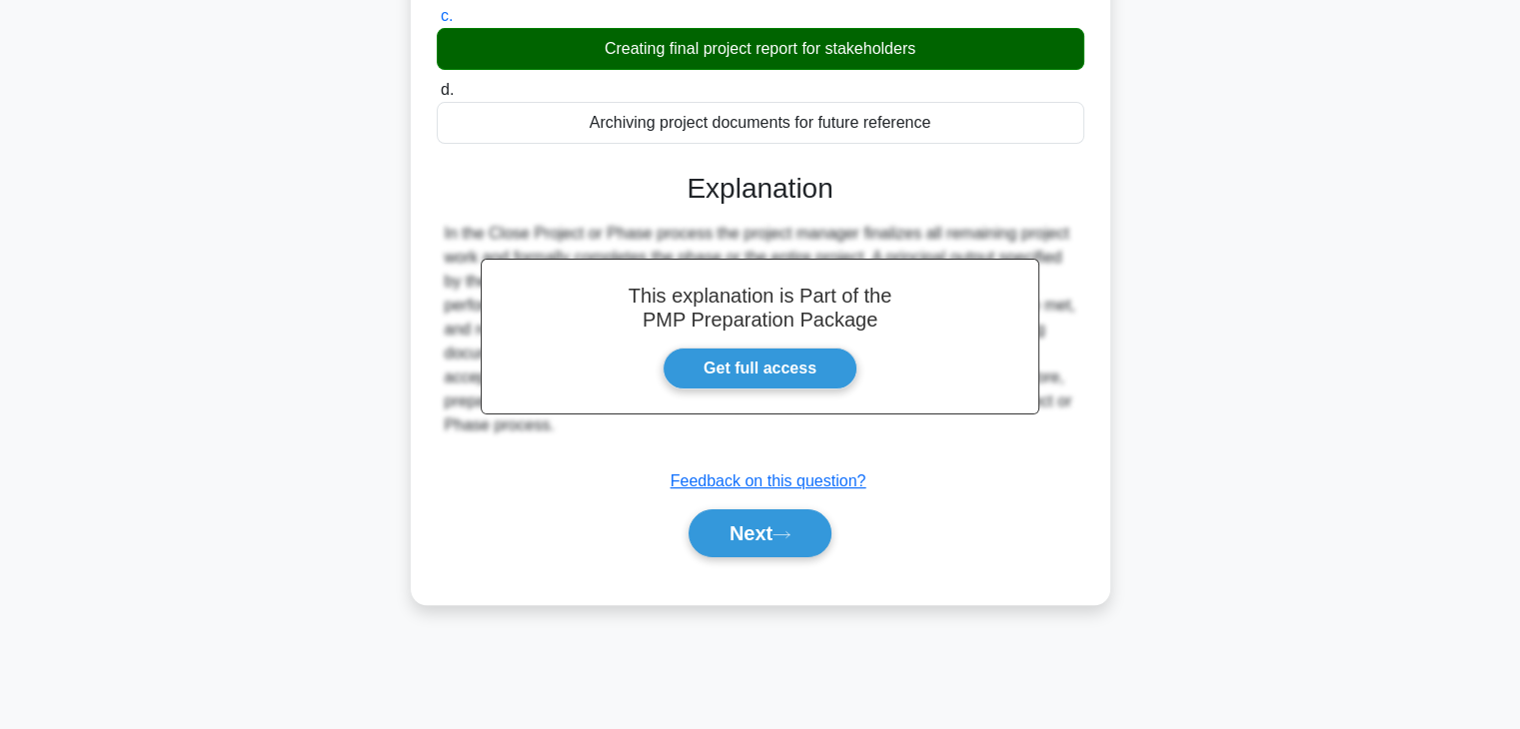
scroll to position [350, 0]
click at [724, 538] on button "Next" at bounding box center [759, 534] width 143 height 48
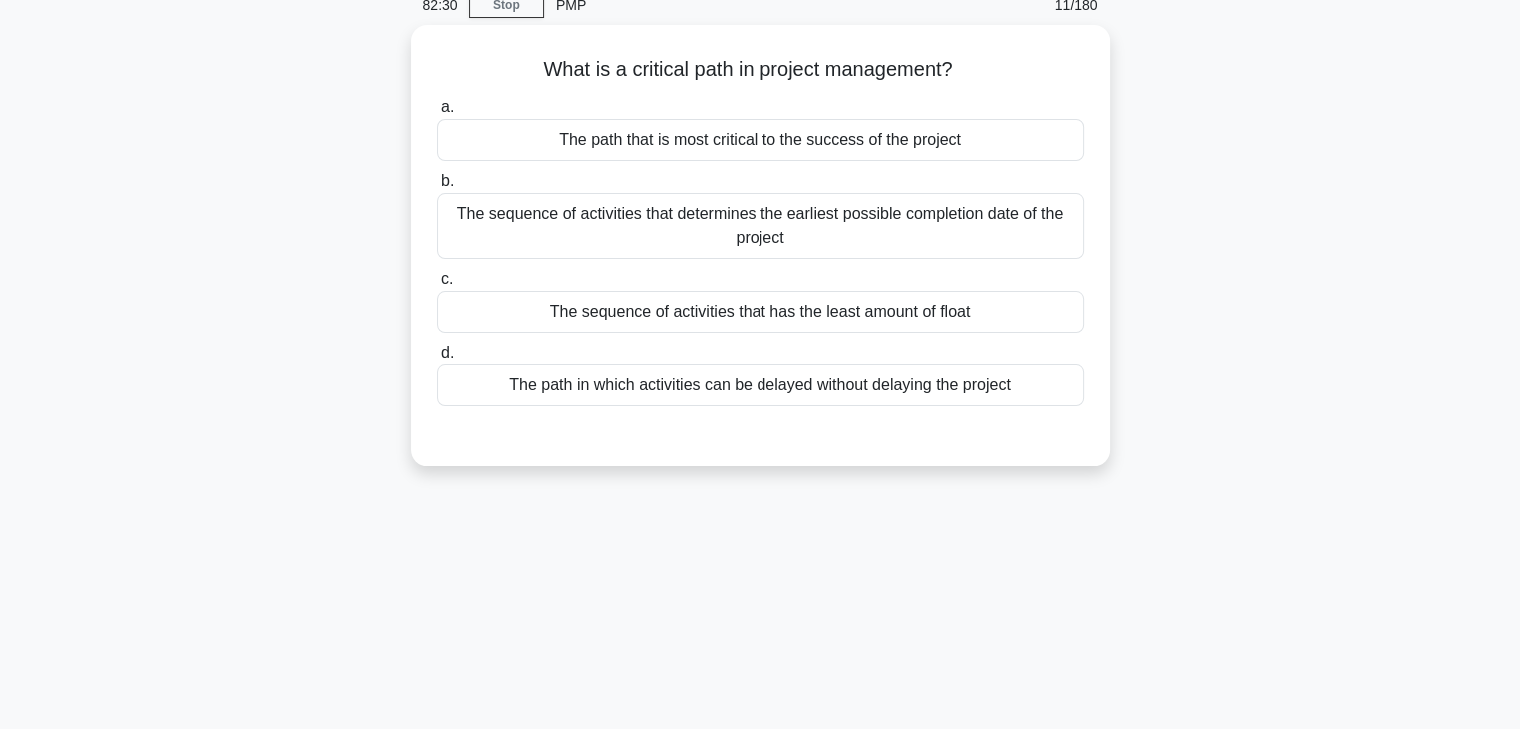
scroll to position [93, 0]
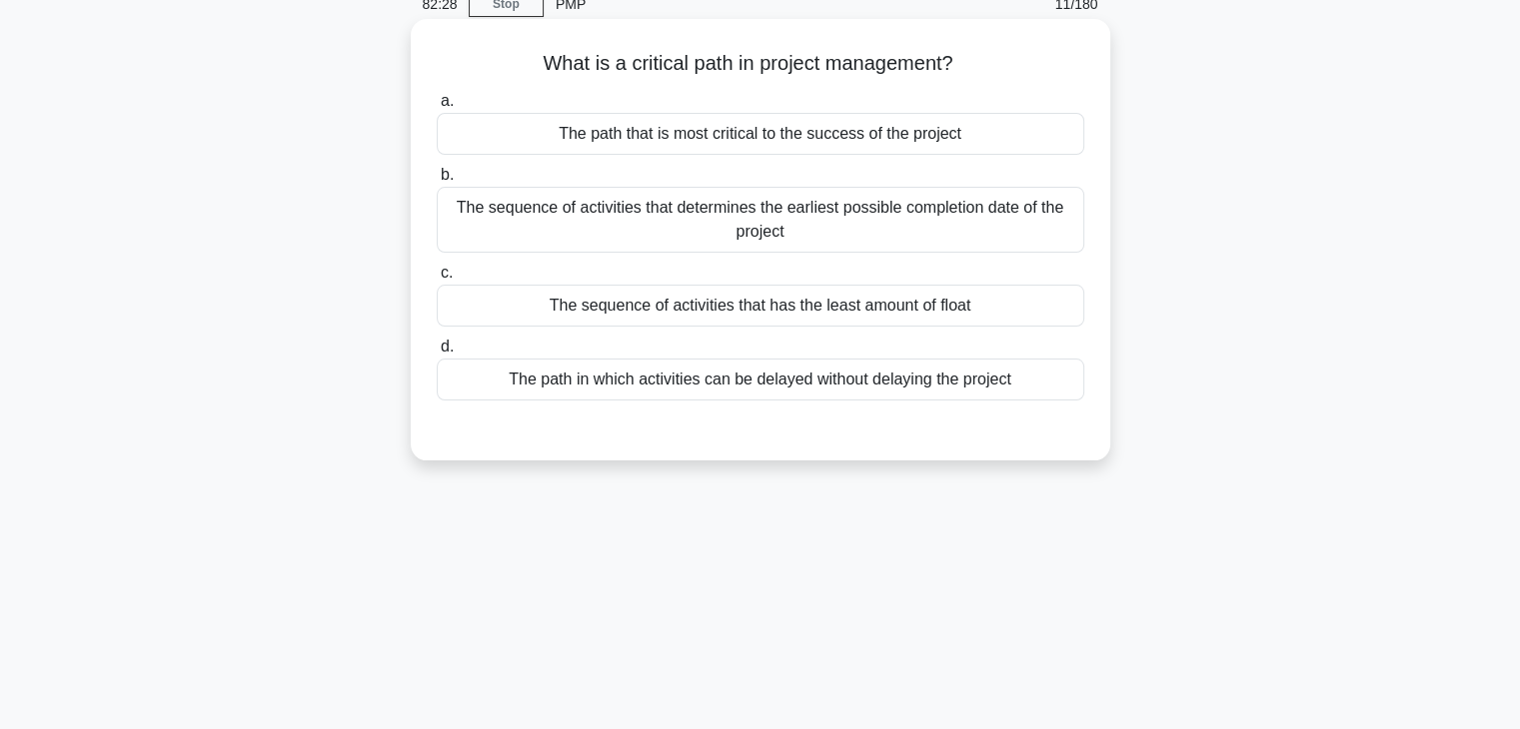
click at [563, 226] on div "The sequence of activities that determines the earliest possible completion dat…" at bounding box center [760, 220] width 647 height 66
click at [437, 182] on input "b. The sequence of activities that determines the earliest possible completion …" at bounding box center [437, 175] width 0 height 13
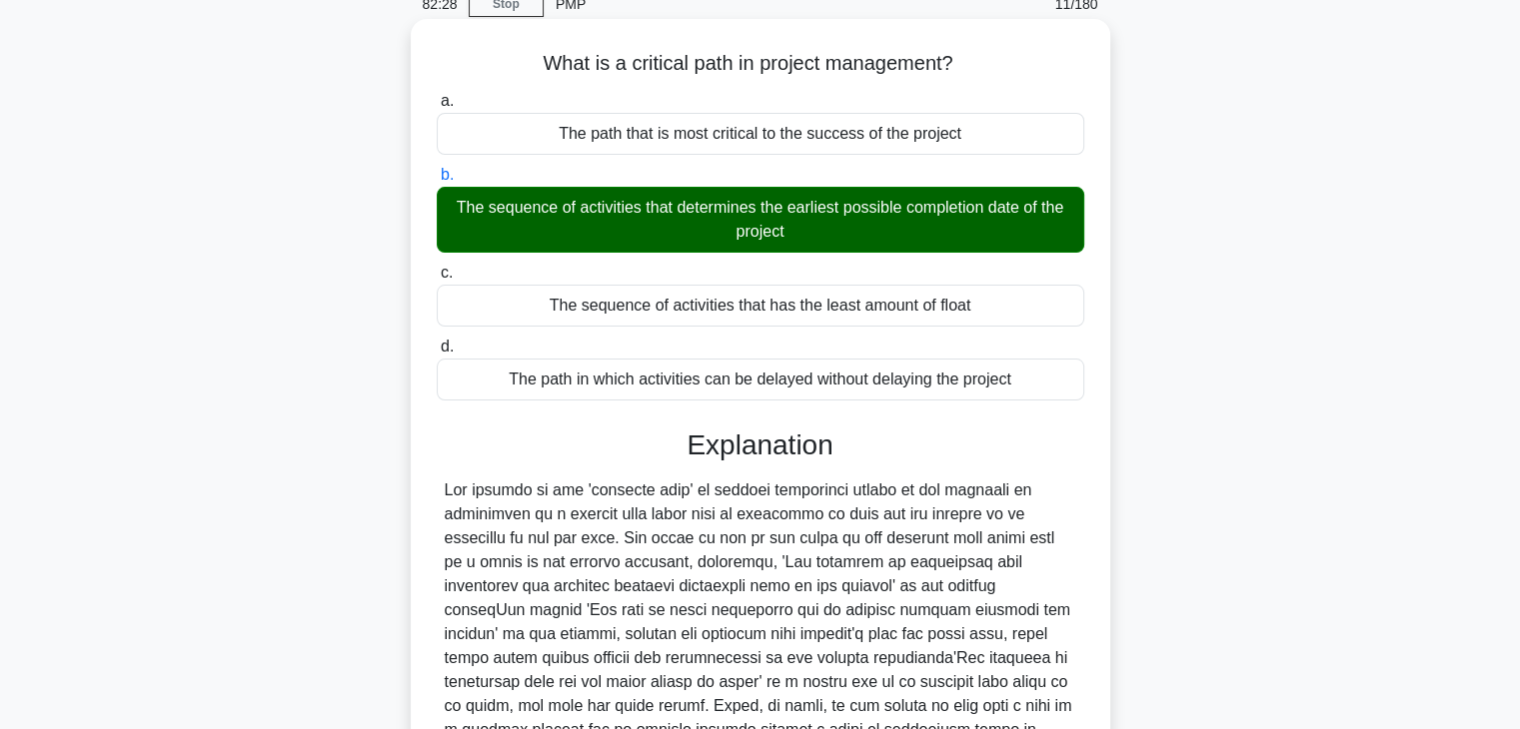
scroll to position [454, 0]
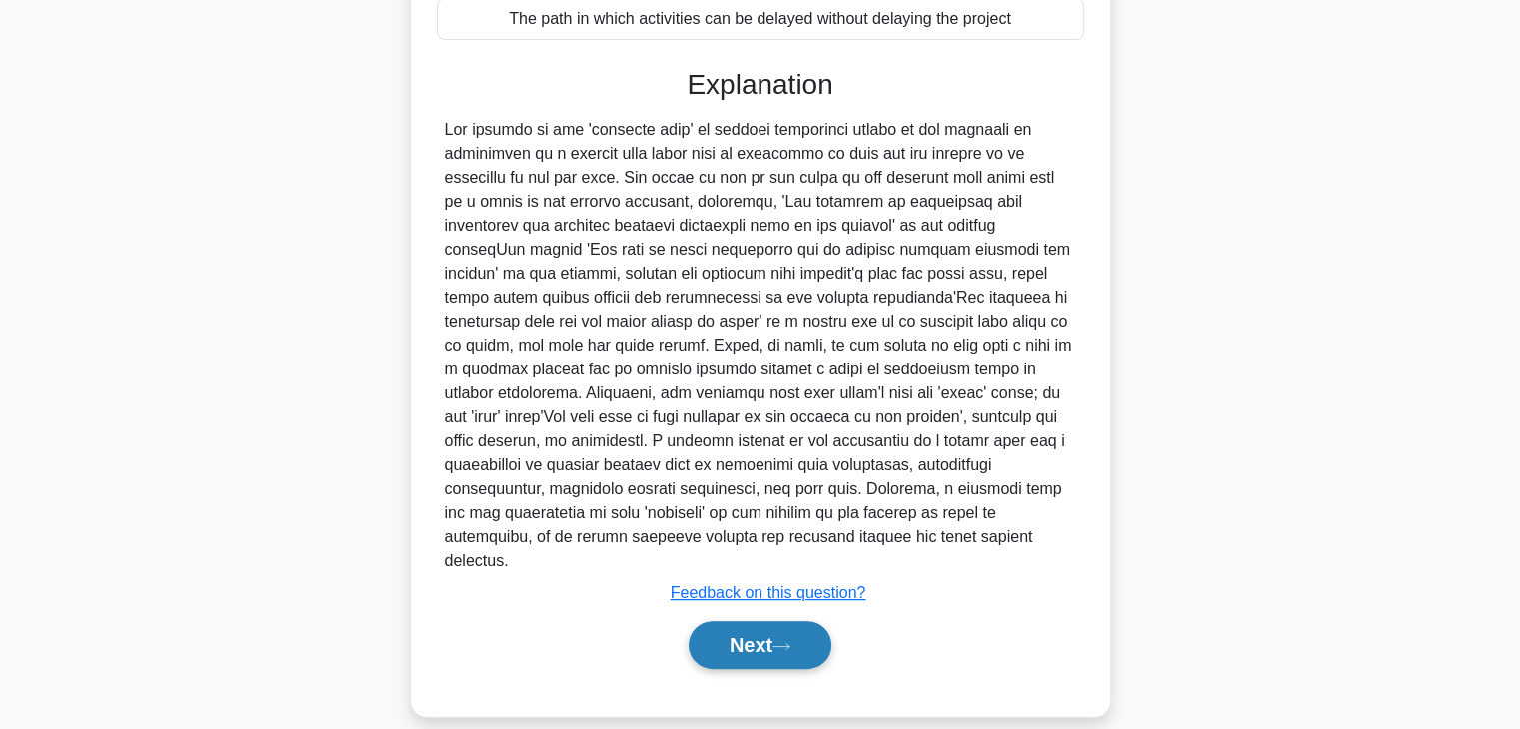
click at [729, 628] on button "Next" at bounding box center [759, 645] width 143 height 48
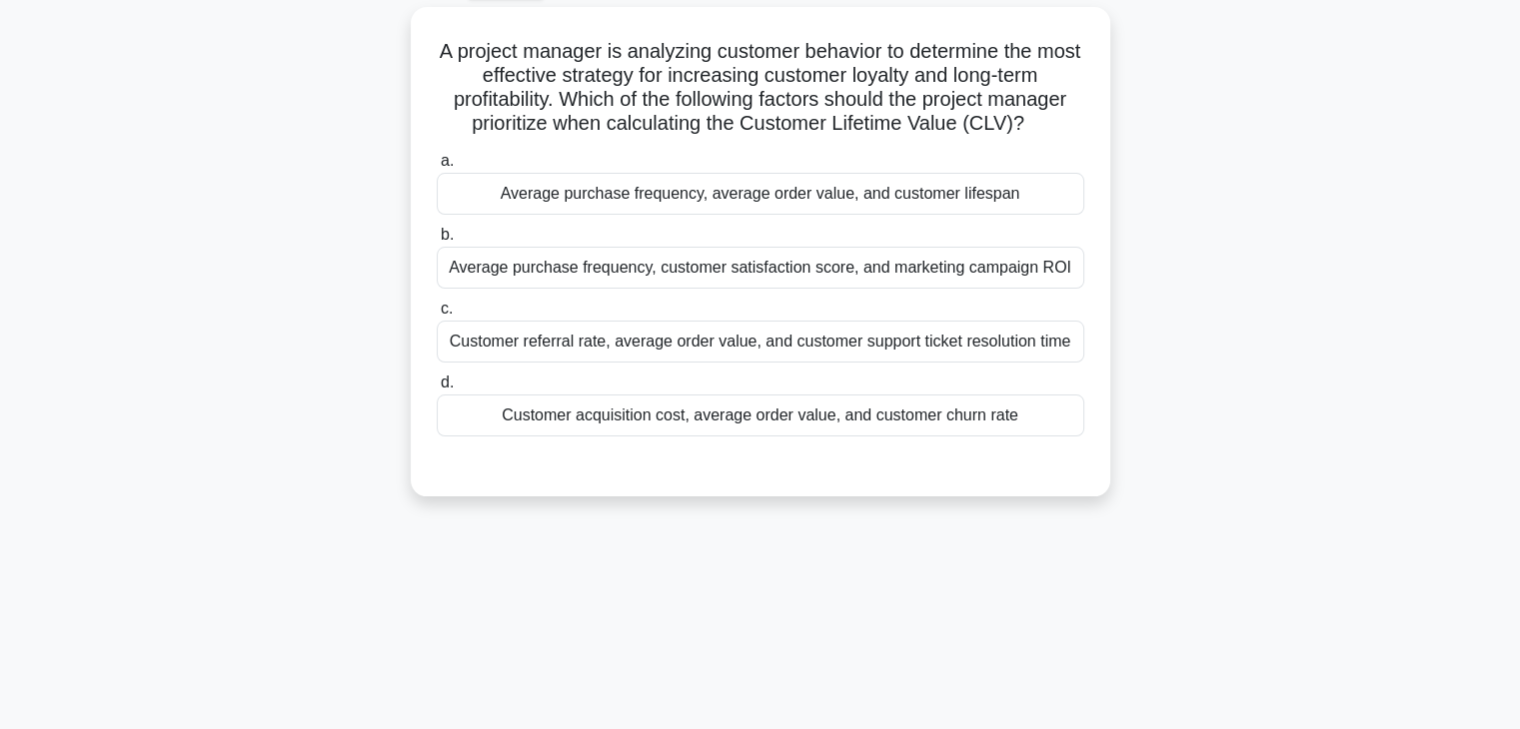
scroll to position [111, 0]
click at [287, 355] on div "A project manager is analyzing customer behavior to determine the most effectiv…" at bounding box center [760, 263] width 1319 height 514
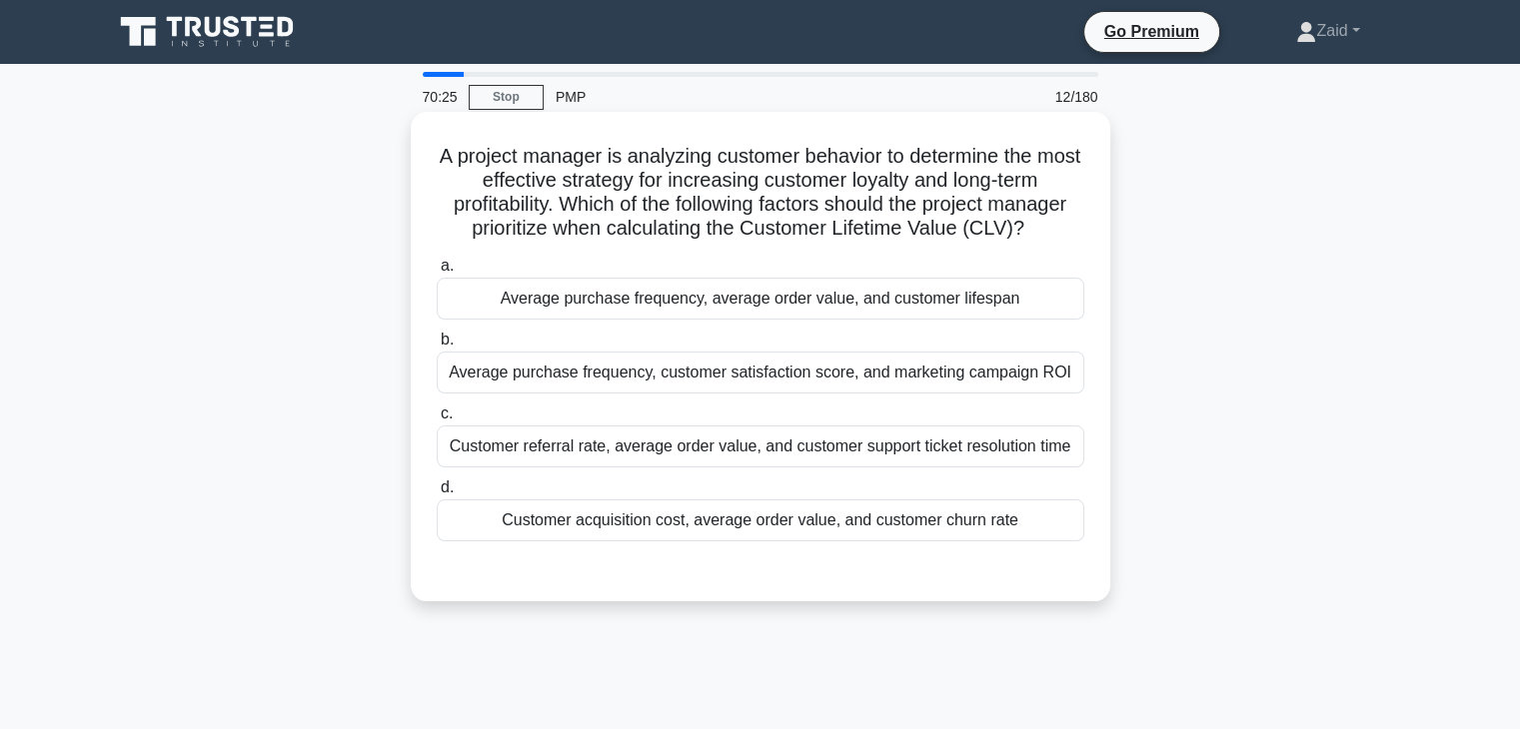
click at [614, 454] on div "Customer referral rate, average order value, and customer support ticket resolu…" at bounding box center [760, 447] width 647 height 42
click at [437, 421] on input "c. Customer referral rate, average order value, and customer support ticket res…" at bounding box center [437, 414] width 0 height 13
click at [584, 293] on div "Average purchase frequency, average order value, and customer lifespan" at bounding box center [760, 299] width 647 height 42
click at [437, 273] on input "a. Average purchase frequency, average order value, and customer lifespan" at bounding box center [437, 266] width 0 height 13
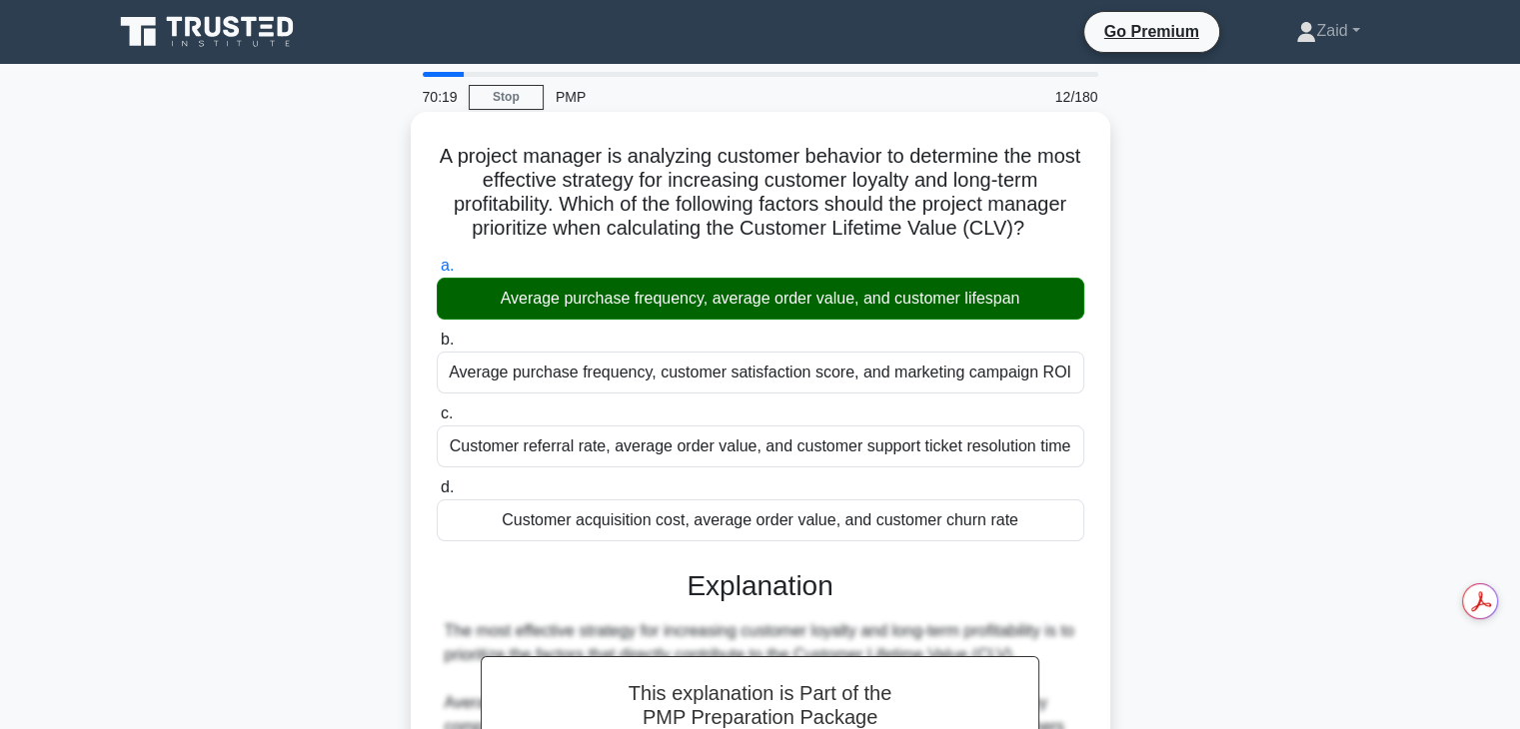
scroll to position [406, 0]
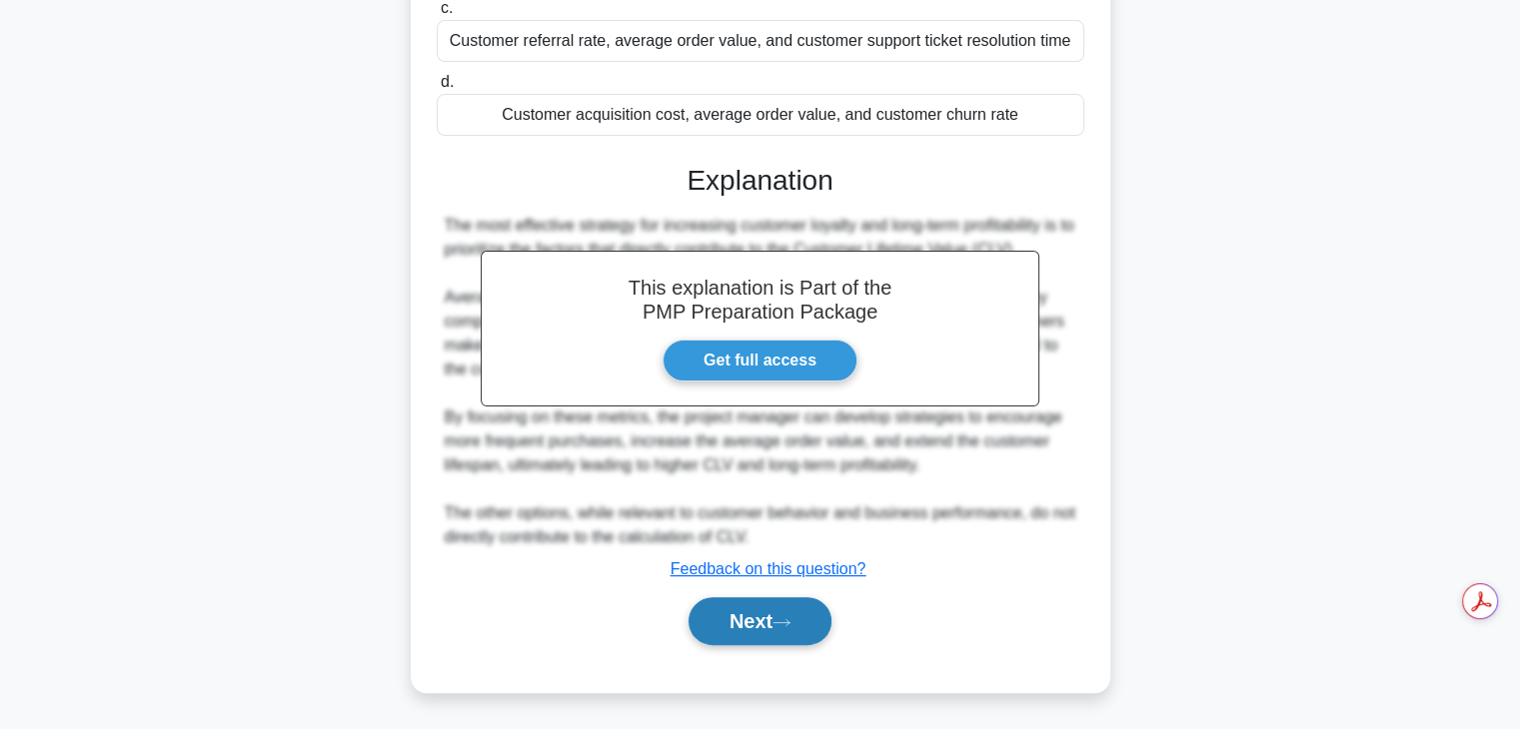
click at [715, 620] on button "Next" at bounding box center [759, 621] width 143 height 48
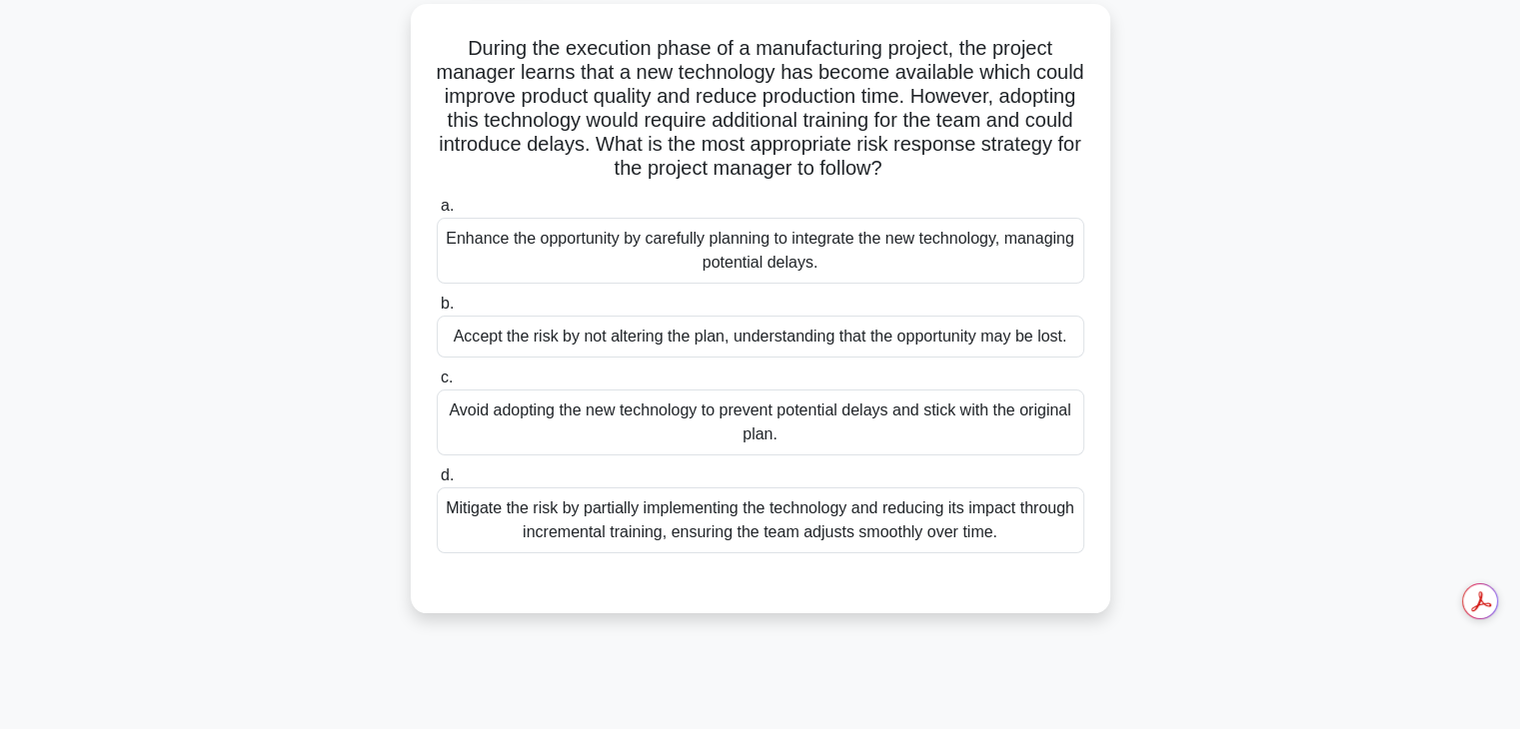
scroll to position [0, 0]
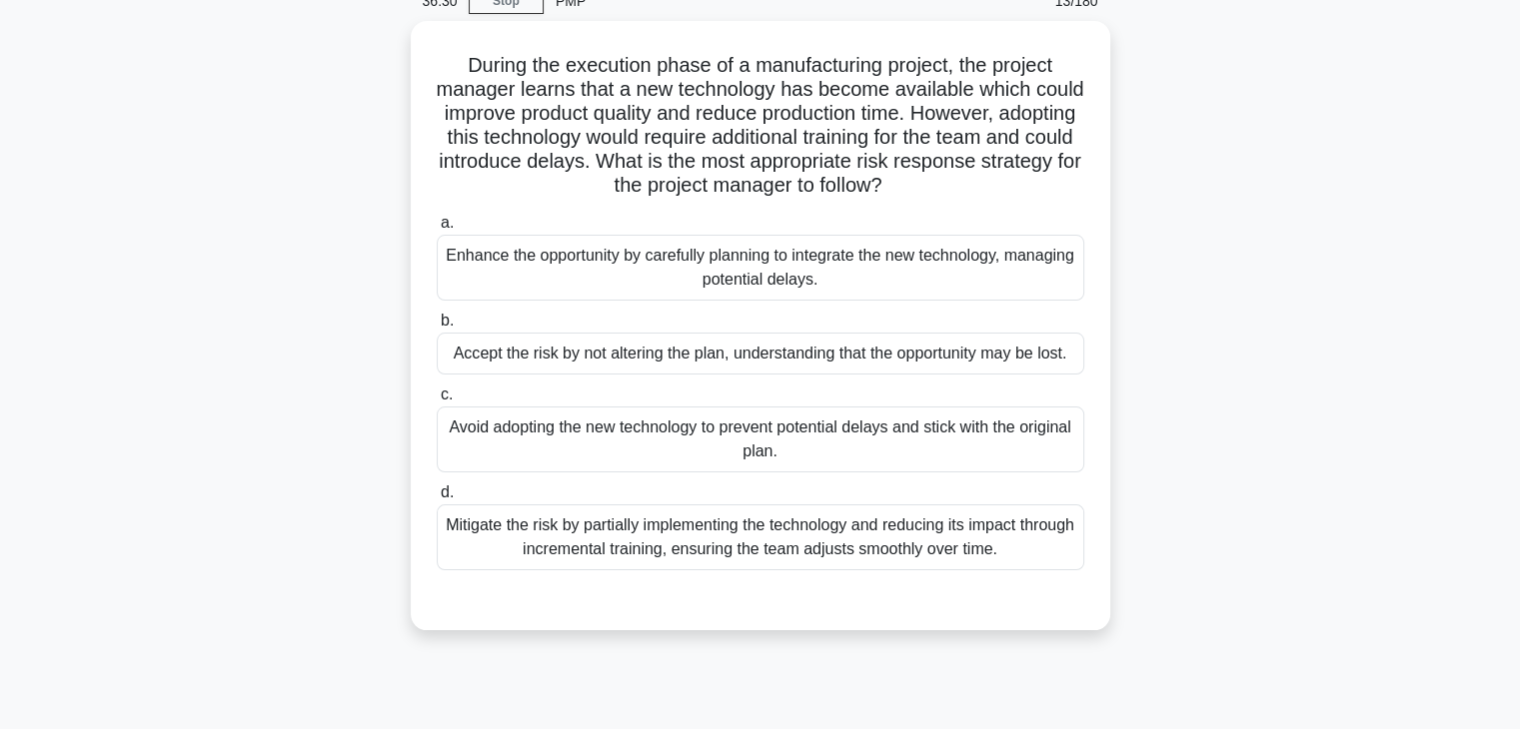
scroll to position [35, 0]
